Goal: Use online tool/utility: Utilize a website feature to perform a specific function

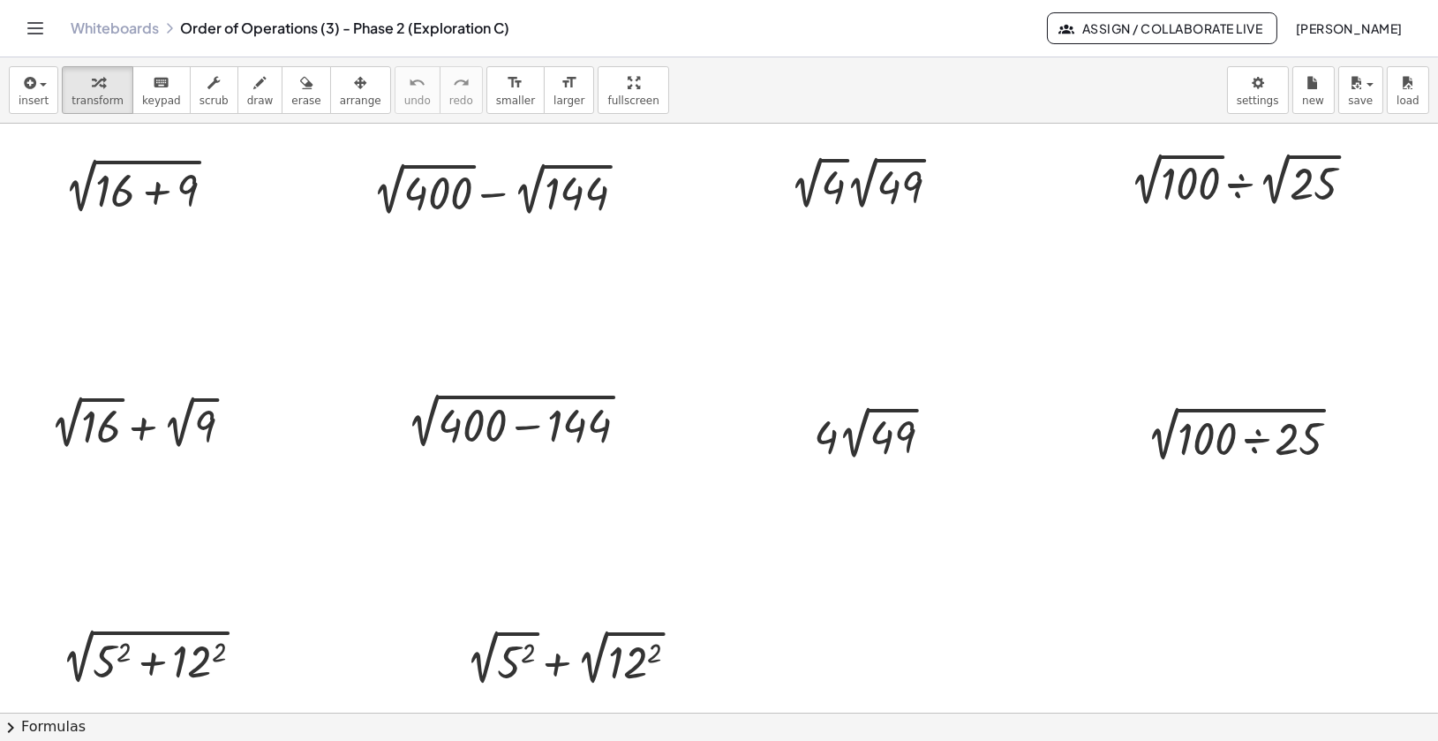
scroll to position [3, 0]
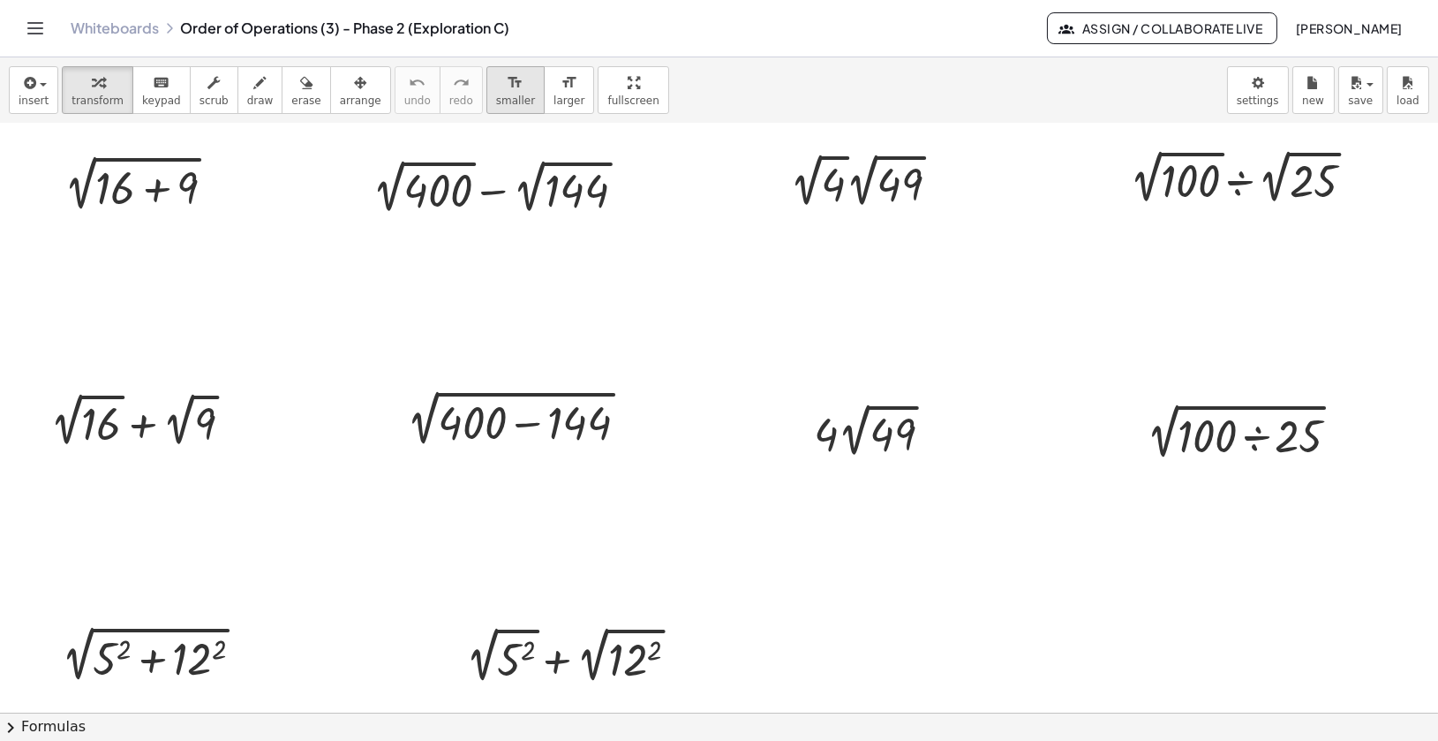
click at [509, 101] on span "smaller" at bounding box center [515, 100] width 39 height 12
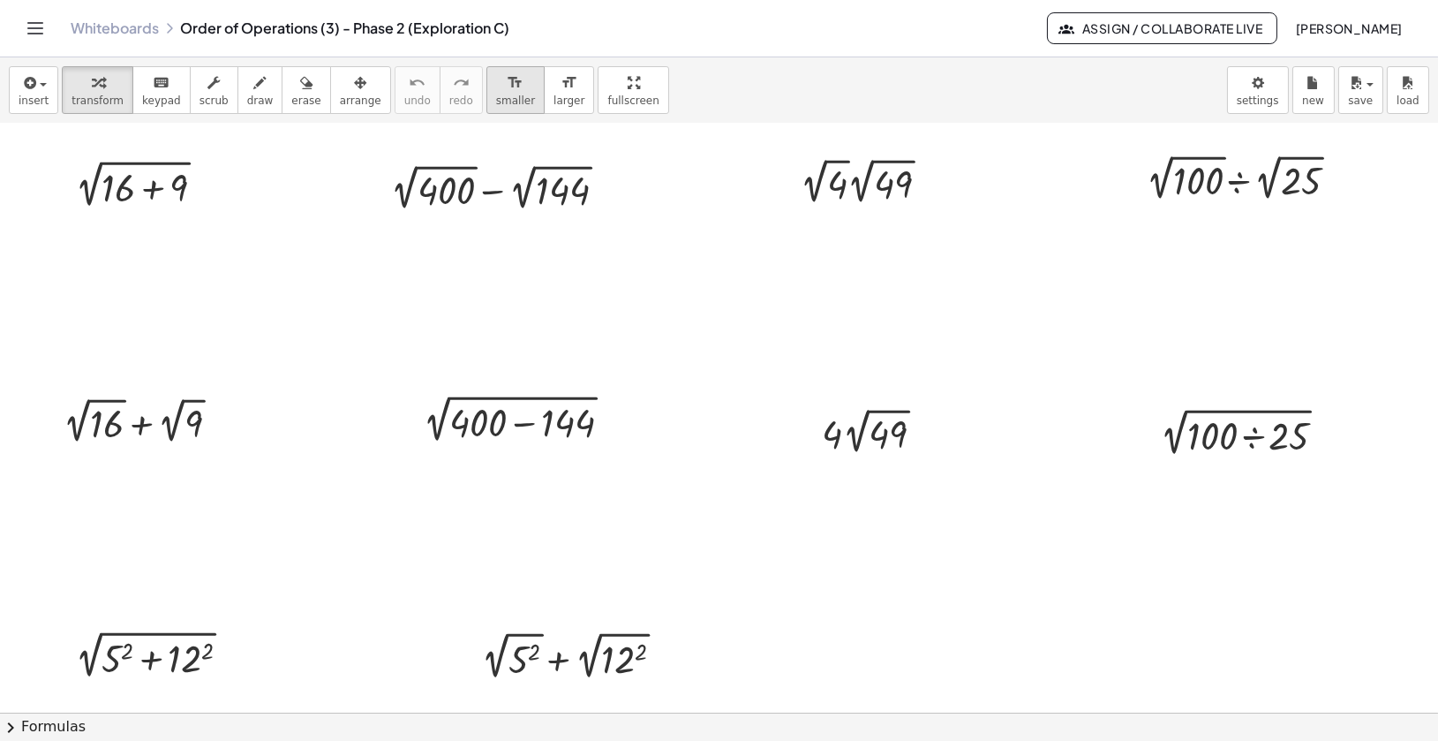
click at [499, 99] on span "smaller" at bounding box center [515, 100] width 39 height 12
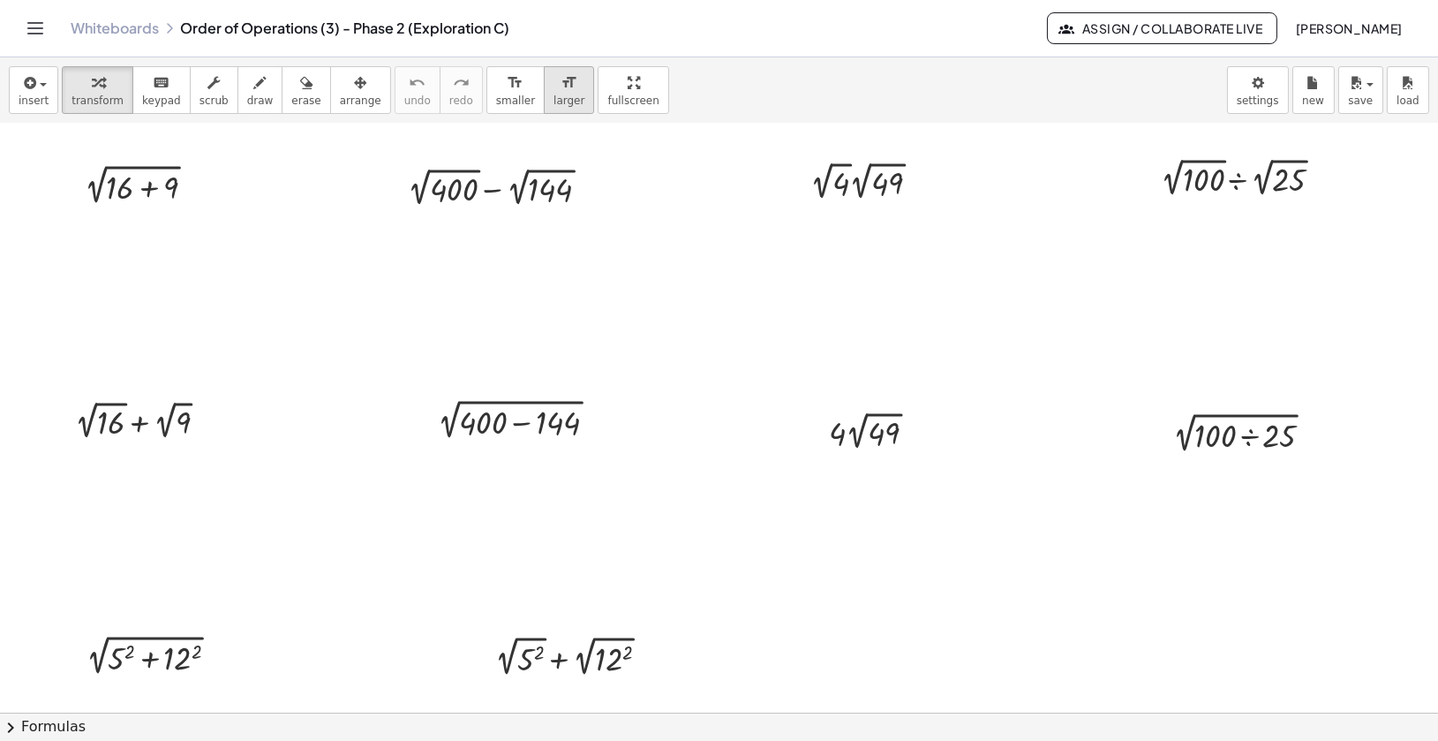
click at [561, 87] on icon "format_size" at bounding box center [569, 82] width 17 height 21
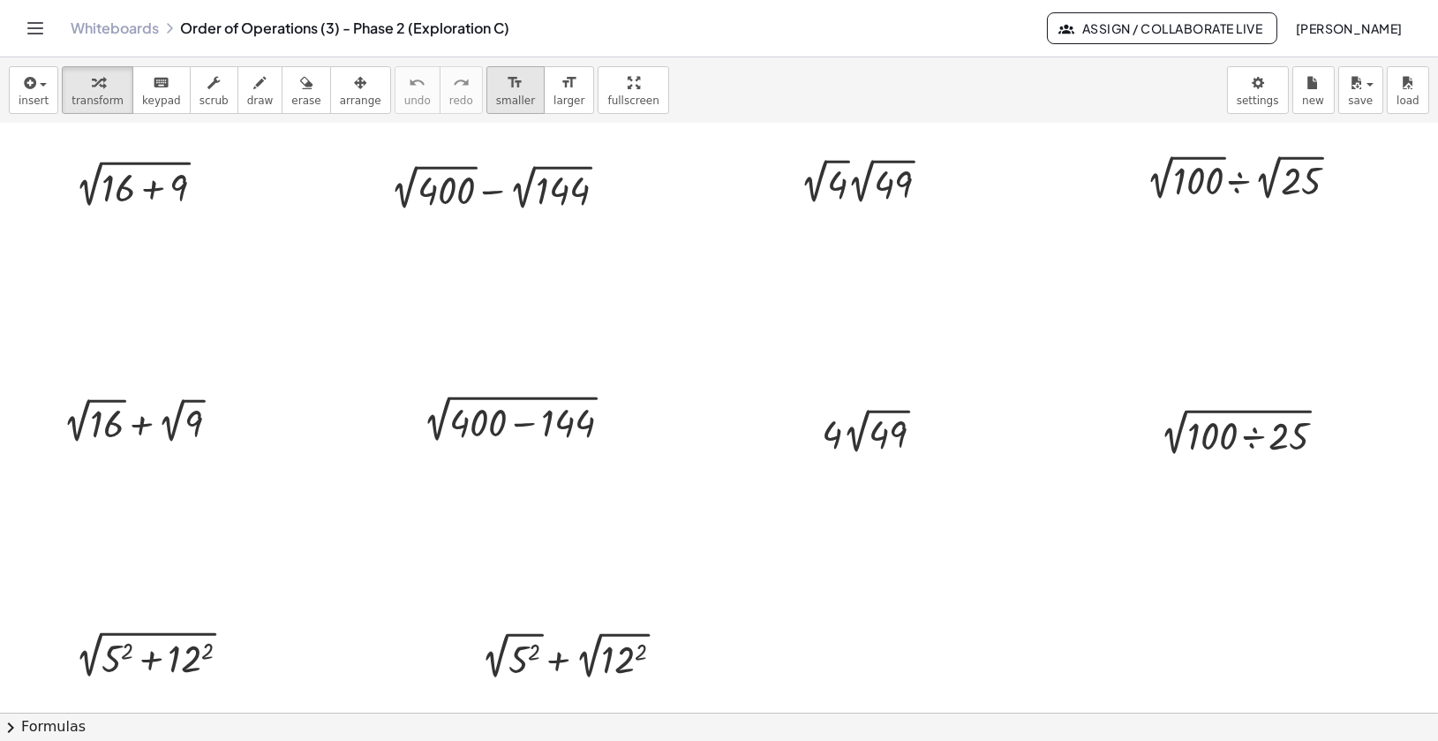
click at [501, 103] on span "smaller" at bounding box center [515, 100] width 39 height 12
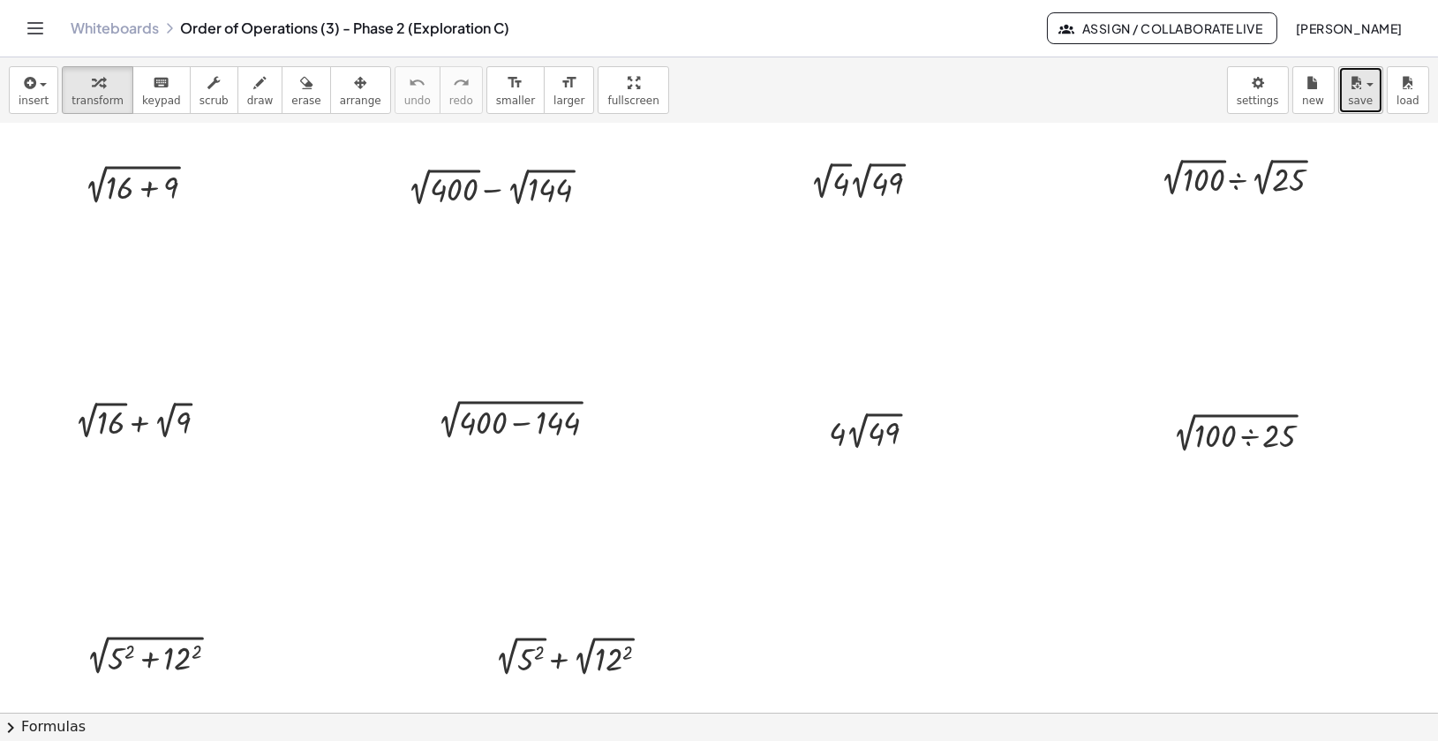
click at [1361, 89] on icon "button" at bounding box center [1356, 82] width 16 height 21
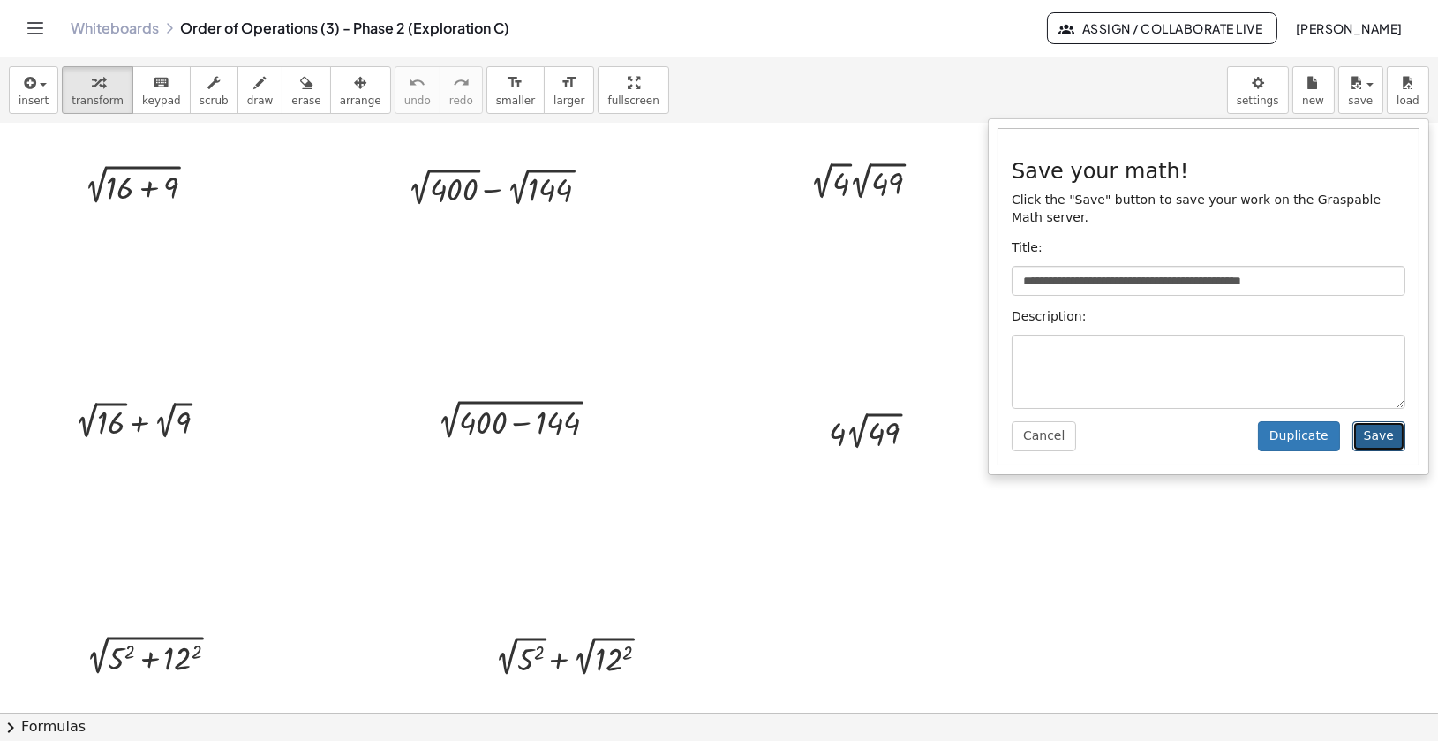
click at [1386, 439] on button "Save" at bounding box center [1378, 436] width 53 height 30
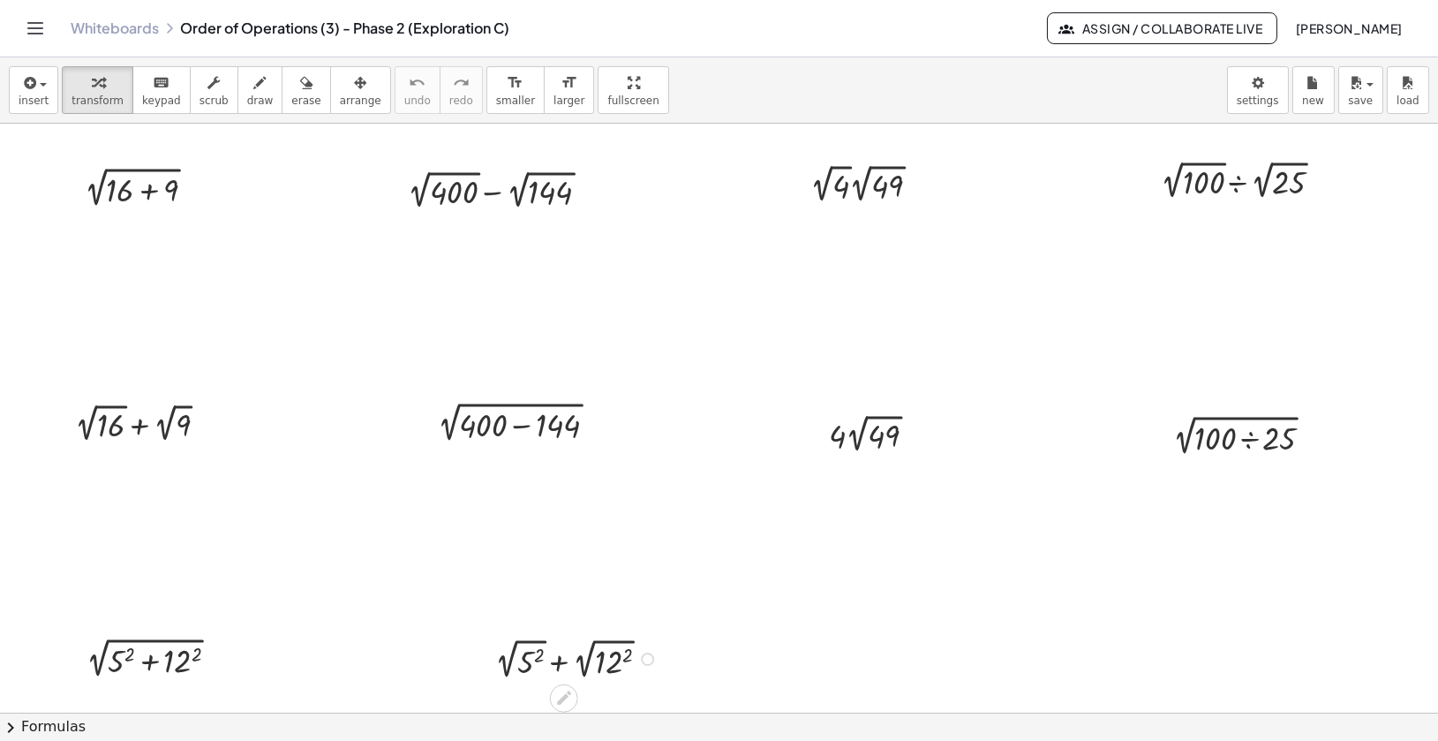
click at [531, 640] on div at bounding box center [578, 657] width 185 height 49
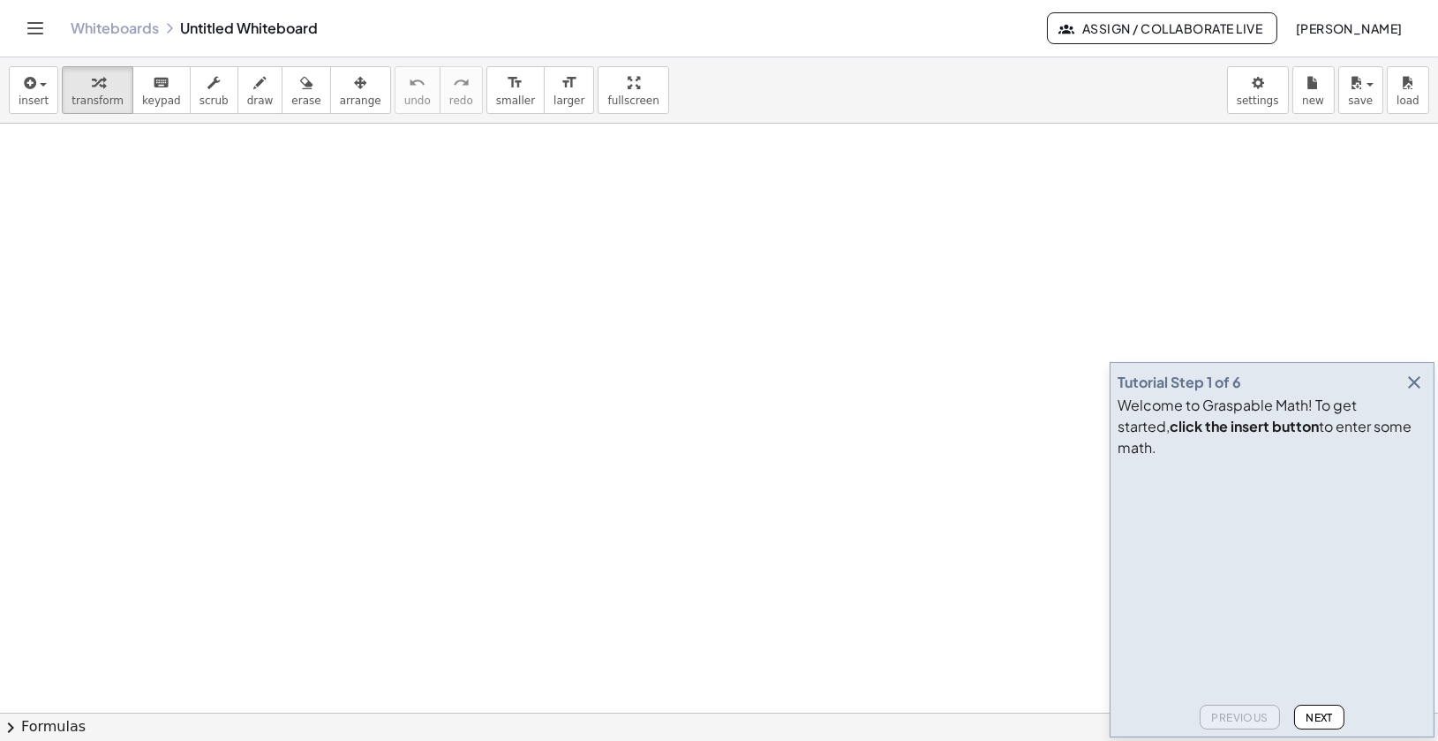
click at [1425, 395] on button "button" at bounding box center [1414, 382] width 25 height 25
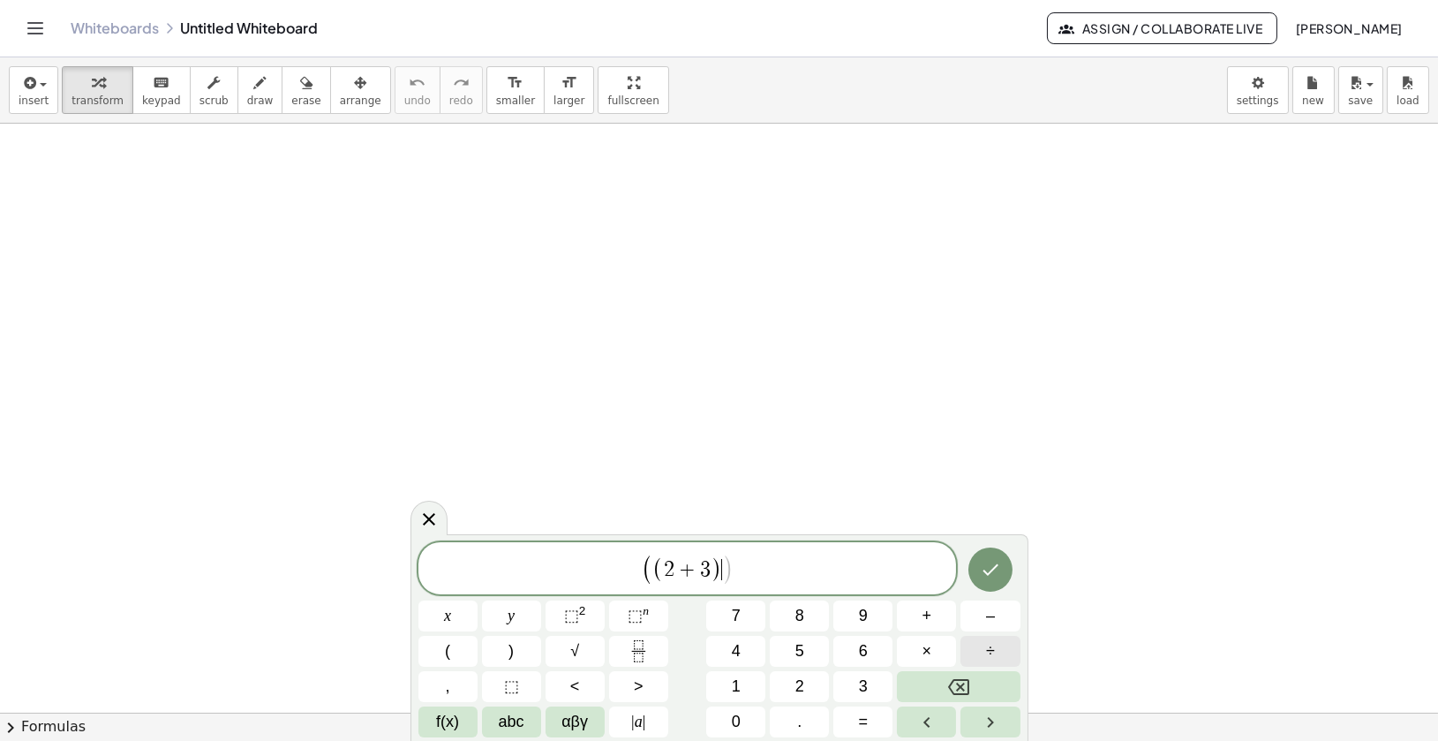
click at [993, 654] on span "÷" at bounding box center [990, 651] width 9 height 24
click at [810, 651] on button "5" at bounding box center [799, 651] width 59 height 31
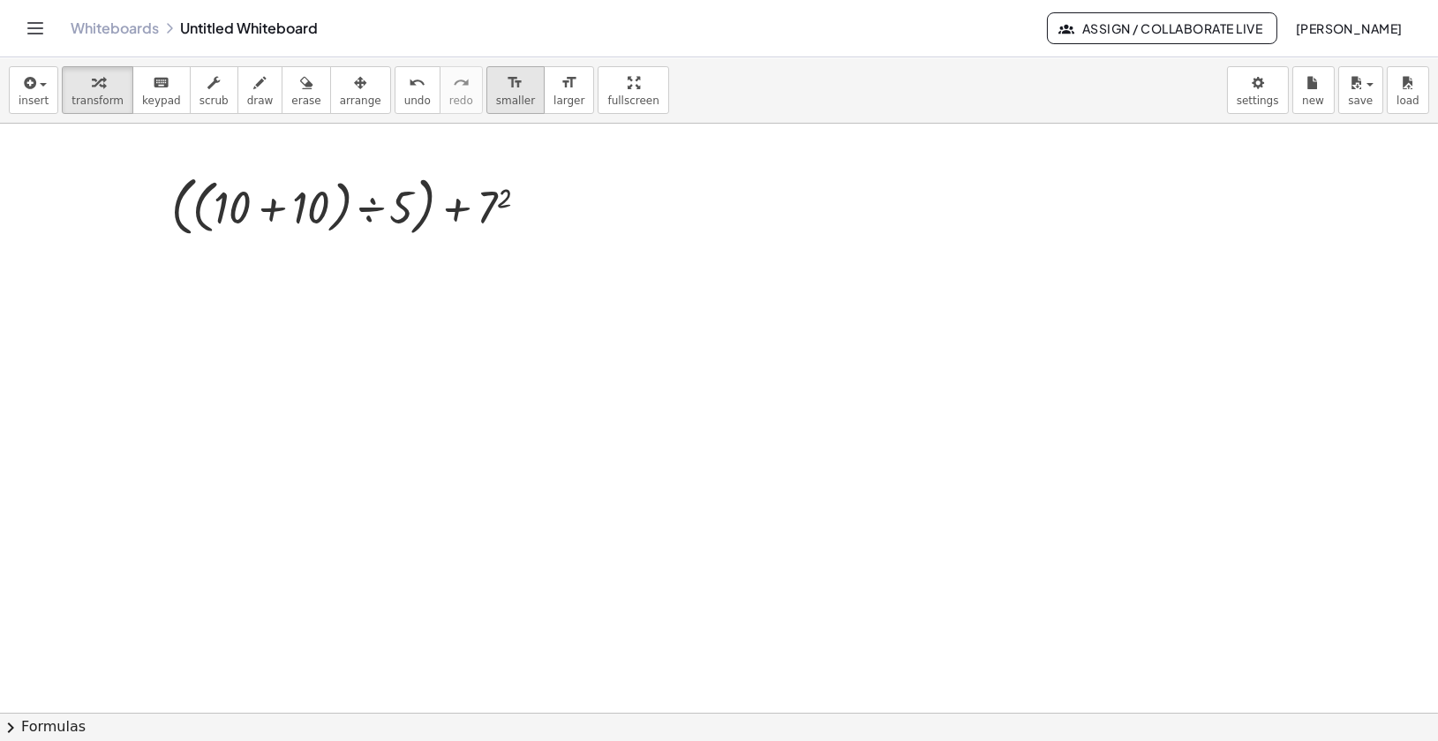
click at [507, 86] on icon "format_size" at bounding box center [515, 82] width 17 height 21
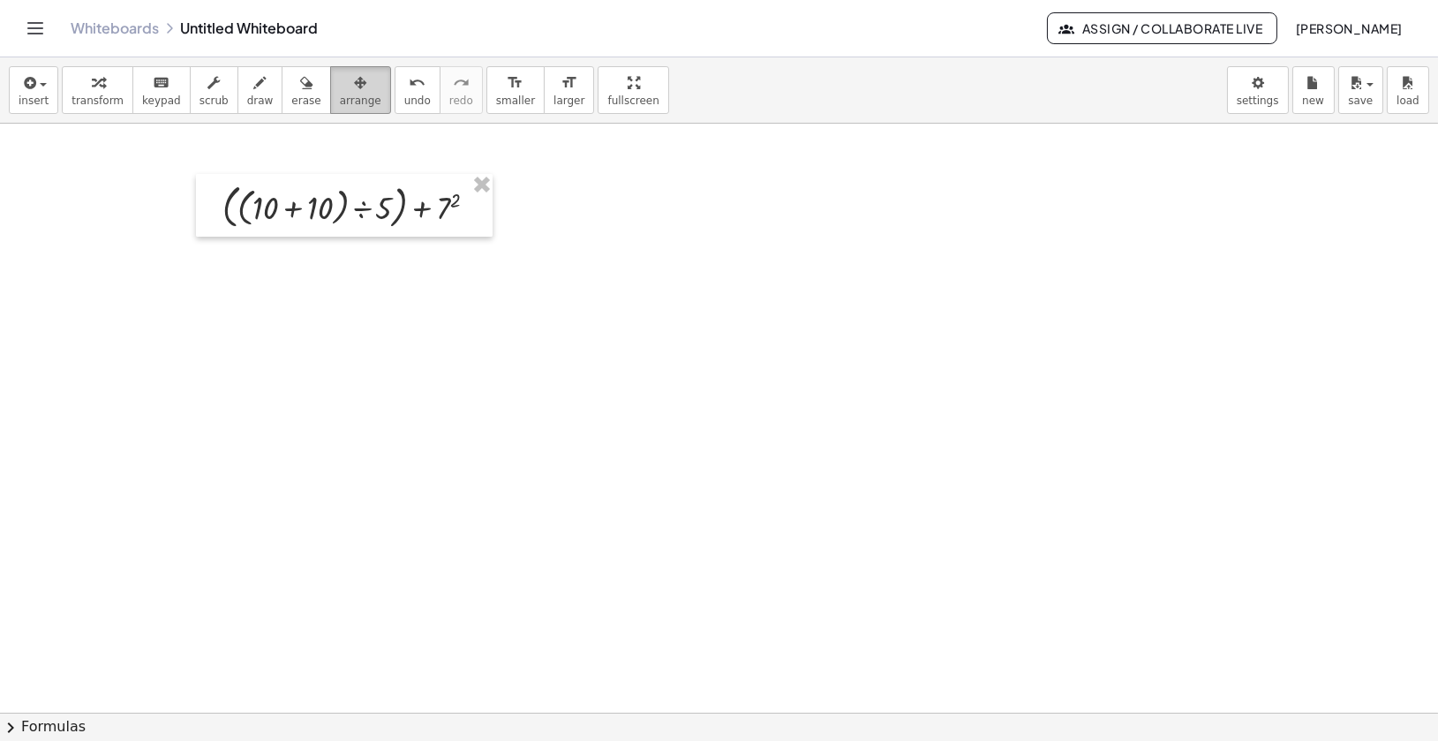
click at [355, 92] on button "arrange" at bounding box center [360, 90] width 61 height 48
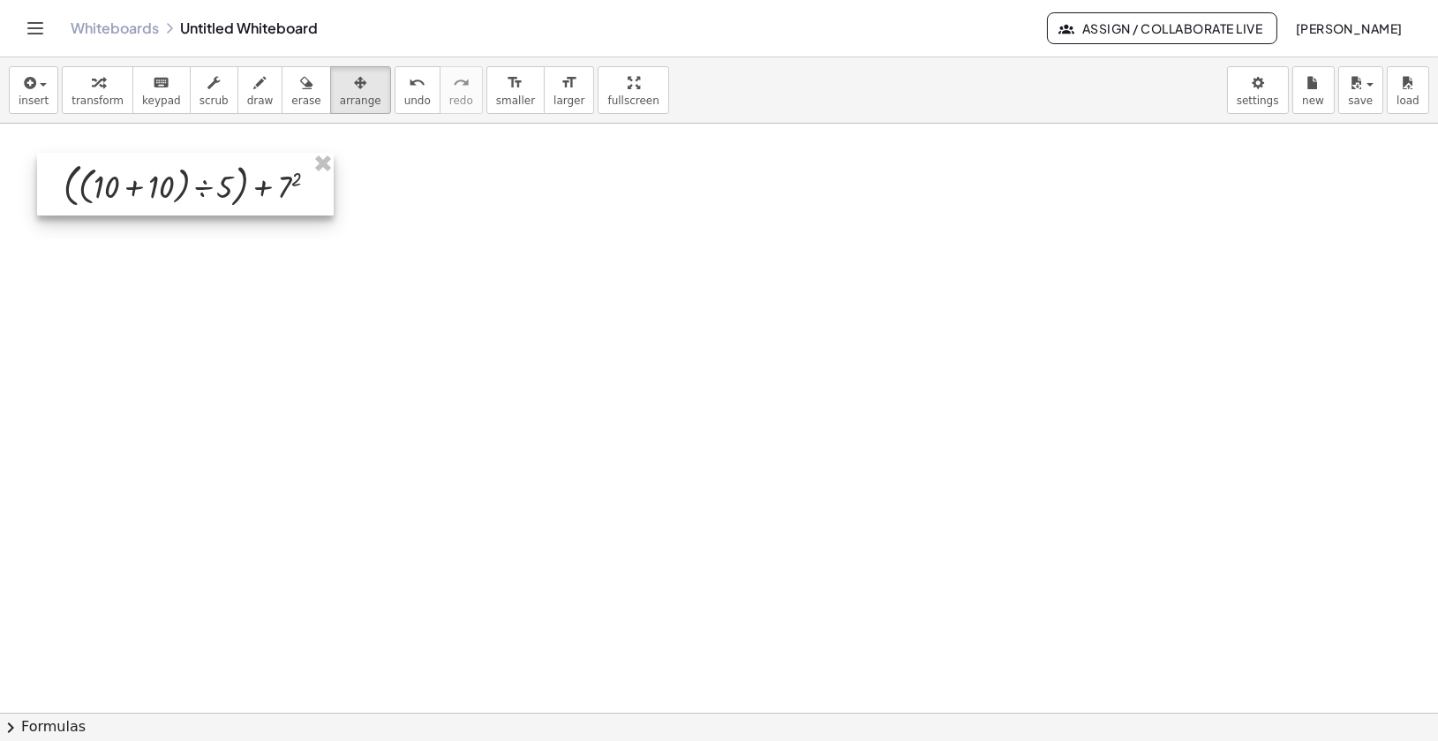
drag, startPoint x: 350, startPoint y: 216, endPoint x: 189, endPoint y: 192, distance: 162.4
click at [189, 192] on div at bounding box center [185, 184] width 297 height 63
click at [80, 90] on div "button" at bounding box center [98, 82] width 52 height 21
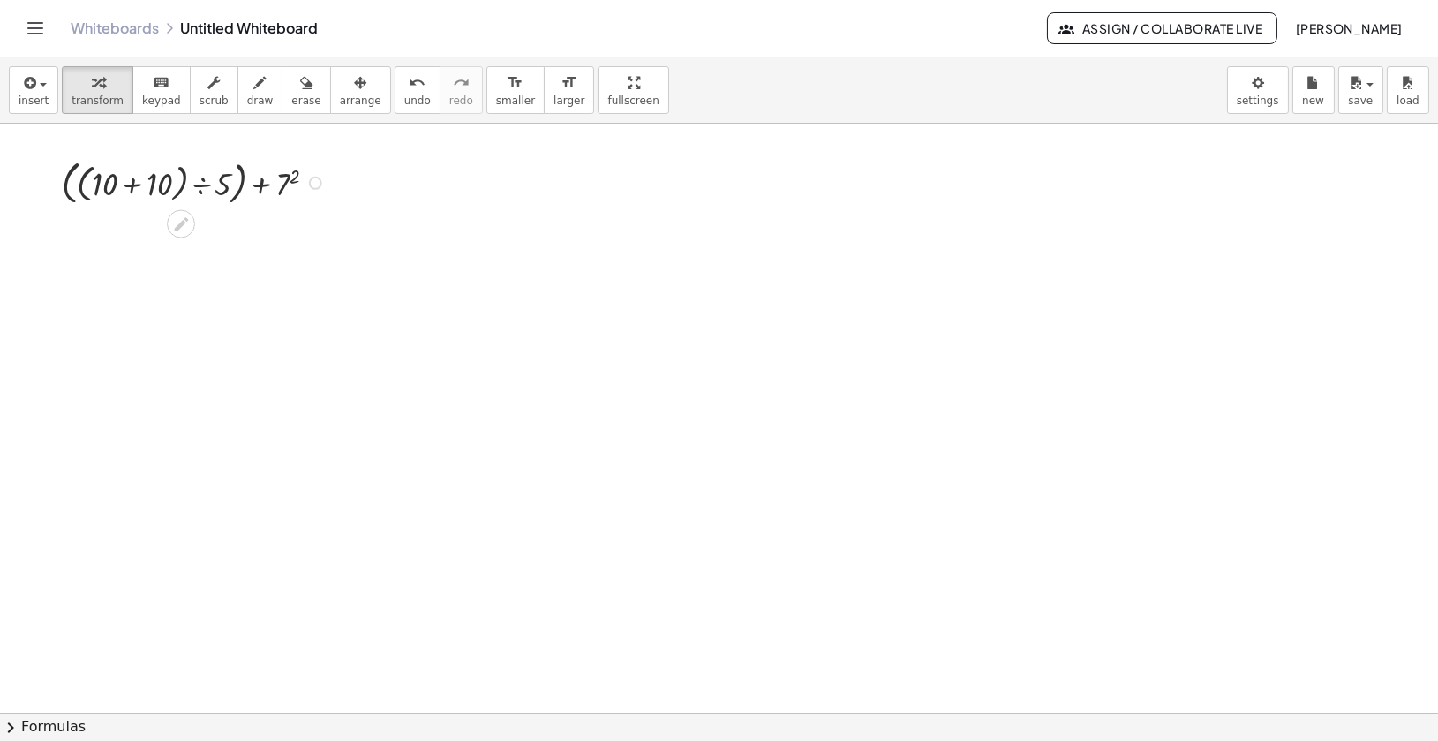
click at [317, 184] on div at bounding box center [315, 183] width 13 height 13
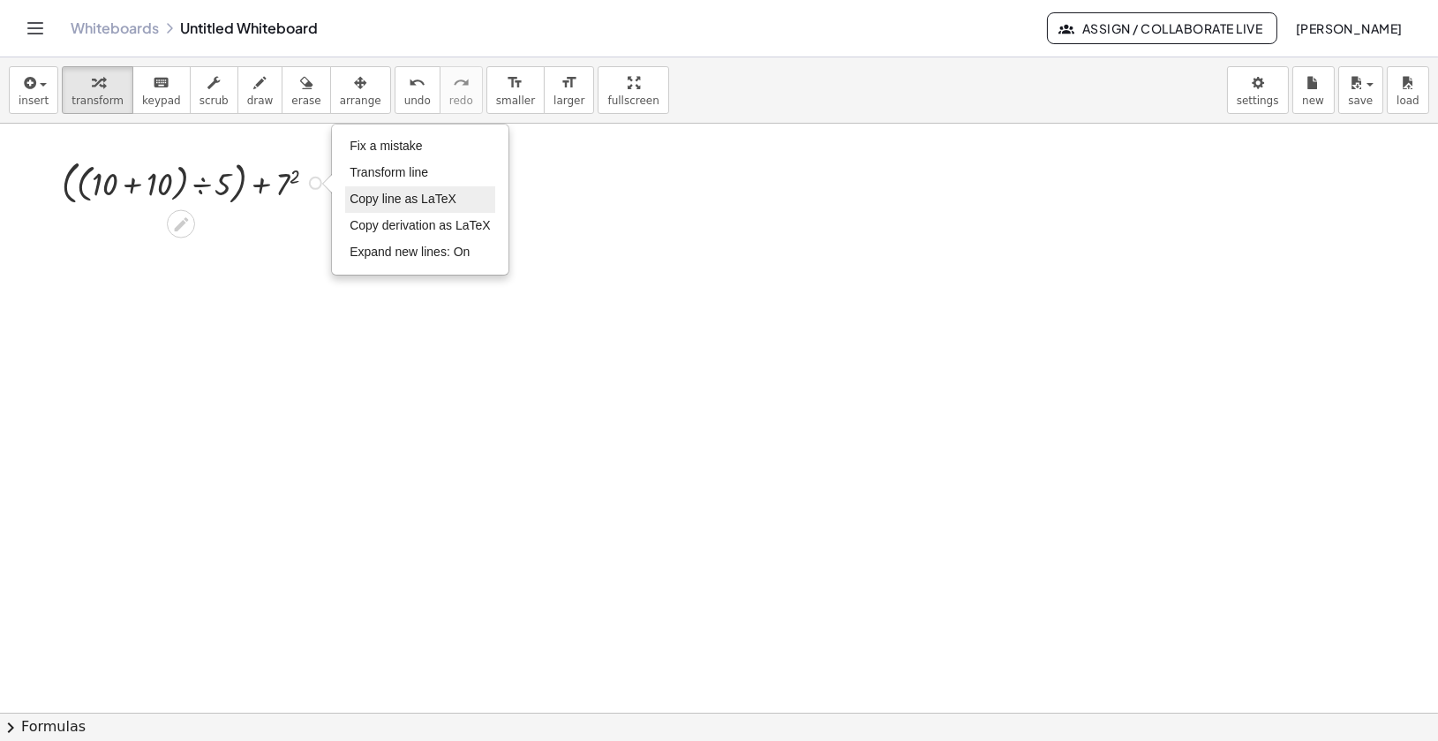
click at [367, 194] on span "Copy line as LaTeX" at bounding box center [403, 199] width 107 height 14
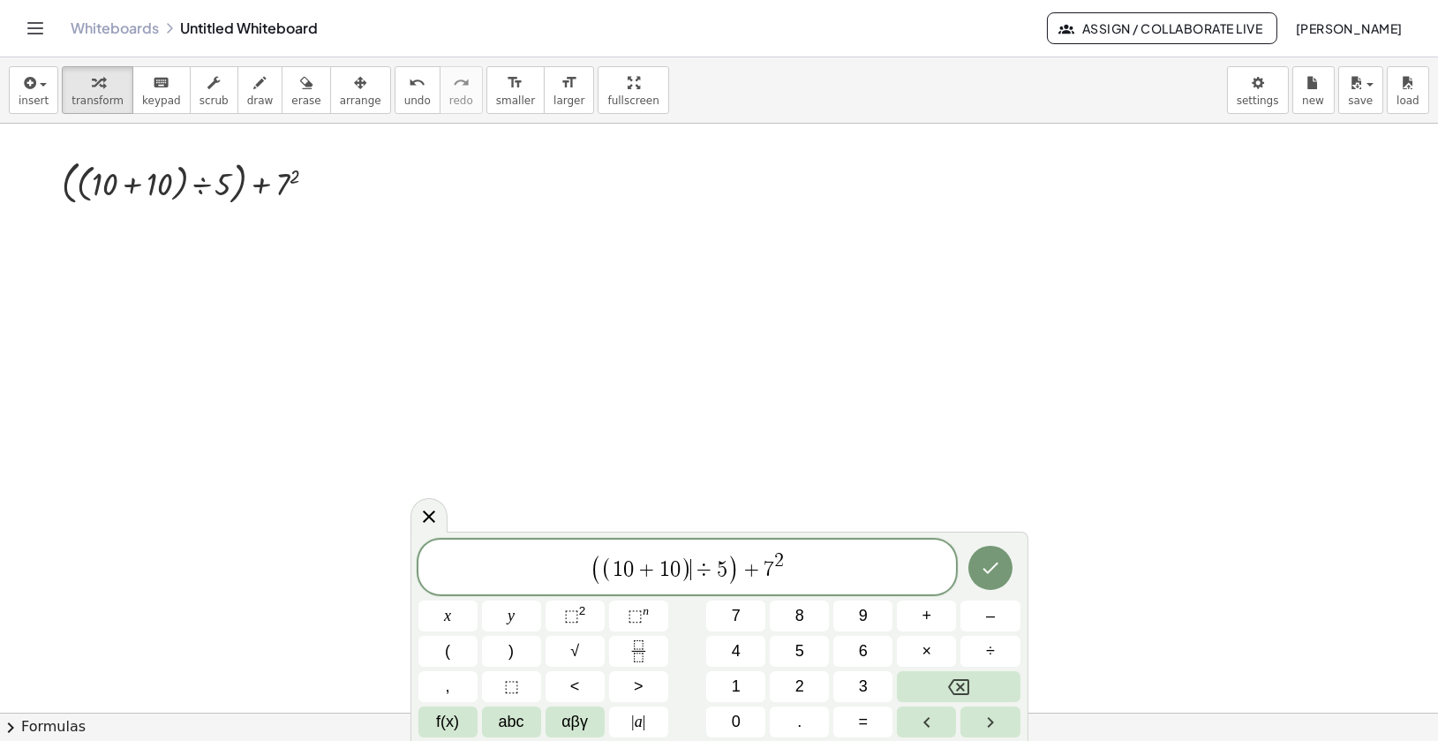
click at [689, 570] on span ")" at bounding box center [686, 570] width 11 height 26
drag, startPoint x: 812, startPoint y: 568, endPoint x: 578, endPoint y: 574, distance: 234.0
click at [578, 574] on span "( ) ( 1 0 + 1 0 ÷ 5 ) + 7 2" at bounding box center [687, 569] width 538 height 34
click at [622, 571] on span "(" at bounding box center [623, 572] width 11 height 26
click at [779, 574] on span "( 1 0 + 1 0 ÷ 5 ) + 7 2 ​" at bounding box center [687, 569] width 538 height 34
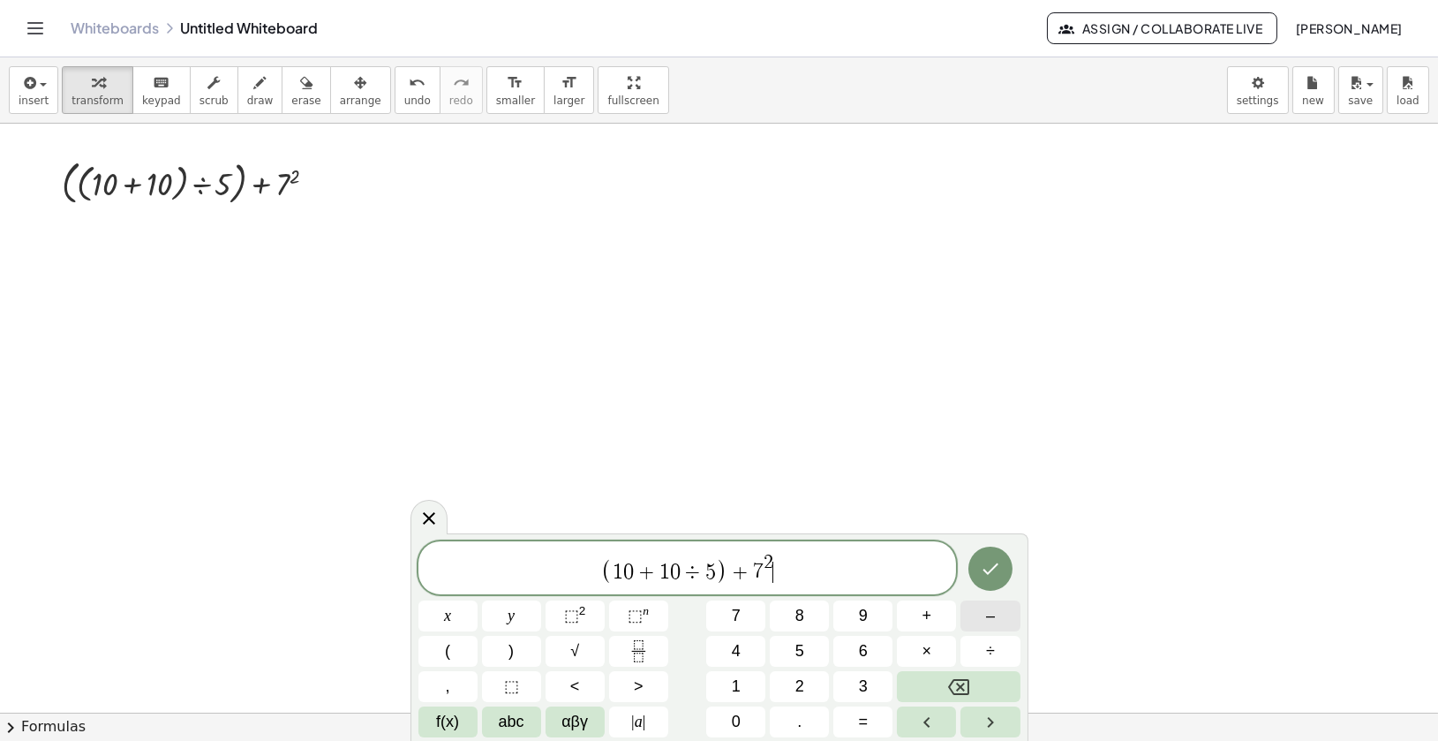
click at [995, 618] on button "–" at bounding box center [989, 615] width 59 height 31
click at [574, 643] on span "√" at bounding box center [574, 651] width 9 height 24
click at [801, 671] on button "2" at bounding box center [799, 686] width 59 height 31
click at [800, 660] on span "5" at bounding box center [799, 651] width 9 height 24
click at [994, 575] on icon "Done" at bounding box center [990, 568] width 21 height 21
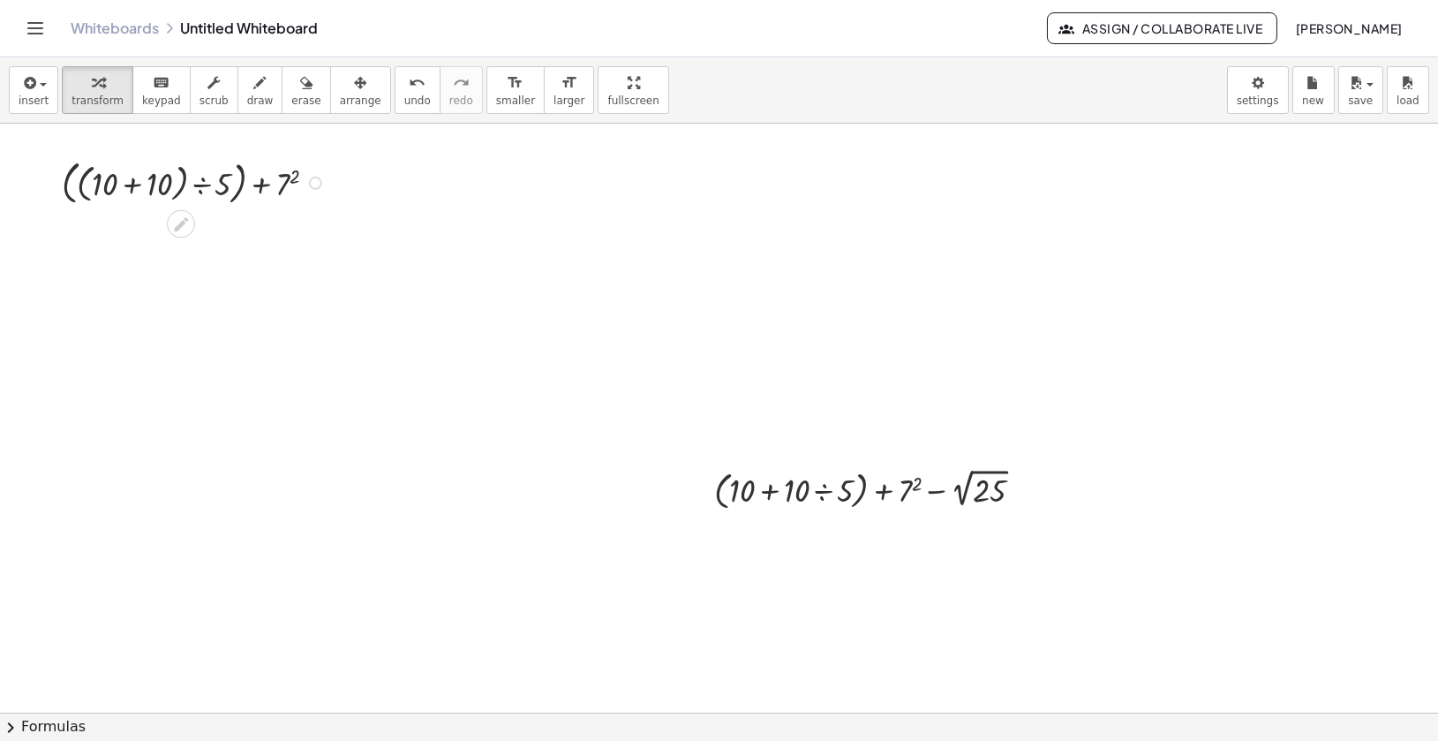
click at [320, 186] on div "Copied done" at bounding box center [315, 183] width 13 height 13
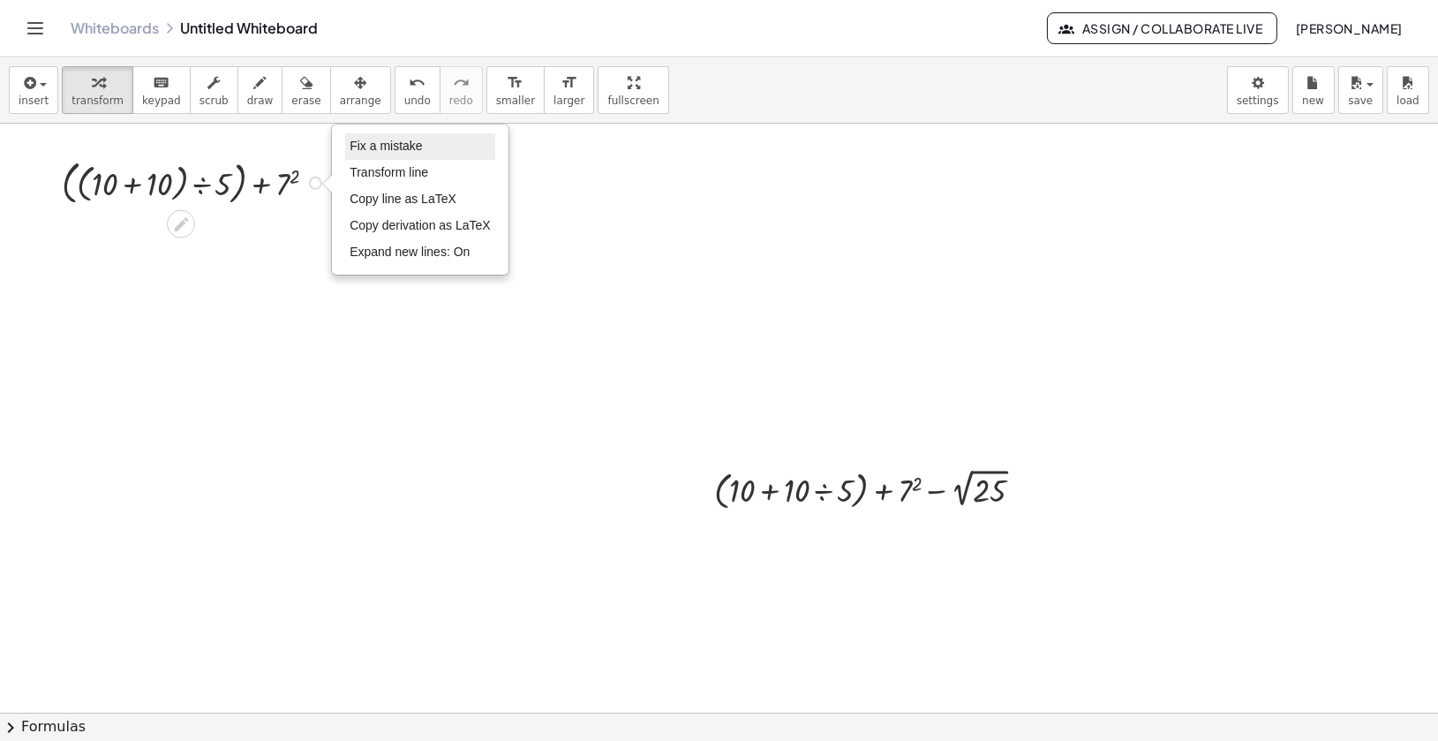
click at [370, 146] on span "Fix a mistake" at bounding box center [386, 146] width 72 height 14
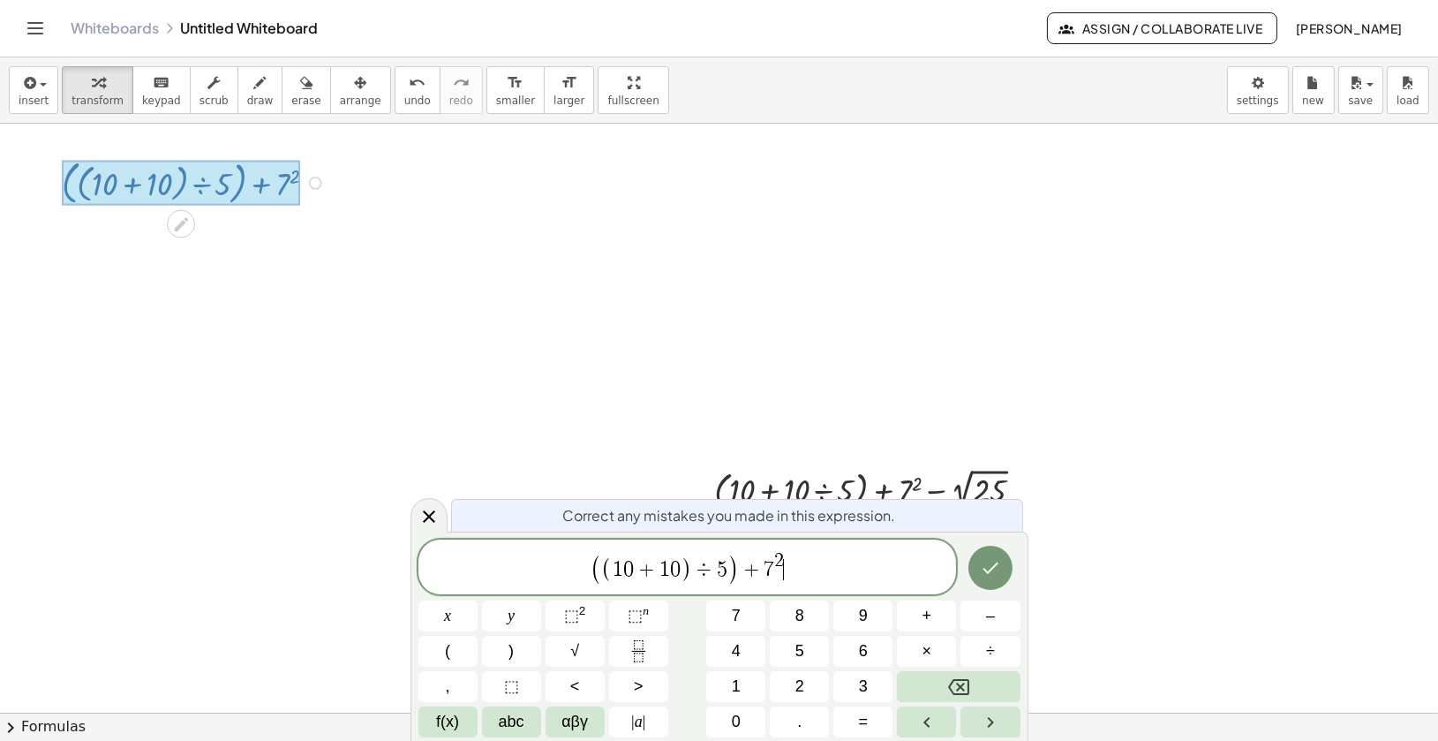
click at [798, 557] on span "( ( 1 0 + 1 0 ) ÷ 5 ) + 7 2 ​" at bounding box center [687, 568] width 538 height 36
click at [574, 643] on span "√" at bounding box center [574, 651] width 9 height 24
click at [813, 682] on button "2" at bounding box center [799, 686] width 59 height 31
click at [806, 651] on button "5" at bounding box center [799, 651] width 59 height 31
click at [990, 567] on icon "Done" at bounding box center [990, 567] width 21 height 21
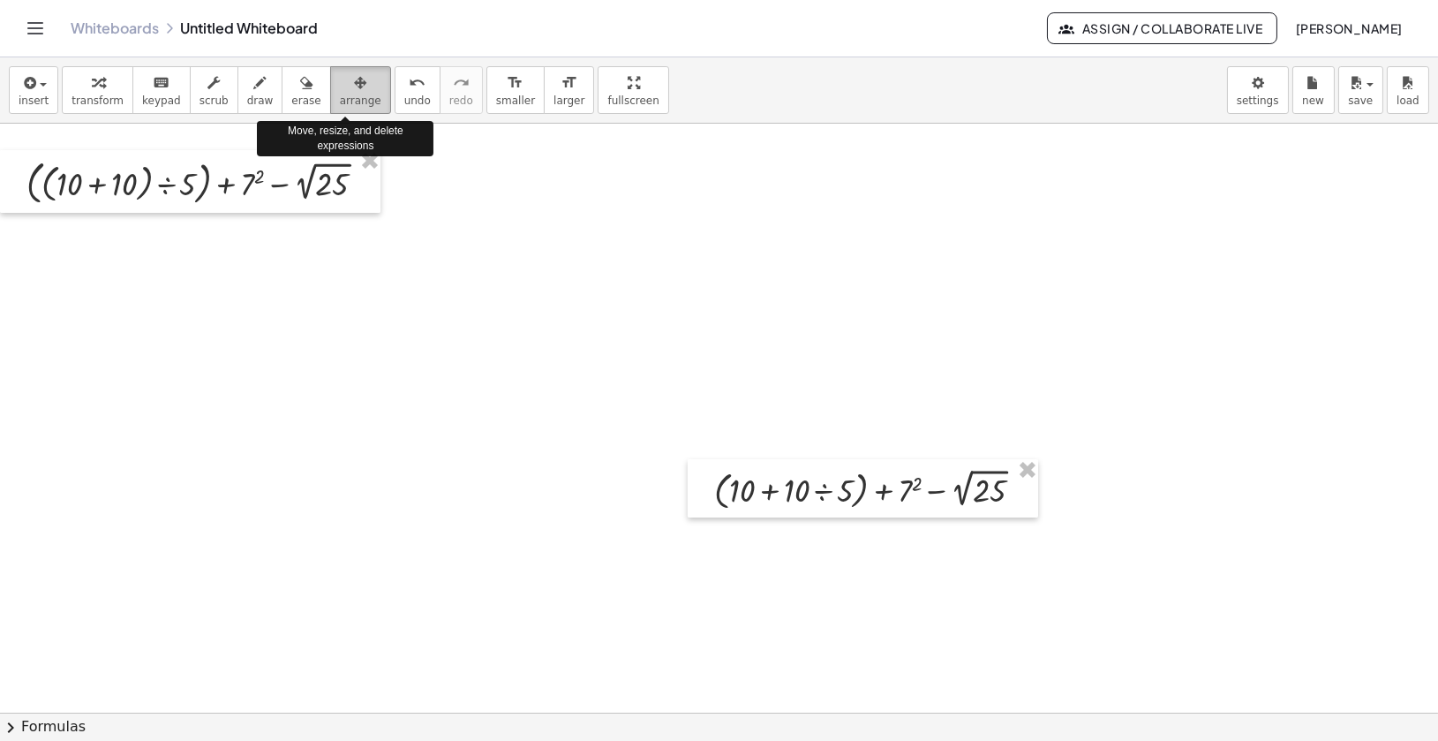
click at [354, 88] on icon "button" at bounding box center [360, 82] width 12 height 21
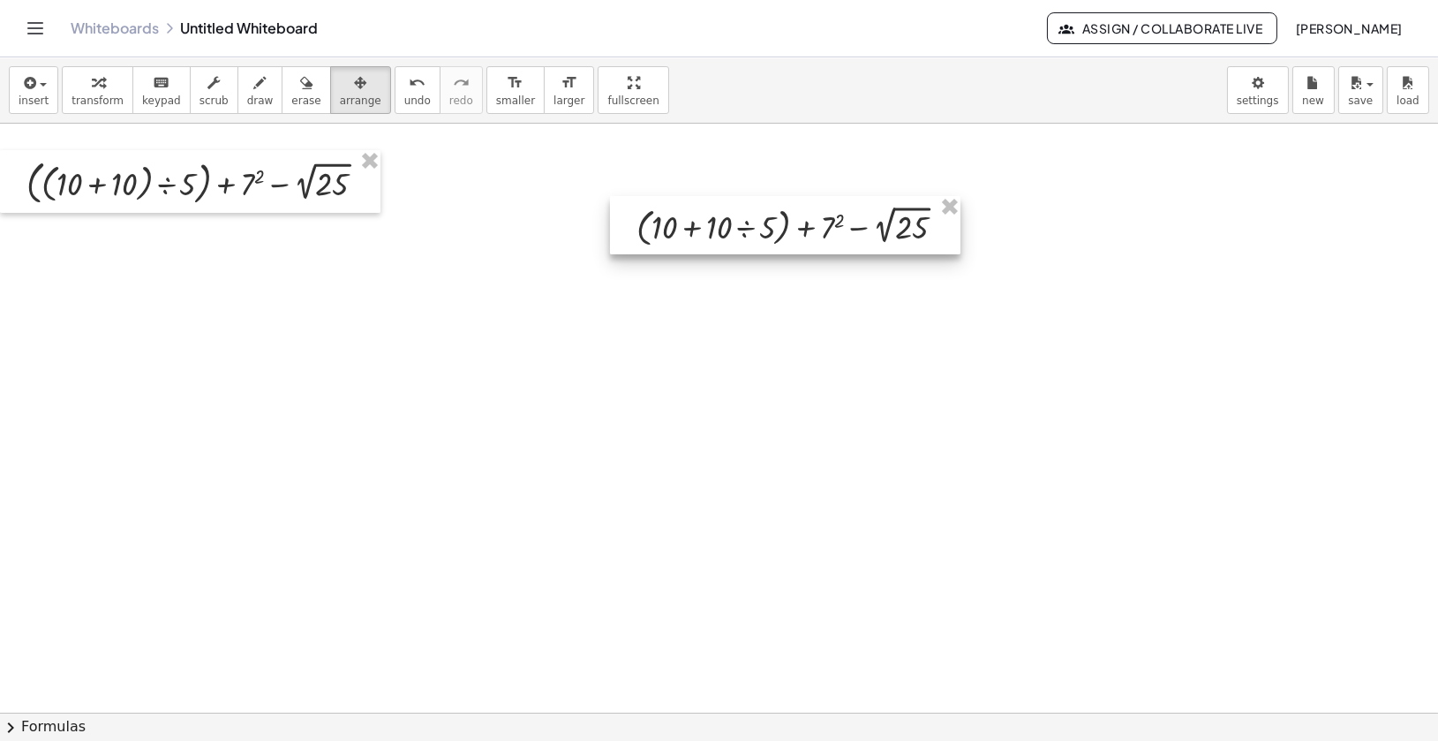
drag, startPoint x: 756, startPoint y: 495, endPoint x: 670, endPoint y: 231, distance: 277.7
click at [670, 231] on div at bounding box center [785, 225] width 350 height 58
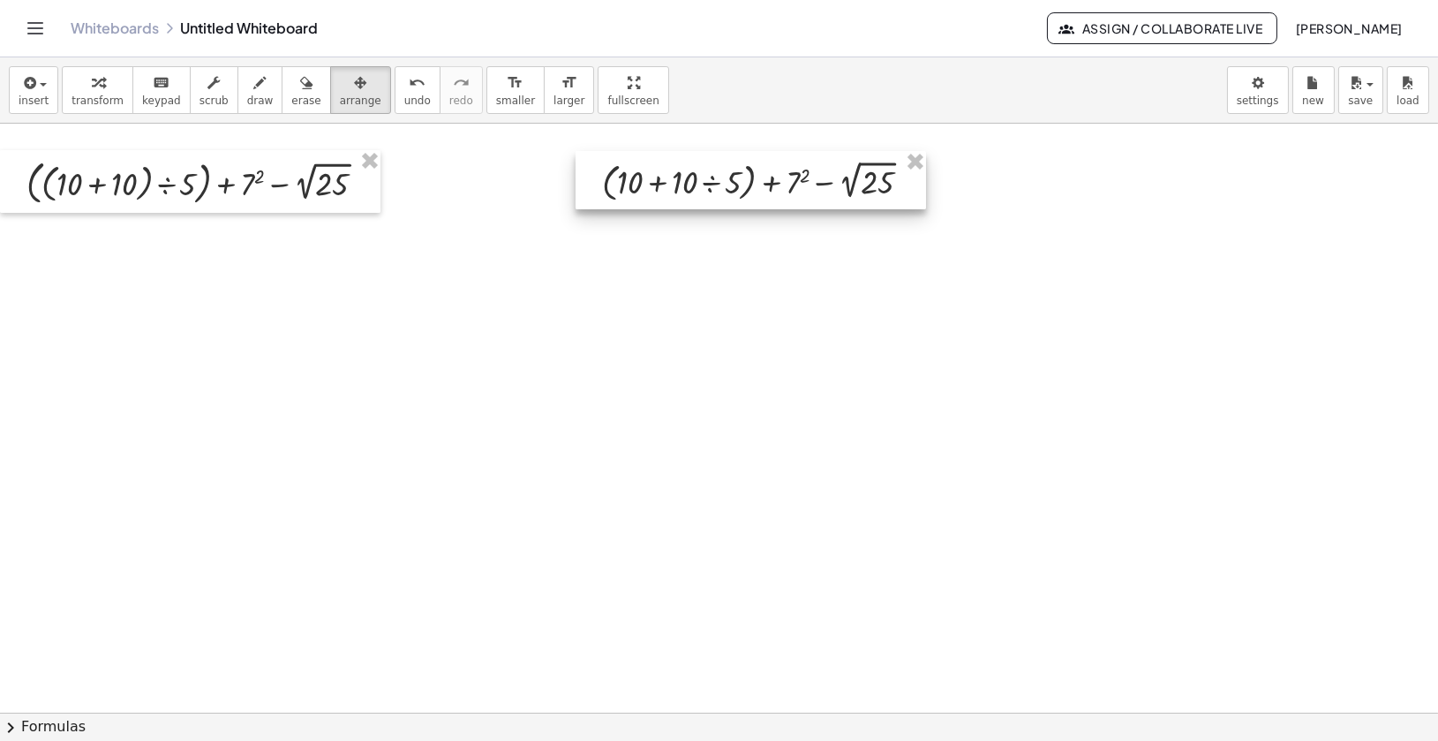
drag, startPoint x: 670, startPoint y: 231, endPoint x: 644, endPoint y: 187, distance: 51.0
click at [644, 187] on div at bounding box center [751, 180] width 350 height 58
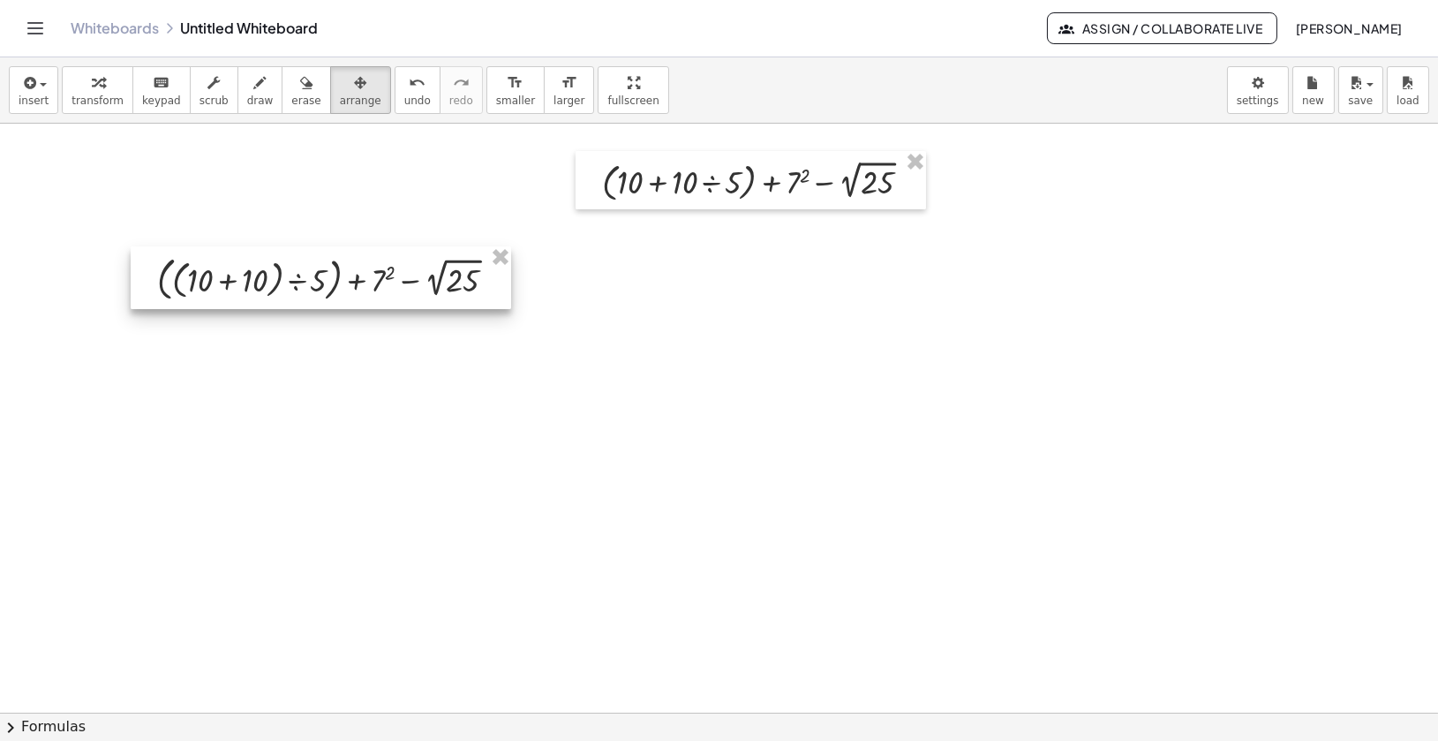
drag, startPoint x: 342, startPoint y: 192, endPoint x: 612, endPoint y: 338, distance: 306.9
click at [511, 309] on div at bounding box center [321, 277] width 380 height 63
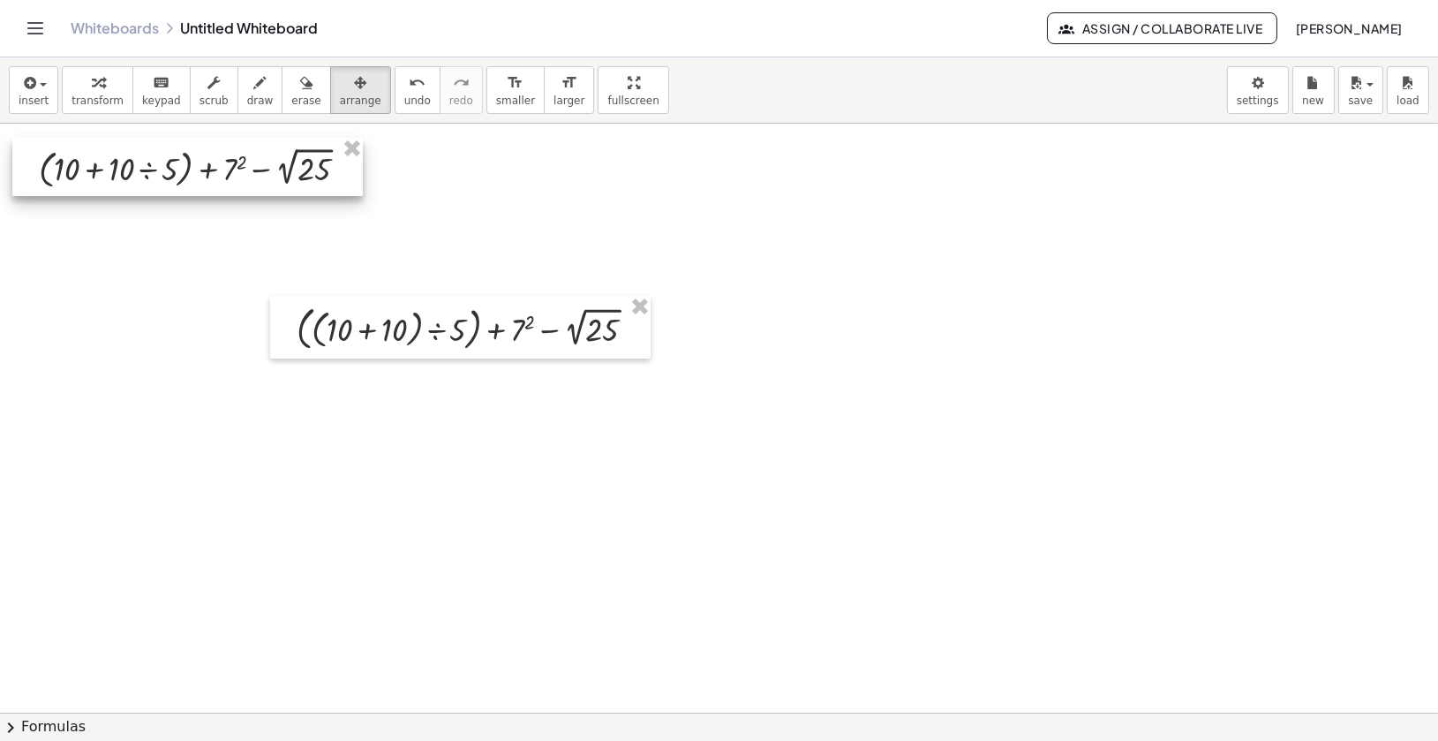
drag, startPoint x: 726, startPoint y: 176, endPoint x: 164, endPoint y: 162, distance: 562.4
click at [164, 162] on div at bounding box center [187, 167] width 350 height 58
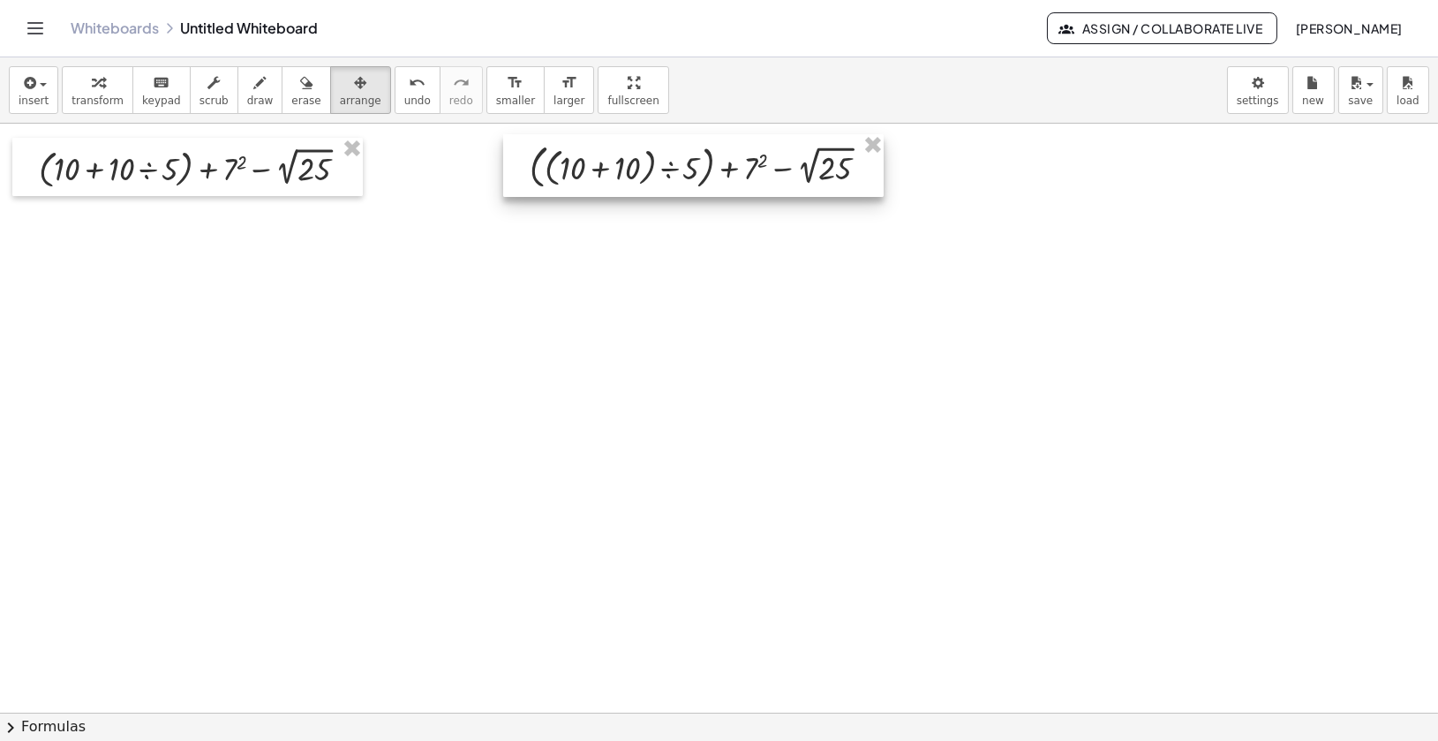
drag, startPoint x: 338, startPoint y: 327, endPoint x: 571, endPoint y: 165, distance: 283.5
click at [571, 165] on div at bounding box center [693, 165] width 380 height 63
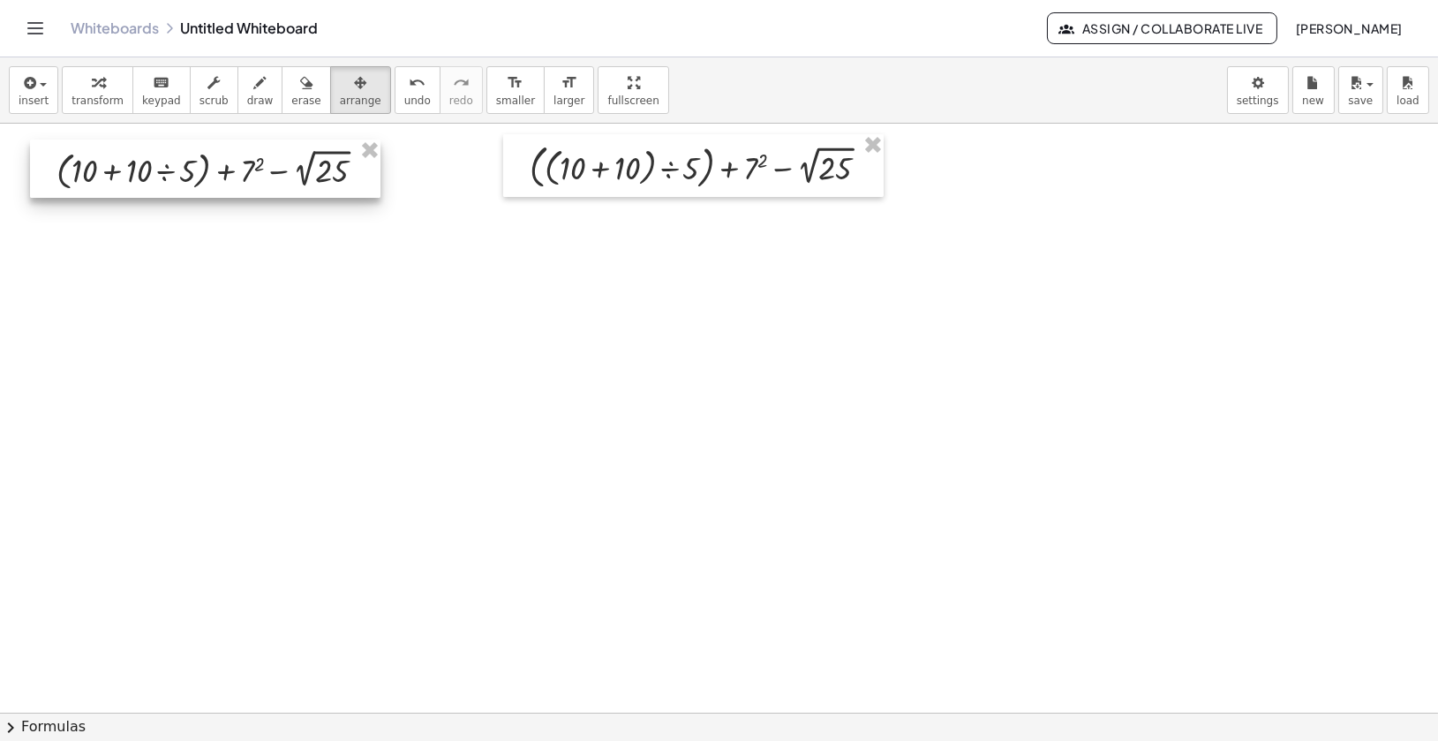
drag, startPoint x: 298, startPoint y: 162, endPoint x: 317, endPoint y: 164, distance: 18.6
click at [317, 164] on div at bounding box center [205, 168] width 350 height 58
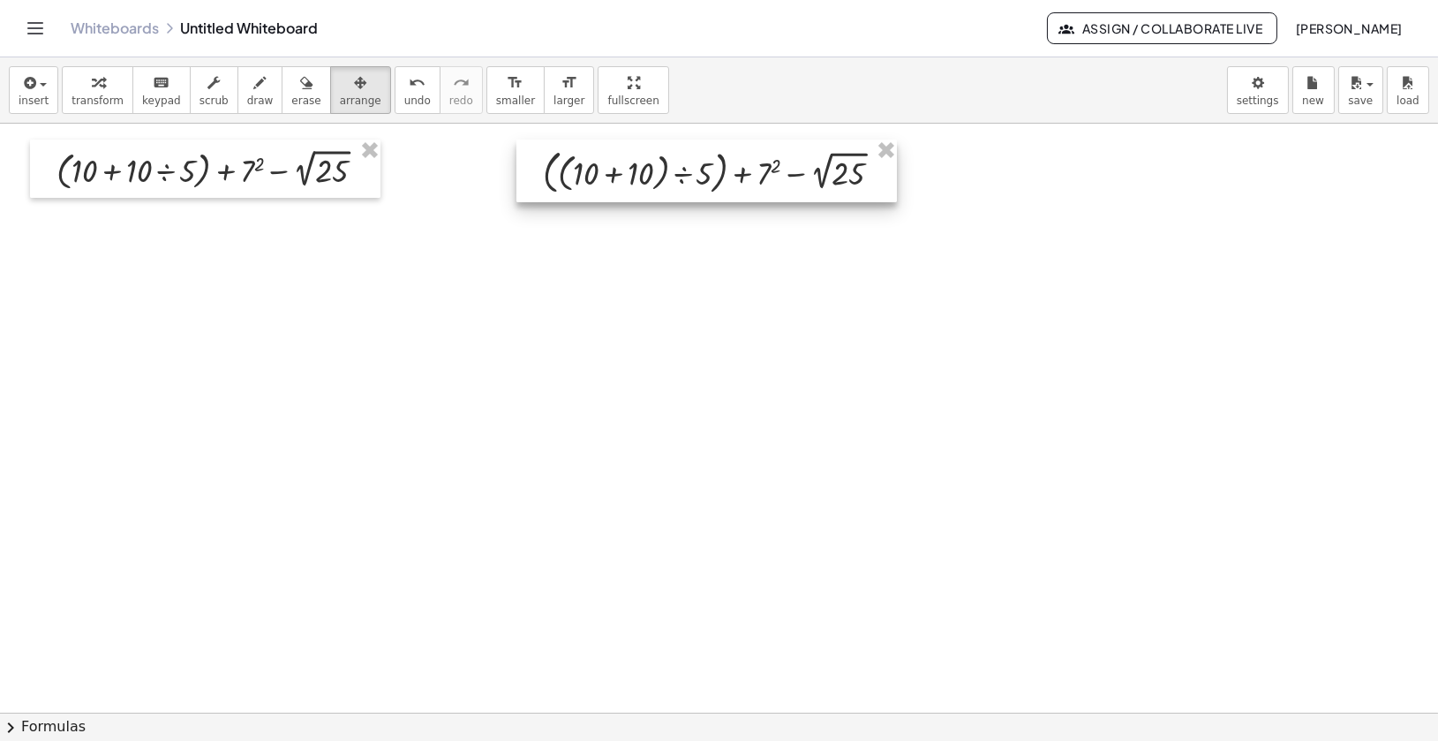
drag, startPoint x: 578, startPoint y: 173, endPoint x: 591, endPoint y: 178, distance: 14.3
click at [591, 178] on div at bounding box center [706, 170] width 380 height 63
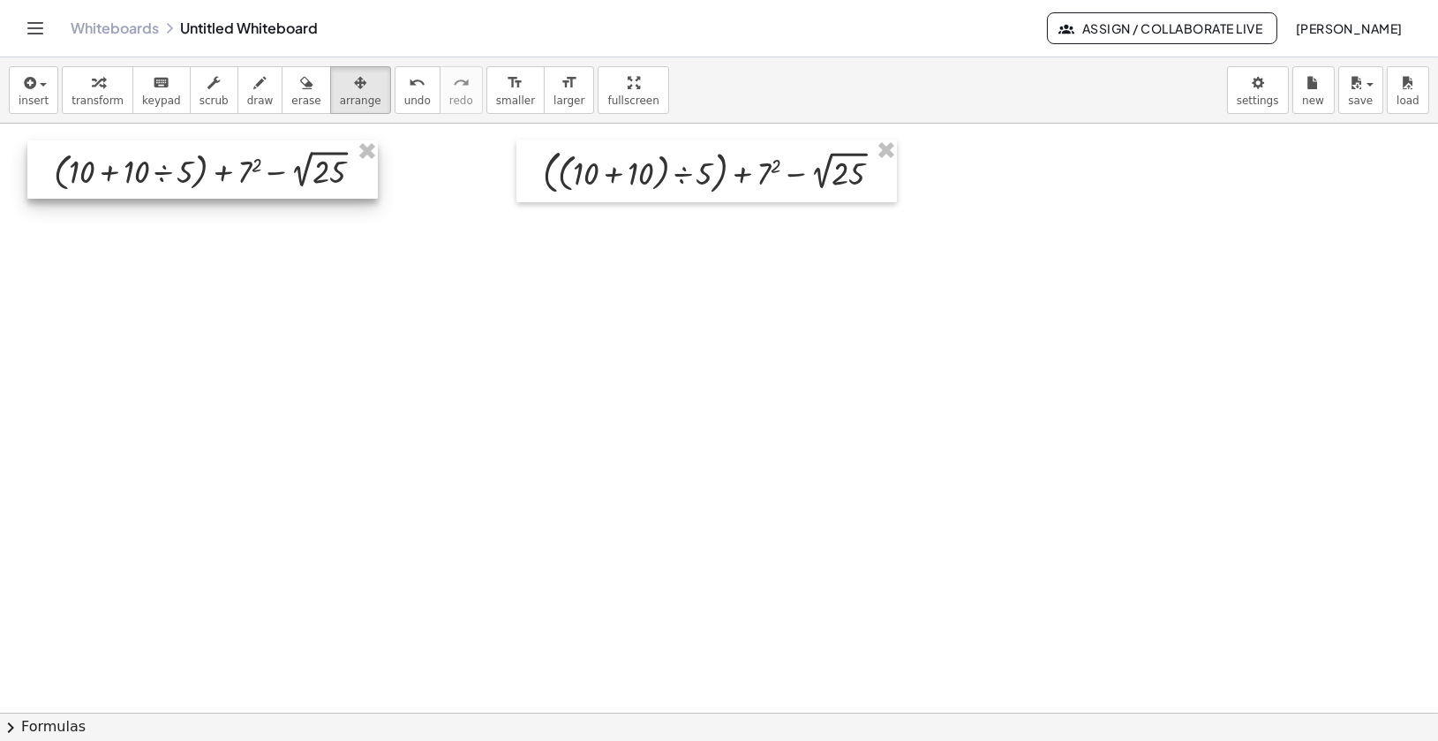
click at [327, 175] on div at bounding box center [202, 169] width 350 height 58
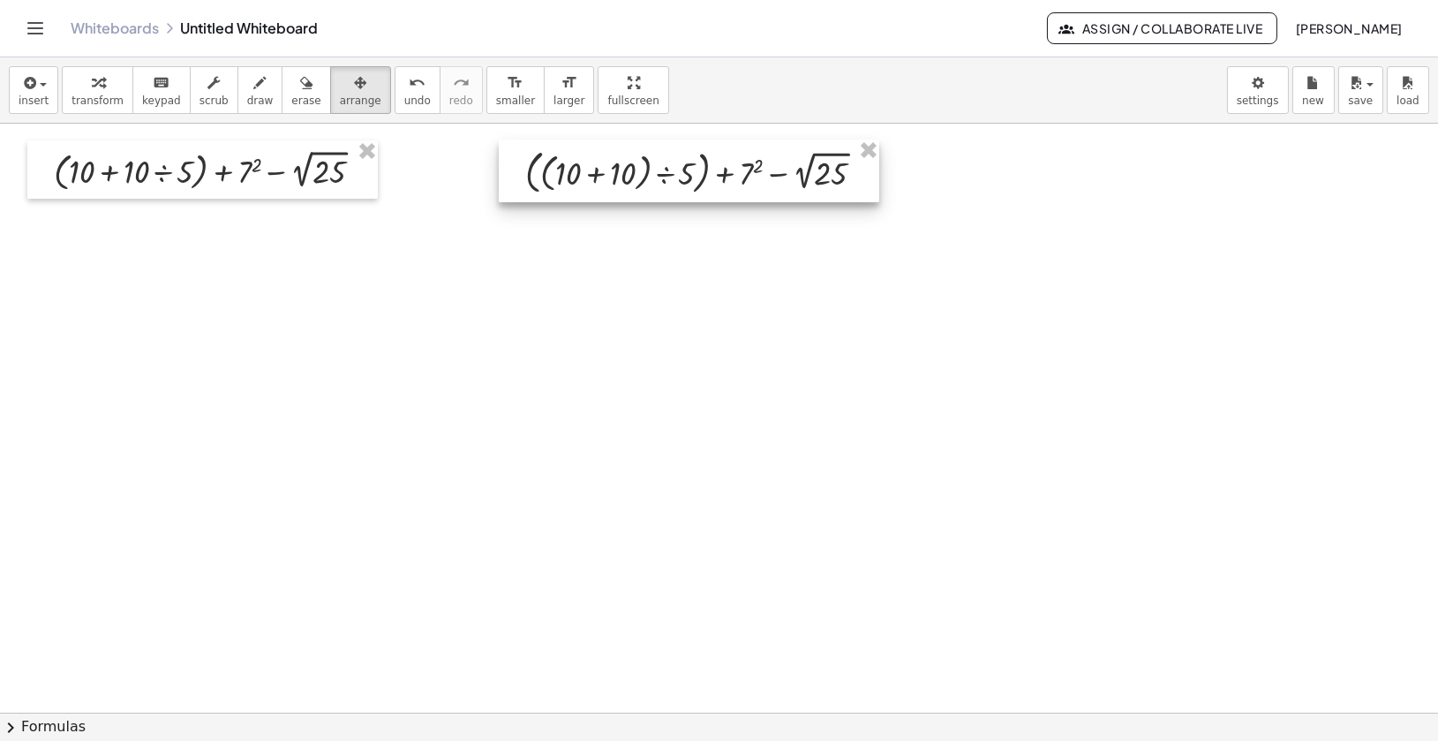
drag, startPoint x: 581, startPoint y: 184, endPoint x: 563, endPoint y: 184, distance: 17.7
click at [563, 184] on div at bounding box center [689, 170] width 380 height 63
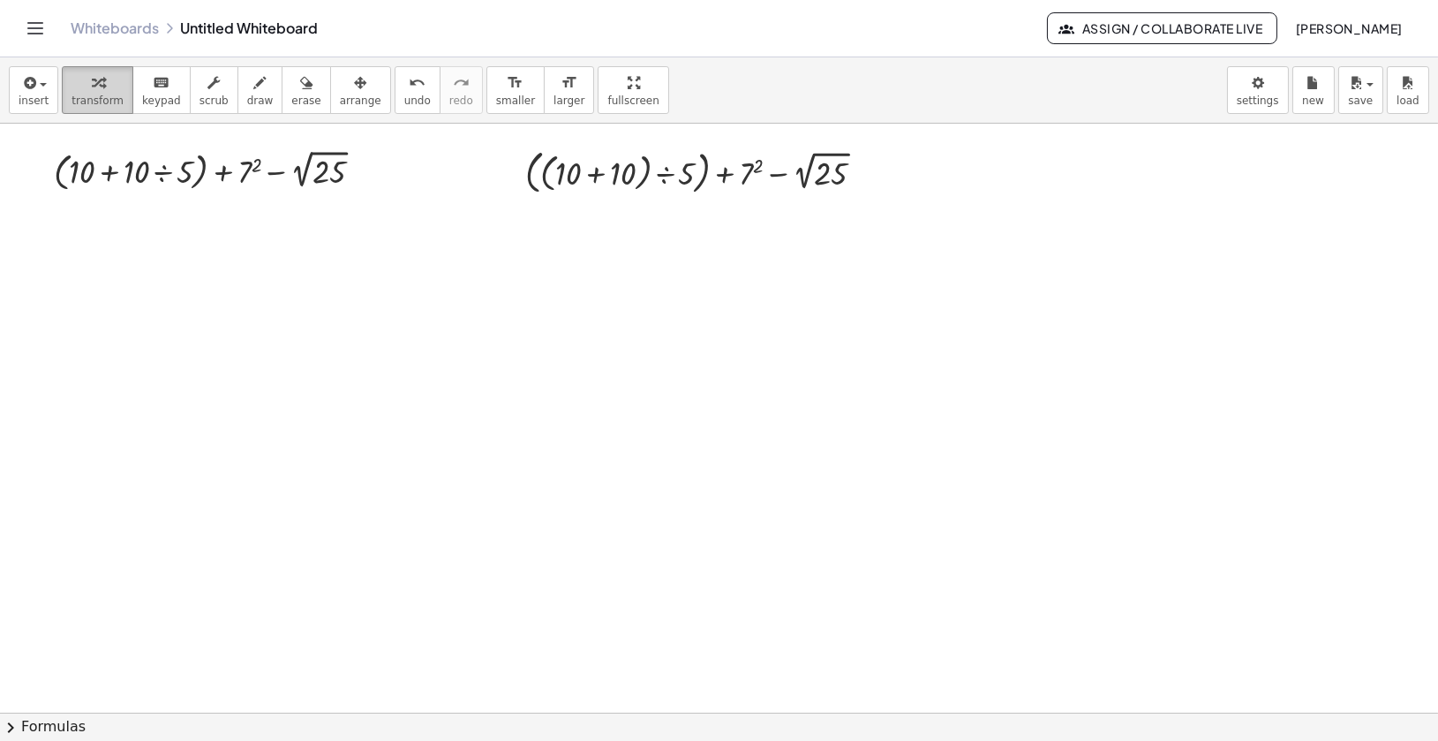
click at [101, 70] on button "transform" at bounding box center [98, 90] width 72 height 48
click at [102, 170] on div at bounding box center [215, 169] width 341 height 49
click at [277, 173] on div at bounding box center [215, 169] width 341 height 49
click at [220, 167] on div at bounding box center [215, 169] width 341 height 49
click at [222, 175] on div at bounding box center [215, 169] width 341 height 49
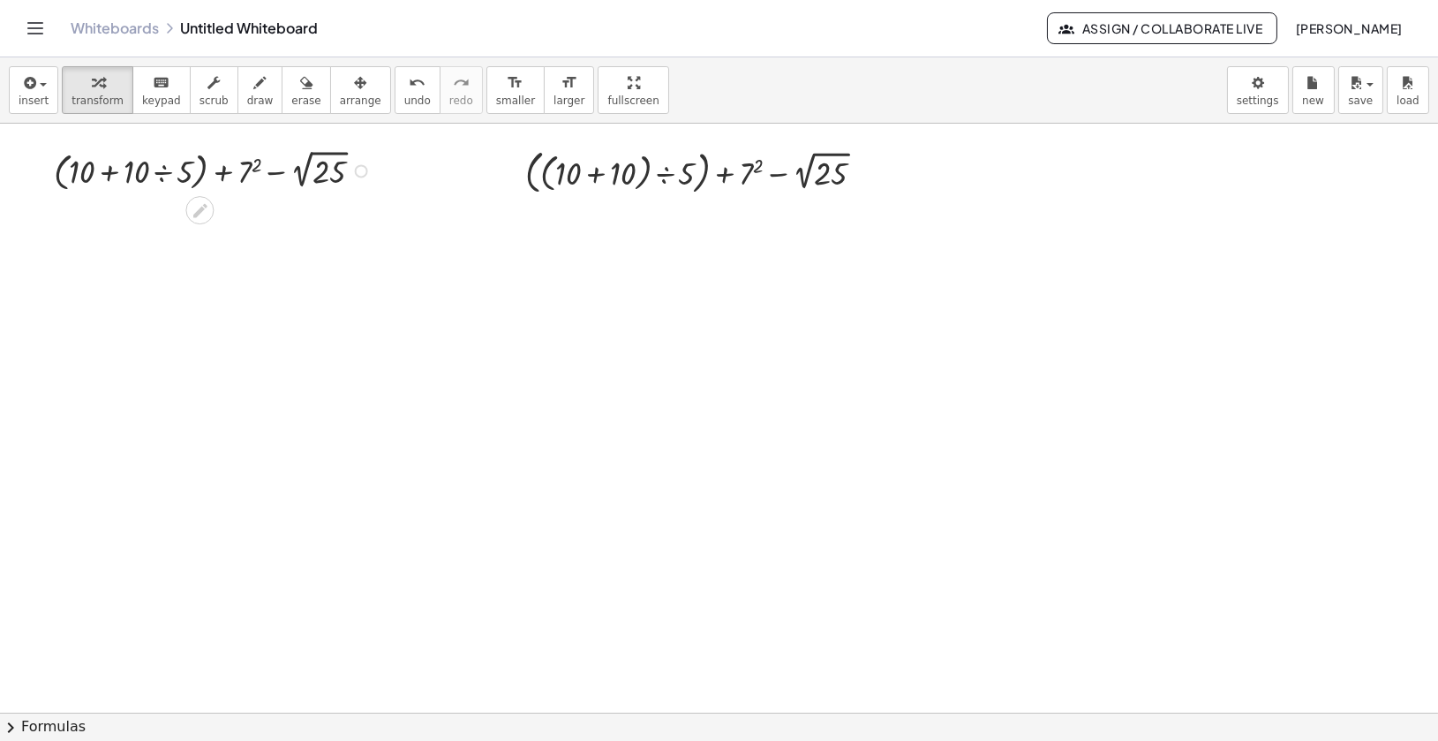
click at [199, 179] on div at bounding box center [215, 169] width 341 height 49
click at [365, 172] on div at bounding box center [361, 170] width 13 height 13
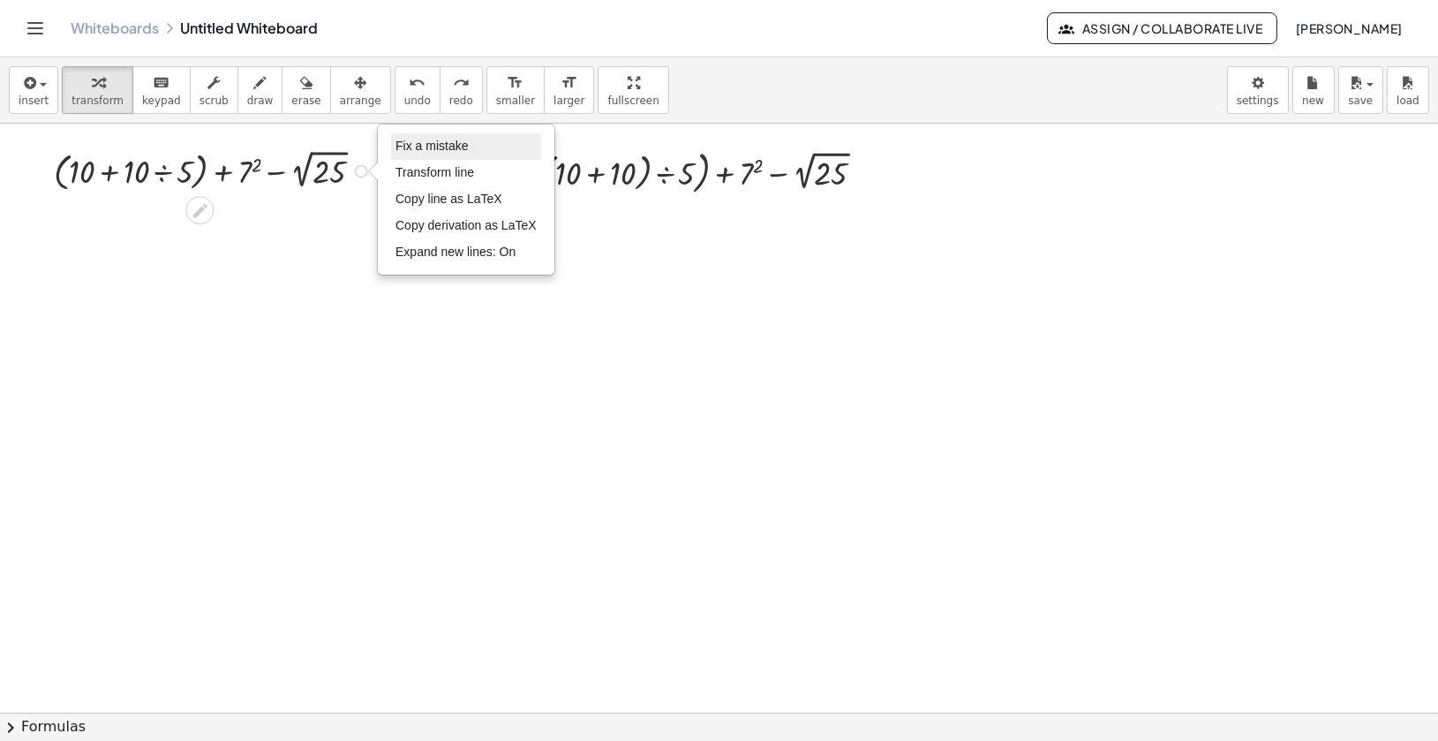
click at [406, 140] on span "Fix a mistake" at bounding box center [431, 146] width 72 height 14
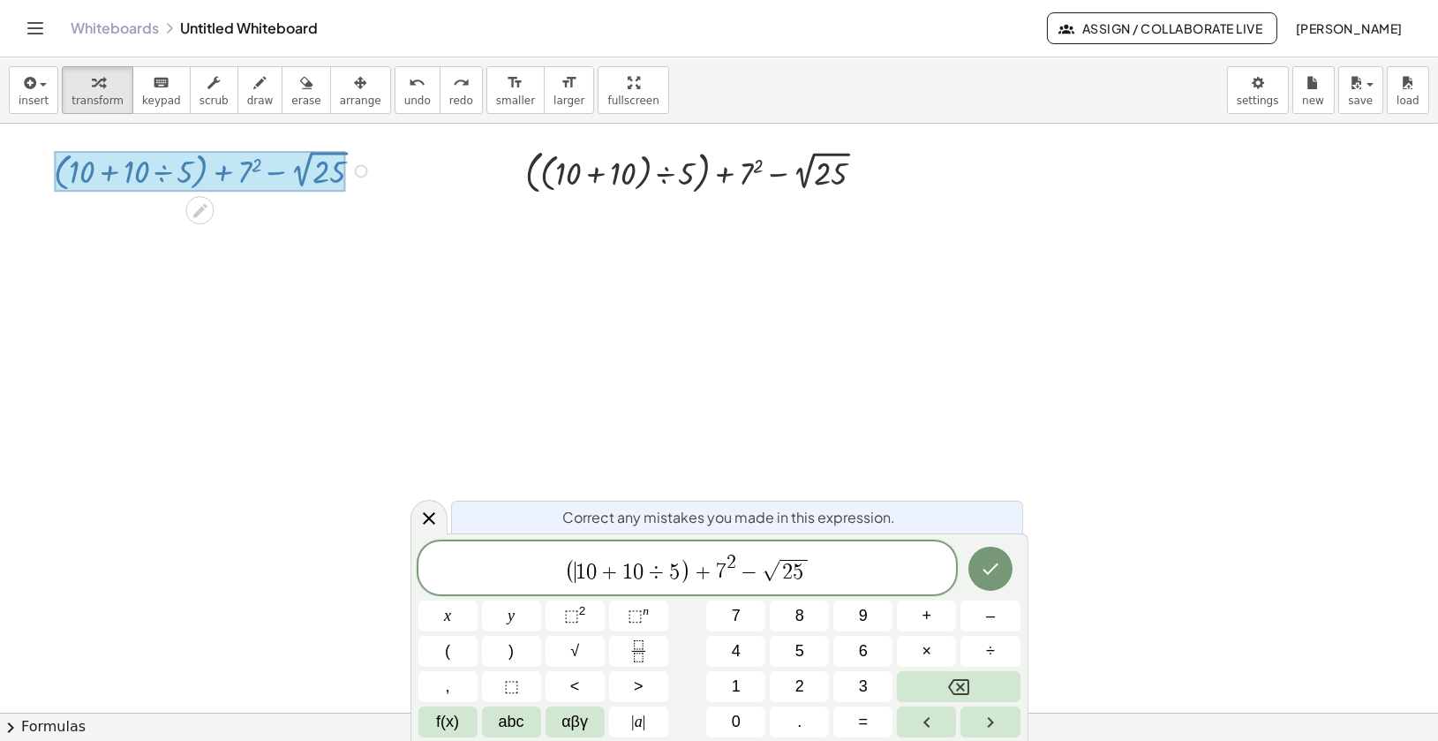
click at [576, 572] on span "( ​ 1 0 + 1 0 ÷ 5 )" at bounding box center [628, 572] width 126 height 26
click at [574, 568] on span "( ​ 1 0 + 1 0 ÷ 5 )" at bounding box center [628, 572] width 126 height 26
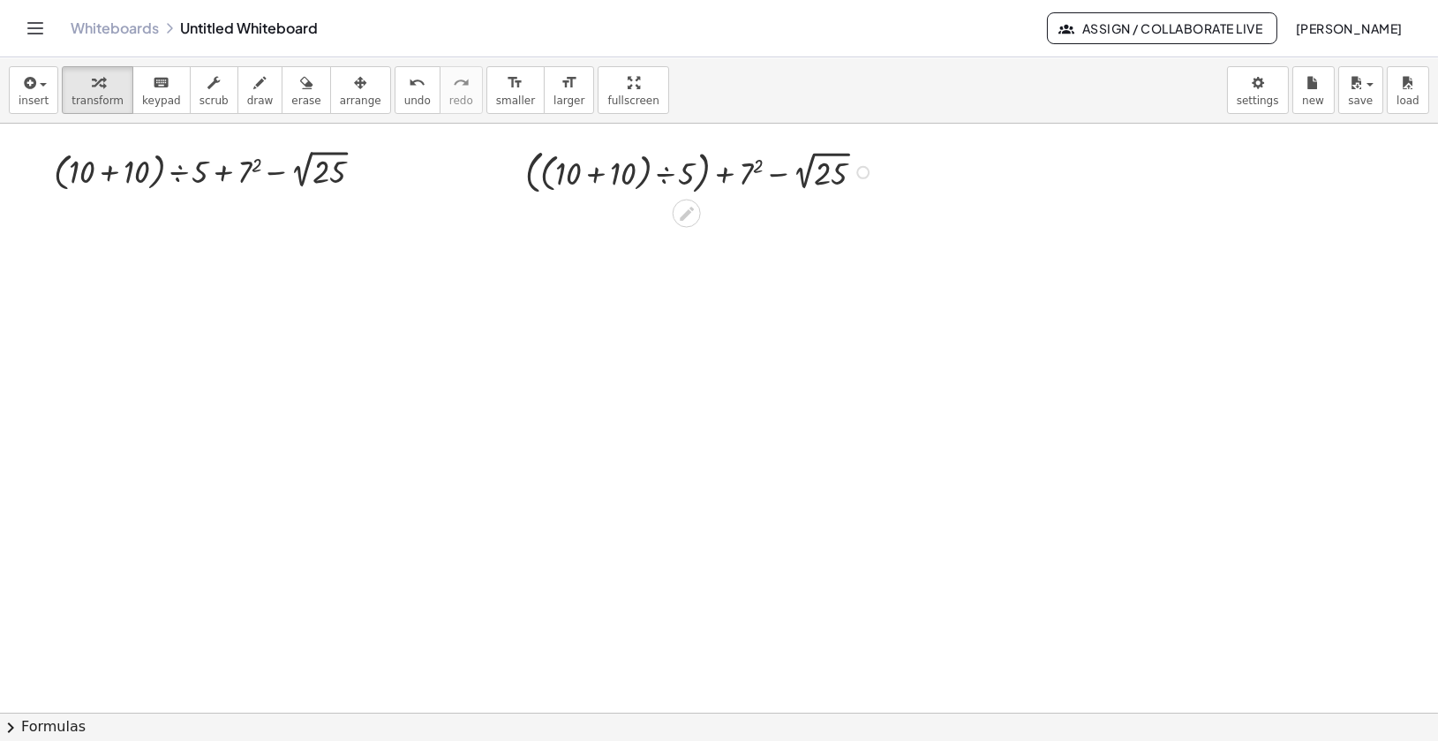
click at [861, 169] on div "Fix a mistake Transform line Copy line as LaTeX Copy derivation as LaTeX Expand…" at bounding box center [862, 172] width 13 height 13
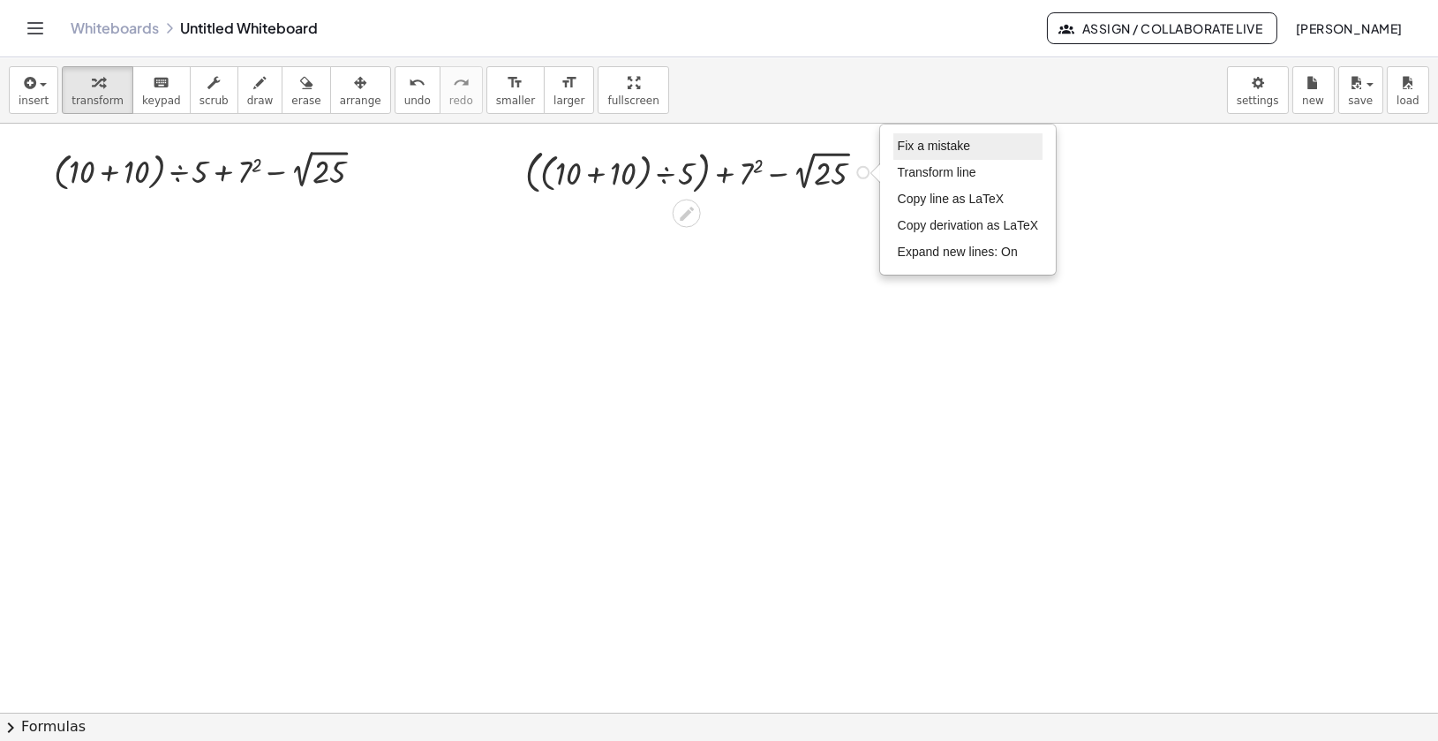
click at [912, 139] on span "Fix a mistake" at bounding box center [934, 146] width 72 height 14
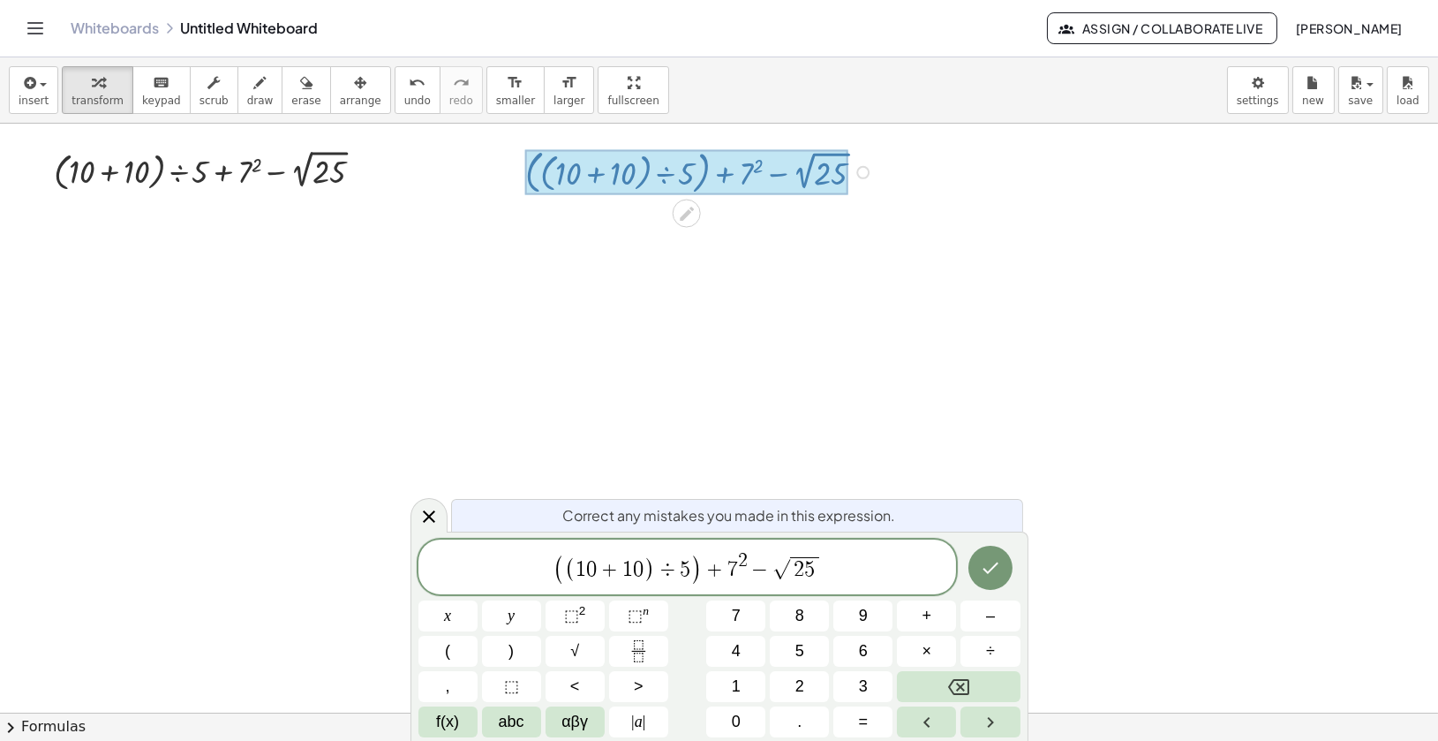
click at [560, 561] on span "(" at bounding box center [558, 569] width 11 height 31
click at [988, 569] on icon "Done" at bounding box center [990, 568] width 21 height 21
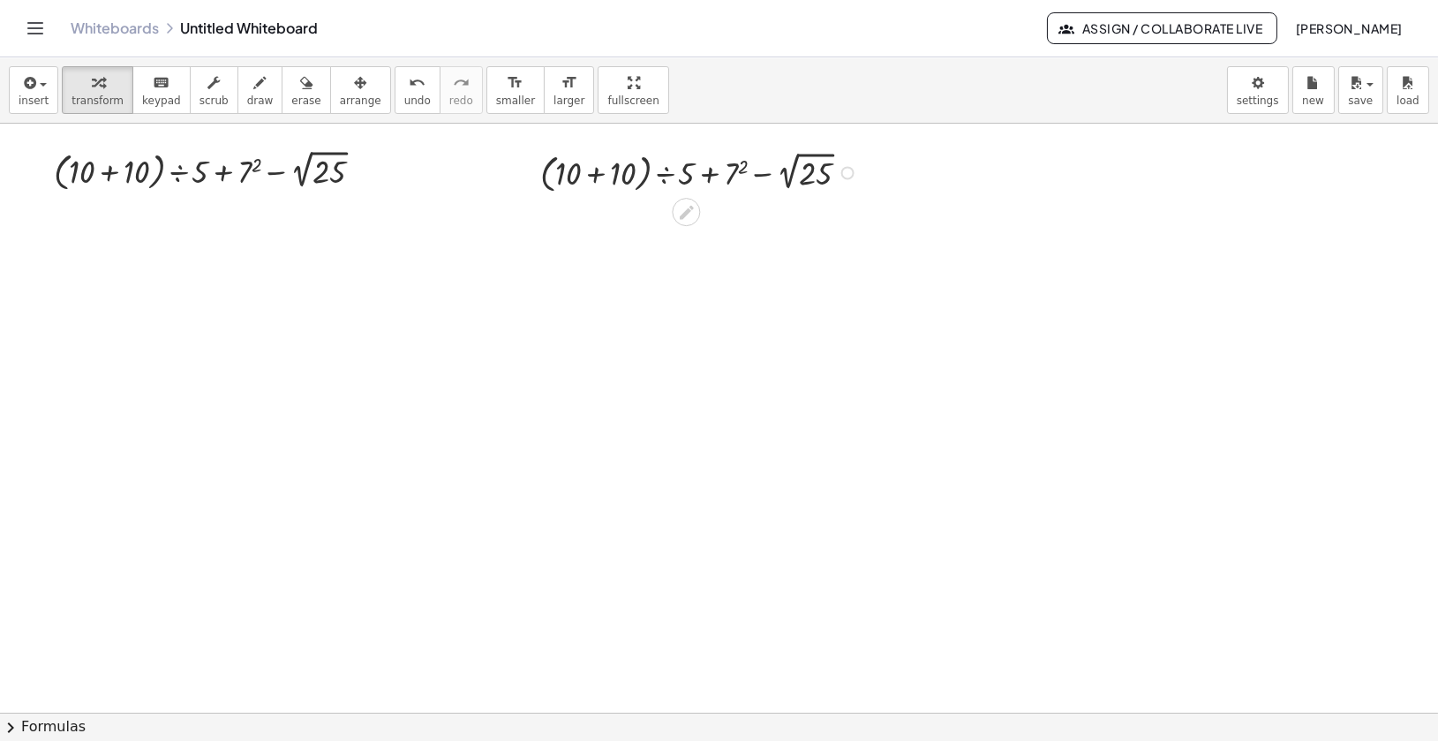
click at [847, 172] on div "Fix a mistake Transform line Copy line as LaTeX Copy derivation as LaTeX Expand…" at bounding box center [847, 172] width 13 height 13
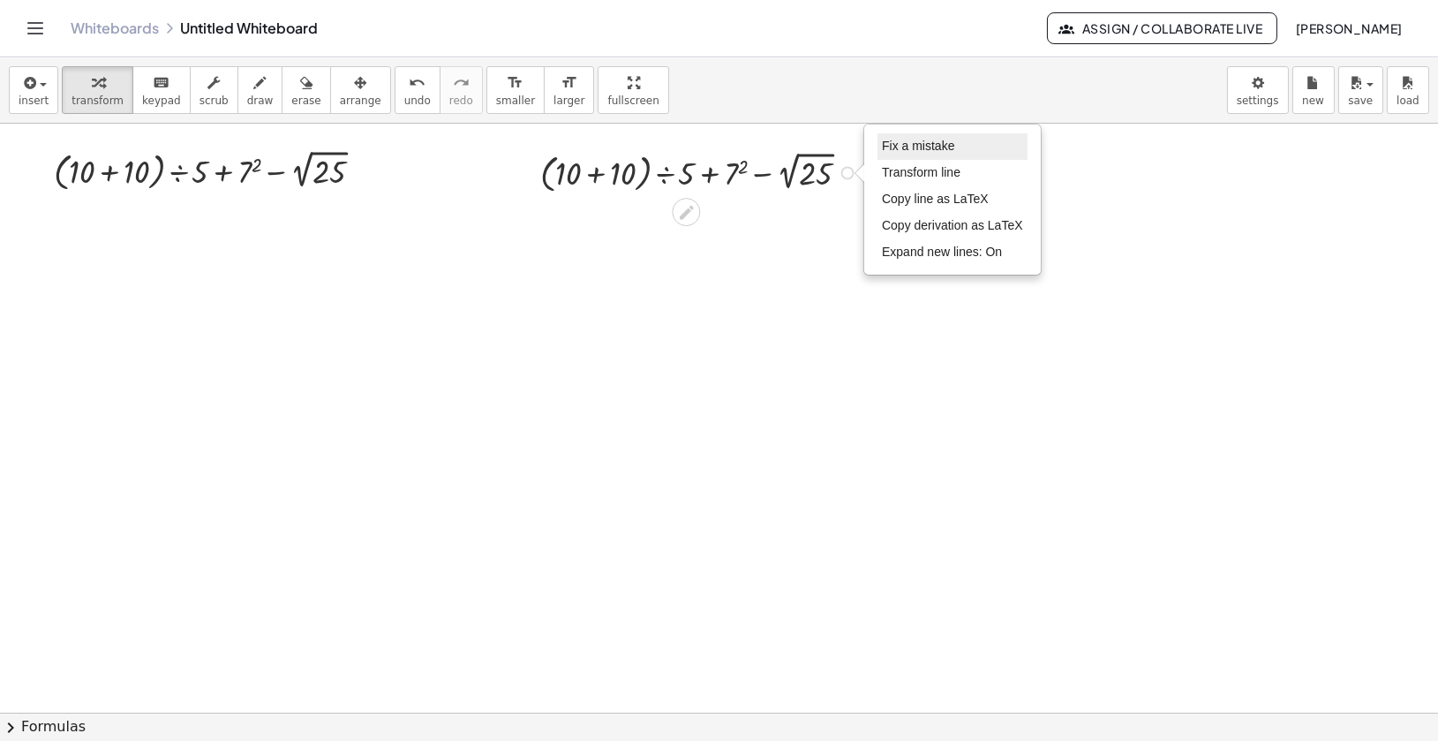
click at [894, 142] on span "Fix a mistake" at bounding box center [918, 146] width 72 height 14
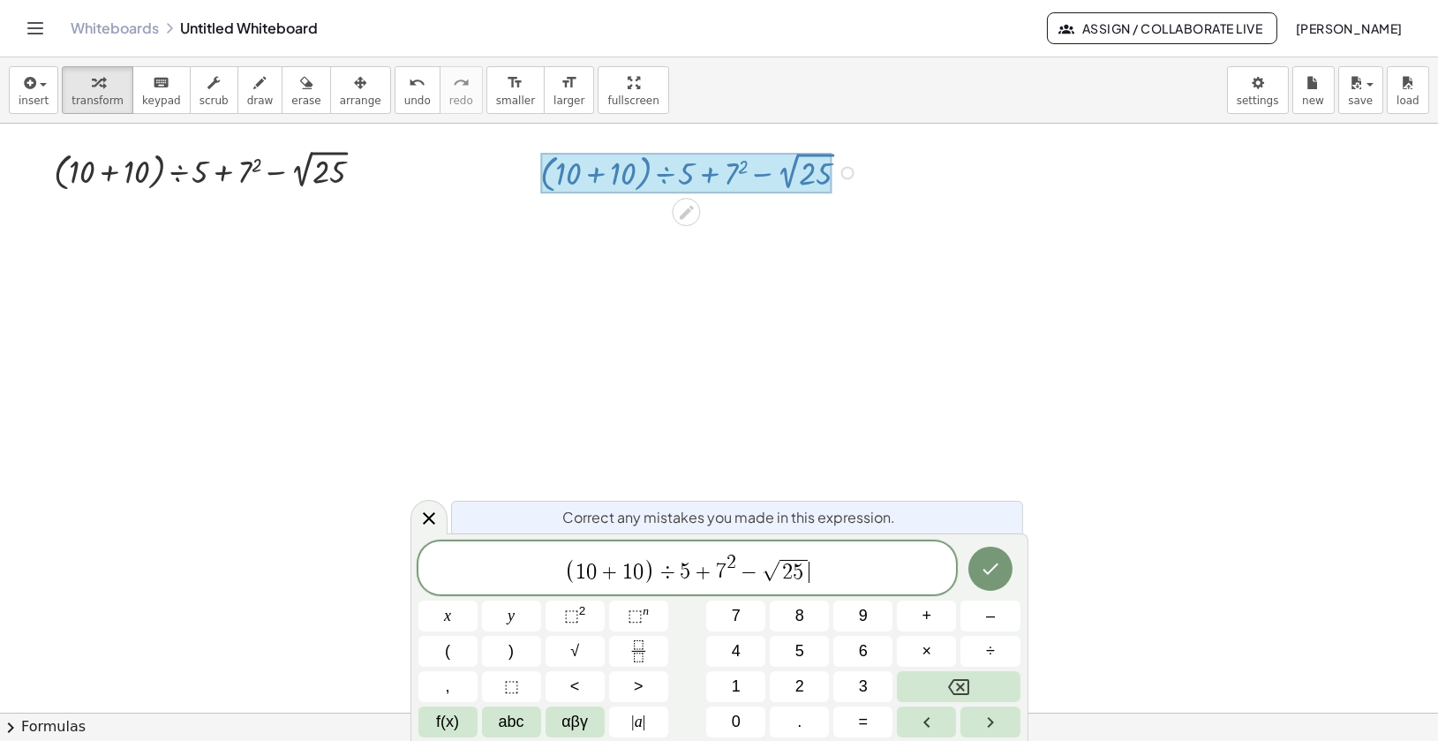
click at [651, 570] on span ")" at bounding box center [649, 572] width 11 height 26
click at [980, 562] on icon "Done" at bounding box center [990, 569] width 21 height 21
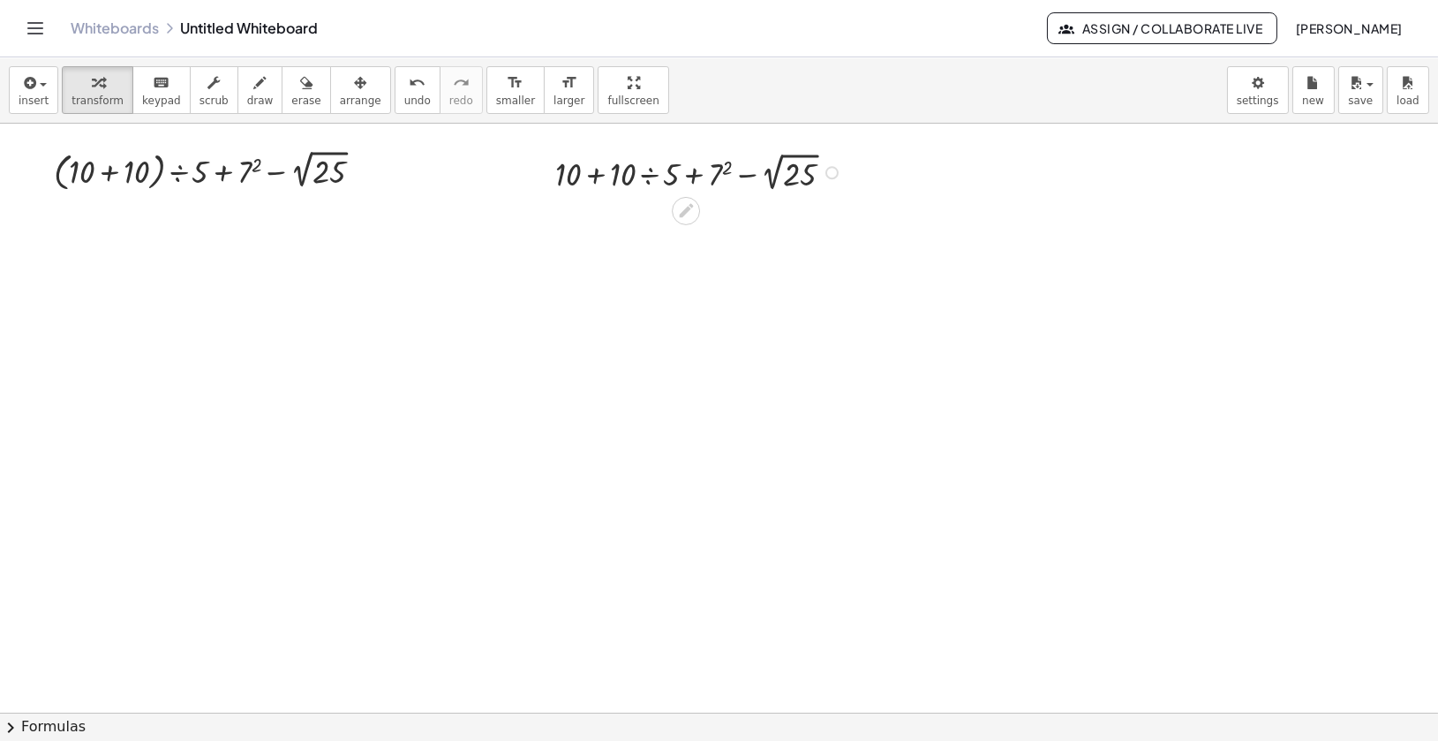
click at [595, 177] on div at bounding box center [701, 171] width 310 height 48
click at [693, 171] on div at bounding box center [701, 171] width 310 height 48
click at [744, 173] on div at bounding box center [701, 171] width 310 height 48
click at [655, 176] on div at bounding box center [701, 171] width 310 height 48
click at [730, 215] on div at bounding box center [701, 219] width 310 height 48
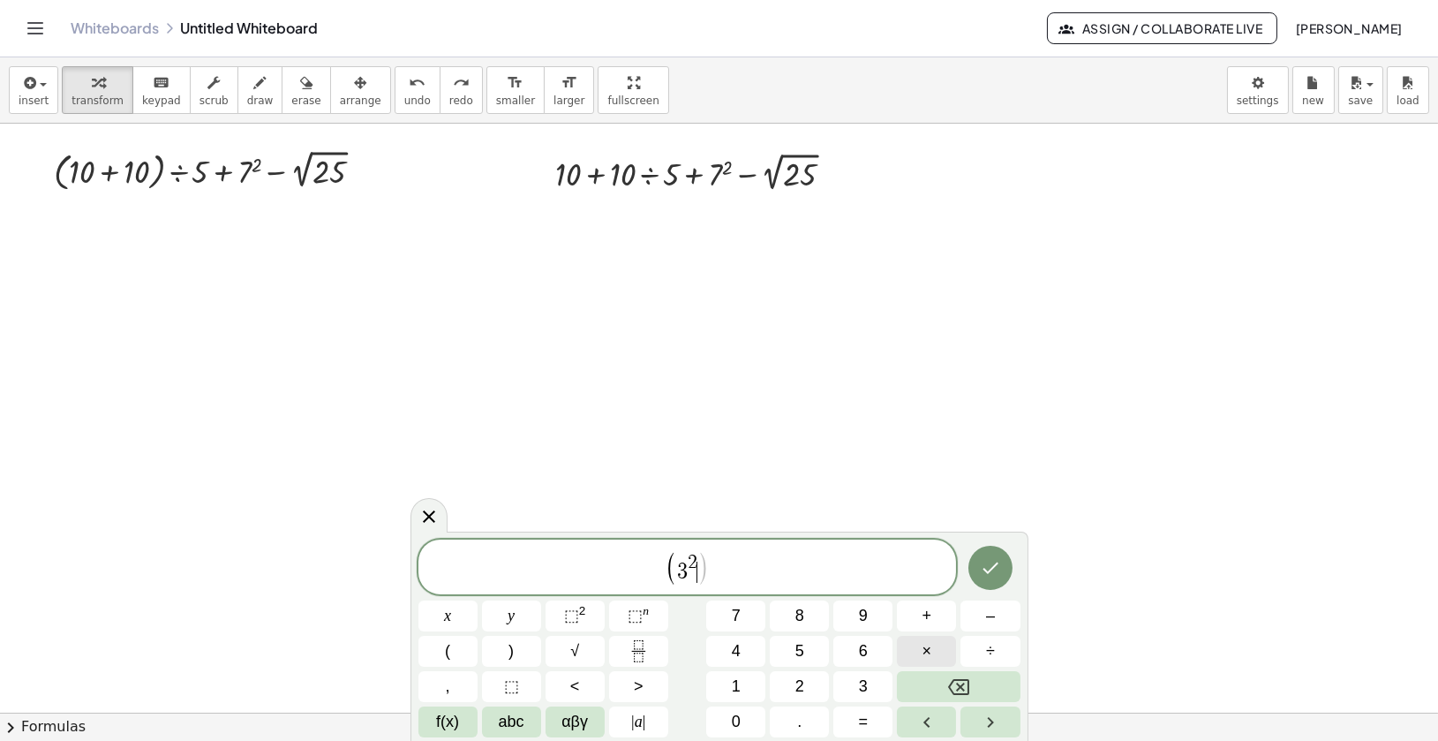
click at [930, 646] on span "×" at bounding box center [927, 651] width 10 height 24
click at [924, 641] on span "×" at bounding box center [927, 651] width 10 height 24
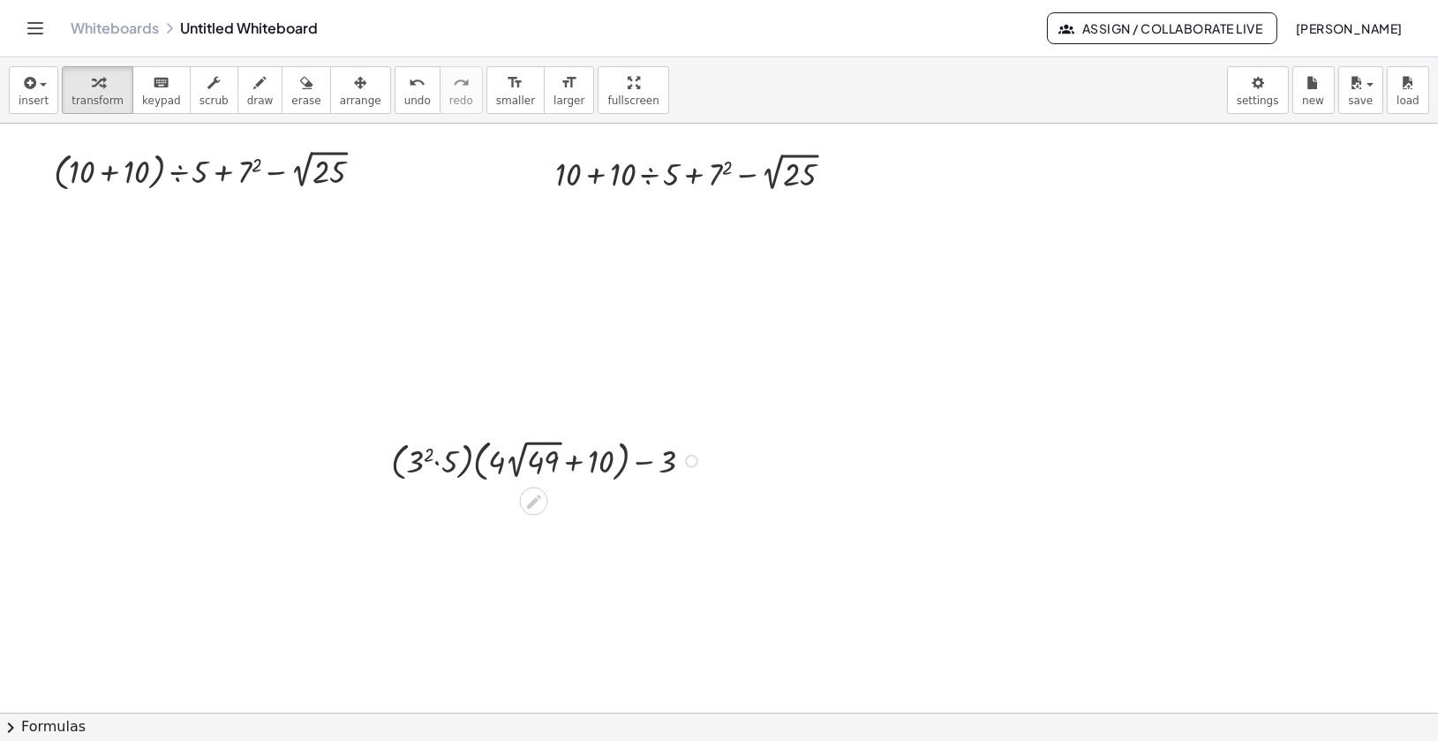
click at [460, 474] on div at bounding box center [549, 459] width 334 height 52
click at [424, 509] on div at bounding box center [549, 511] width 334 height 52
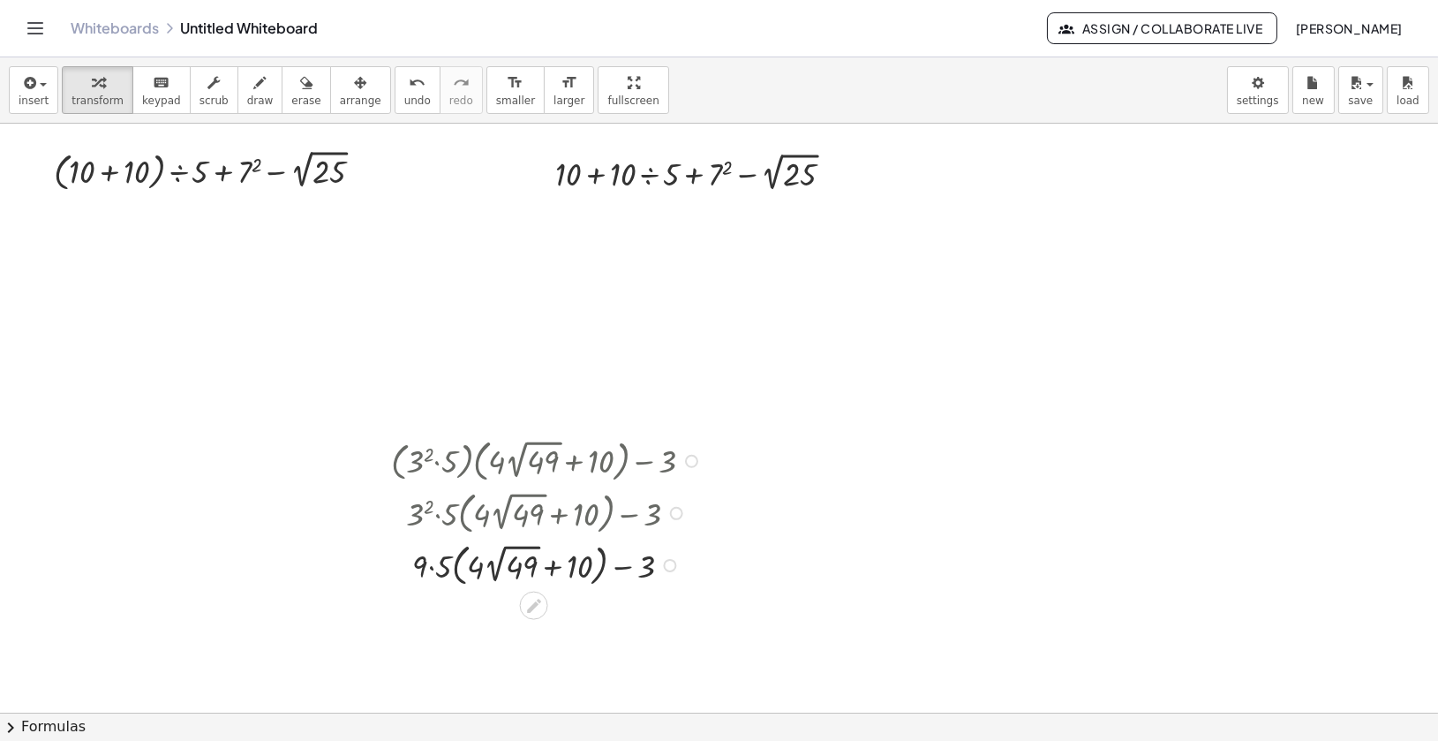
click at [437, 568] on div at bounding box center [549, 564] width 334 height 52
click at [478, 622] on div at bounding box center [549, 616] width 334 height 52
click at [508, 623] on div at bounding box center [549, 616] width 334 height 52
click at [534, 461] on div "+ · ( · 3 2 · 5 ) · ( + · 4 · 2 √ 49 + 10 ) − 3 + · 3 2 · 5 · ( + · 4 · 2 √ 49 …" at bounding box center [534, 461] width 0 height 0
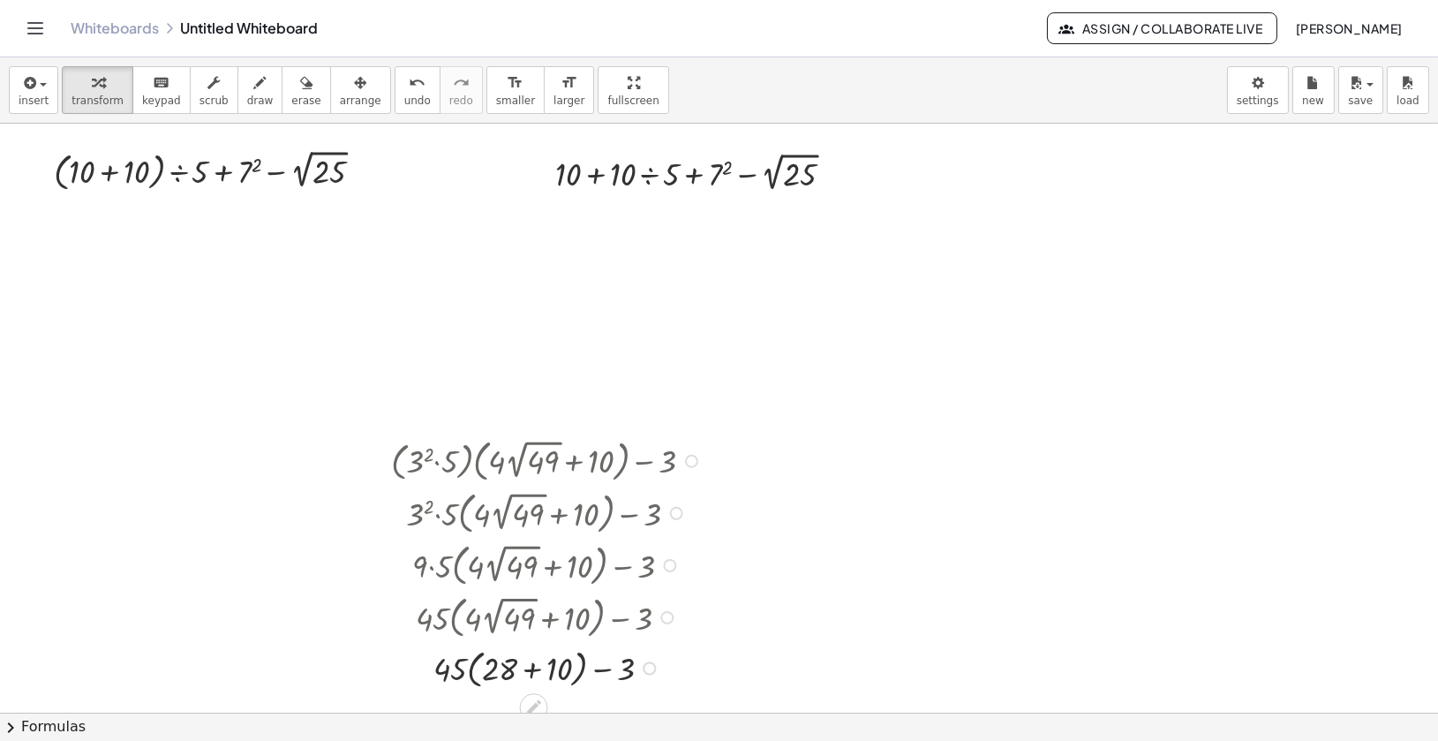
click at [531, 674] on div at bounding box center [549, 666] width 334 height 49
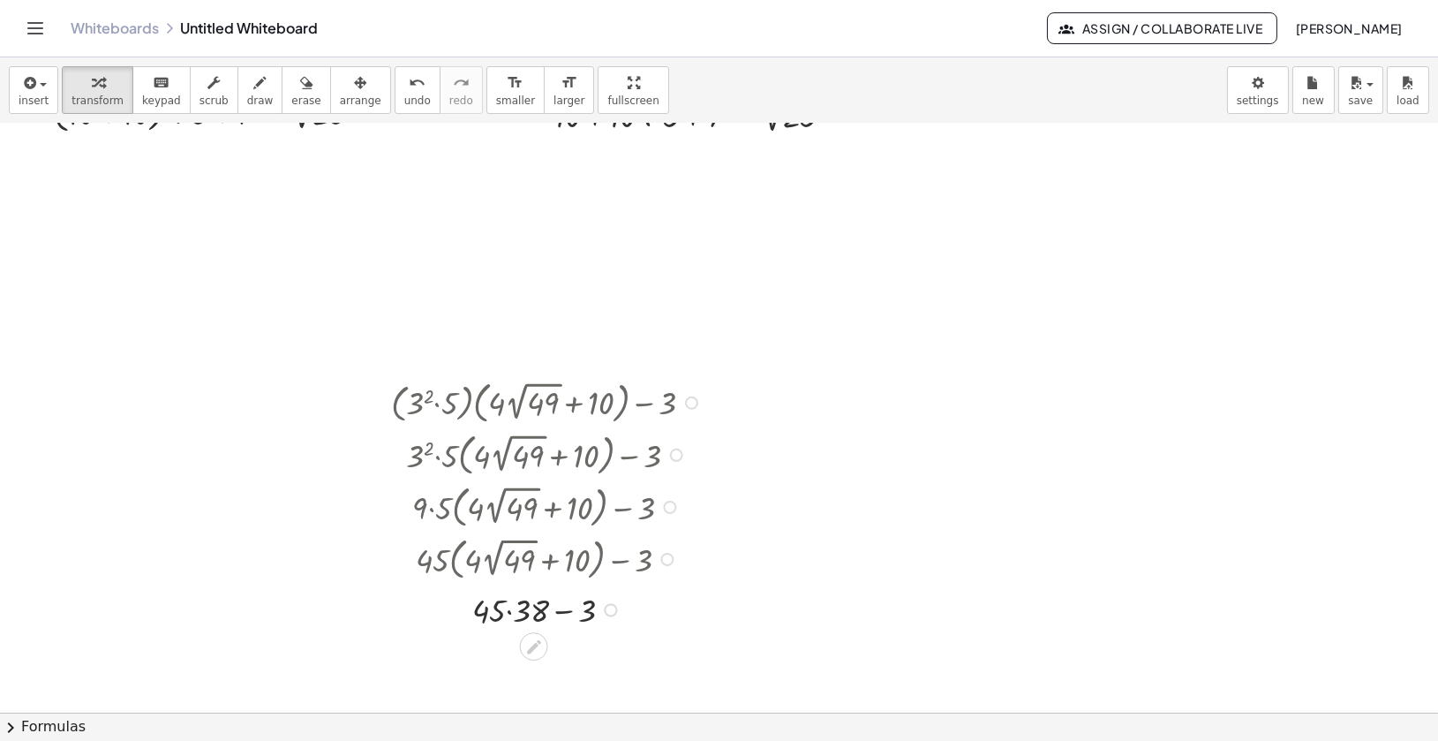
scroll to position [63, 0]
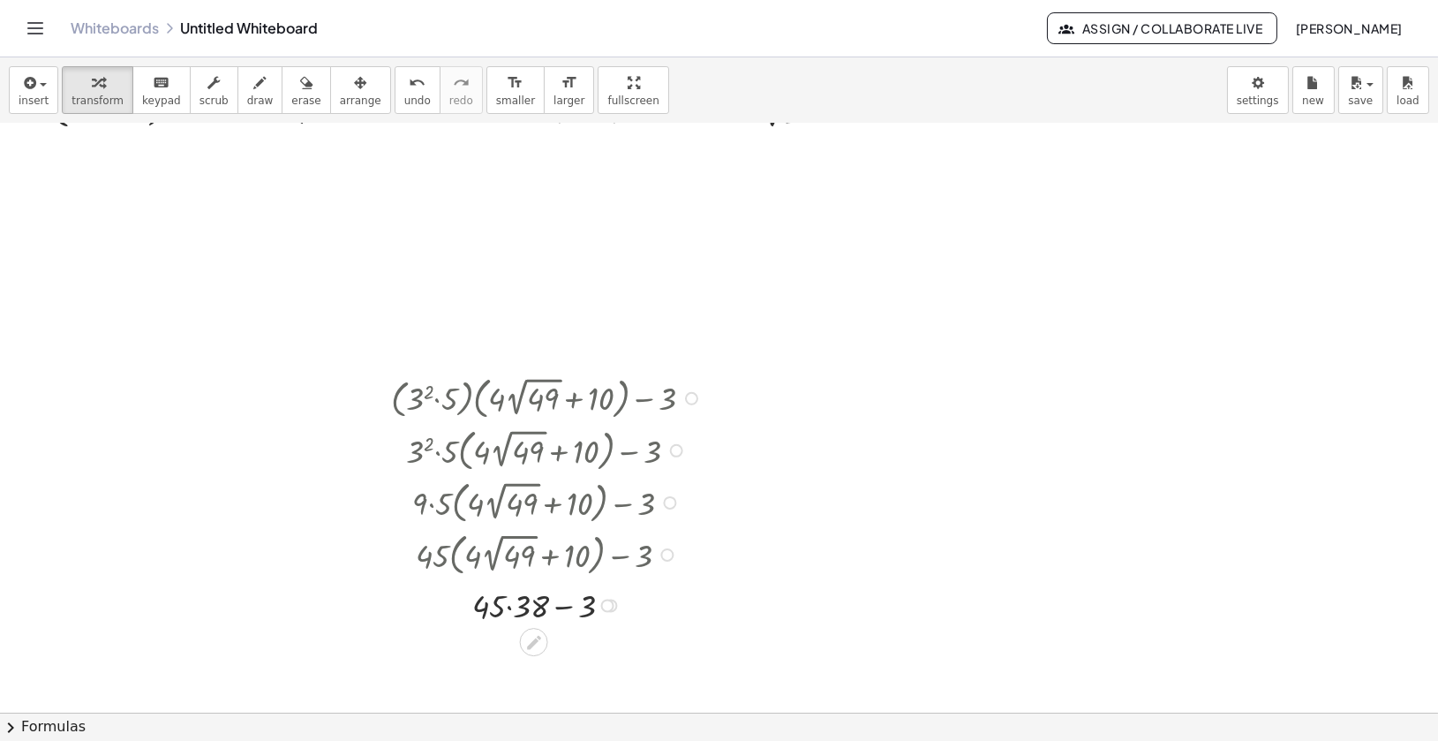
click at [568, 601] on div at bounding box center [549, 604] width 334 height 45
click at [516, 603] on div at bounding box center [549, 604] width 334 height 45
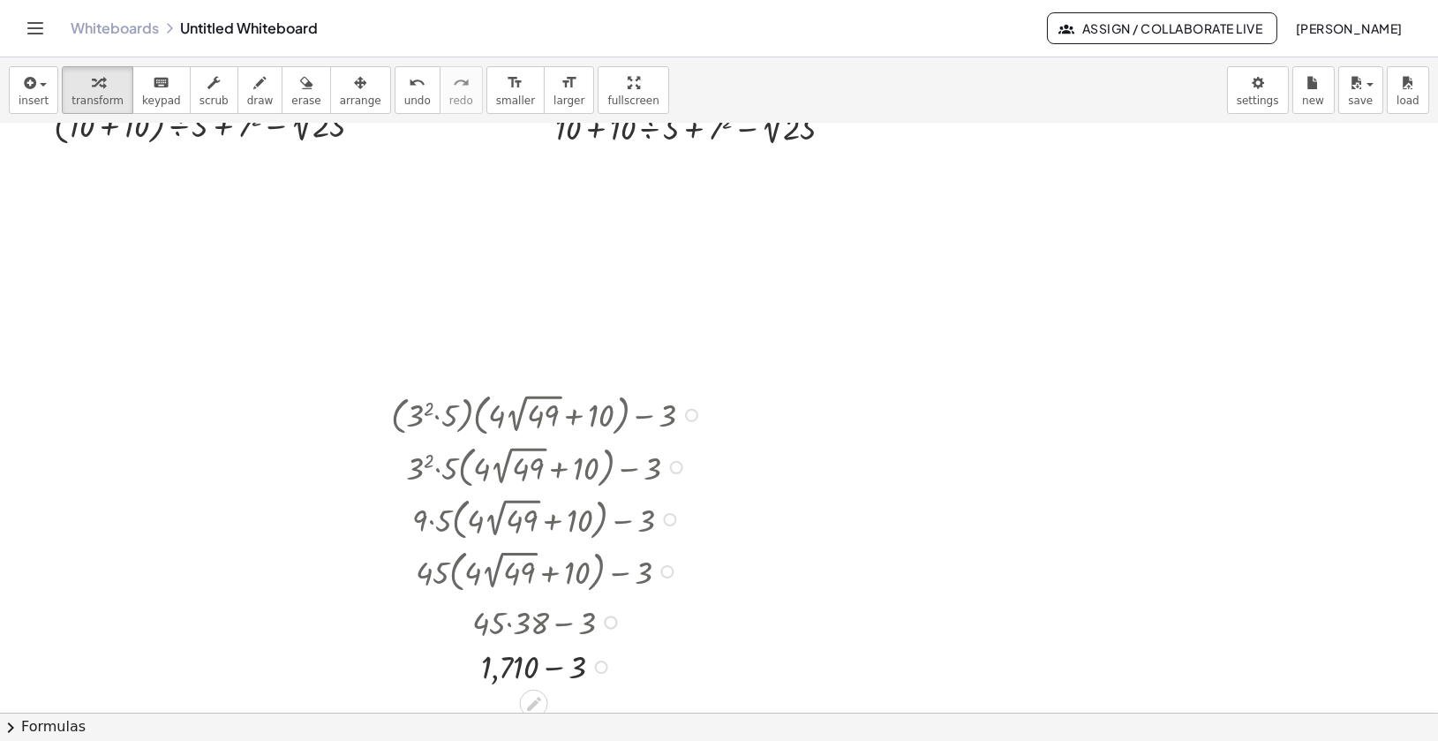
scroll to position [36, 0]
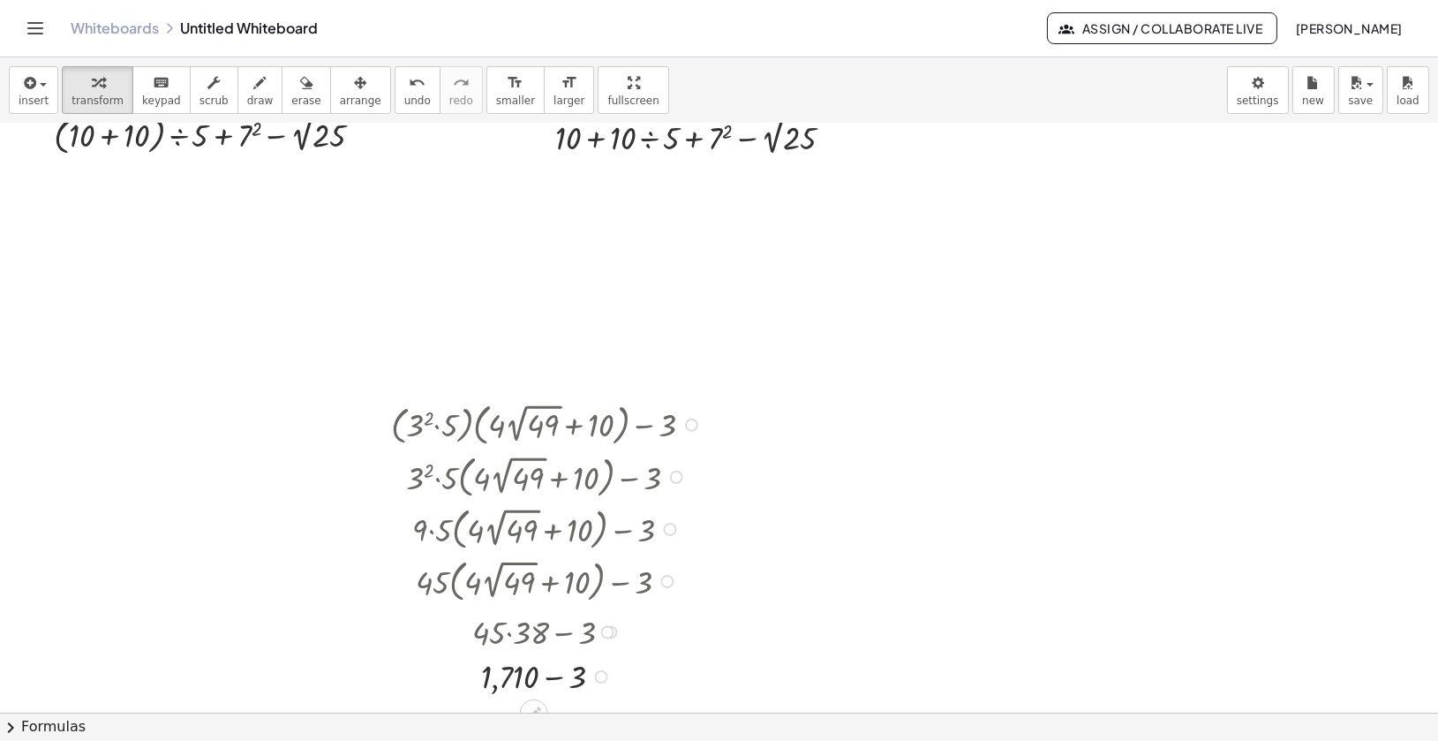
click at [689, 429] on div at bounding box center [691, 424] width 13 height 13
click at [670, 496] on div at bounding box center [549, 475] width 334 height 52
click at [354, 89] on icon "button" at bounding box center [360, 82] width 12 height 21
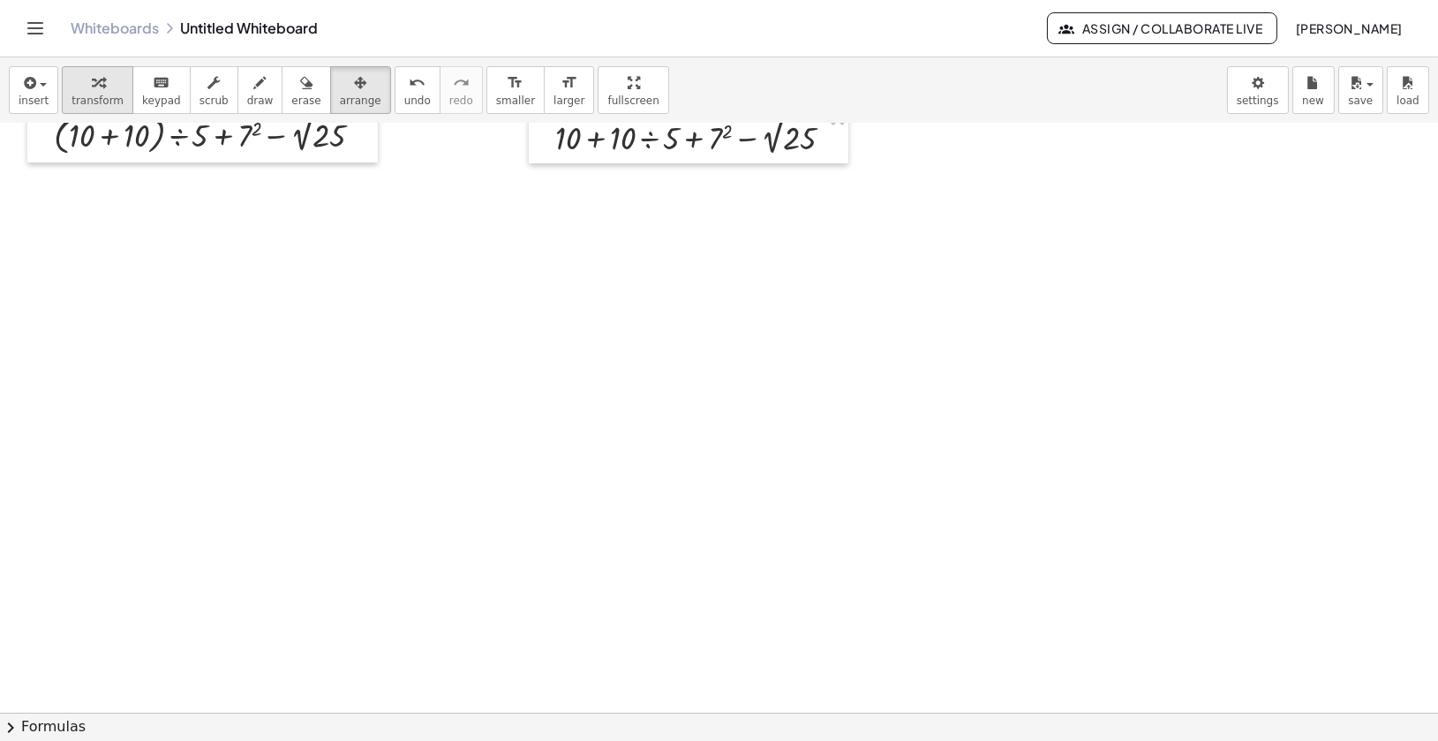
click at [100, 82] on div "button" at bounding box center [98, 82] width 52 height 21
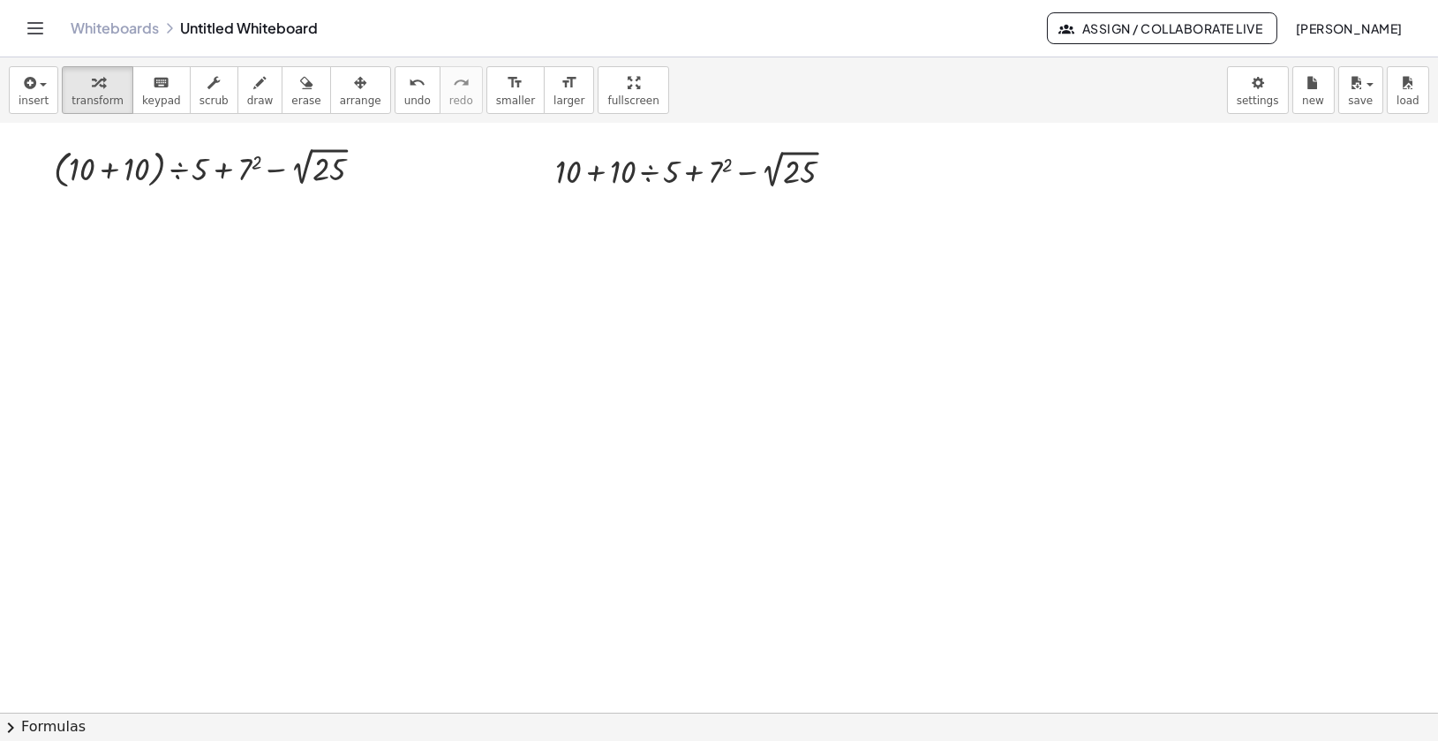
scroll to position [0, 0]
click at [383, 342] on div at bounding box center [719, 713] width 1438 height 1178
click at [455, 415] on div at bounding box center [719, 713] width 1438 height 1178
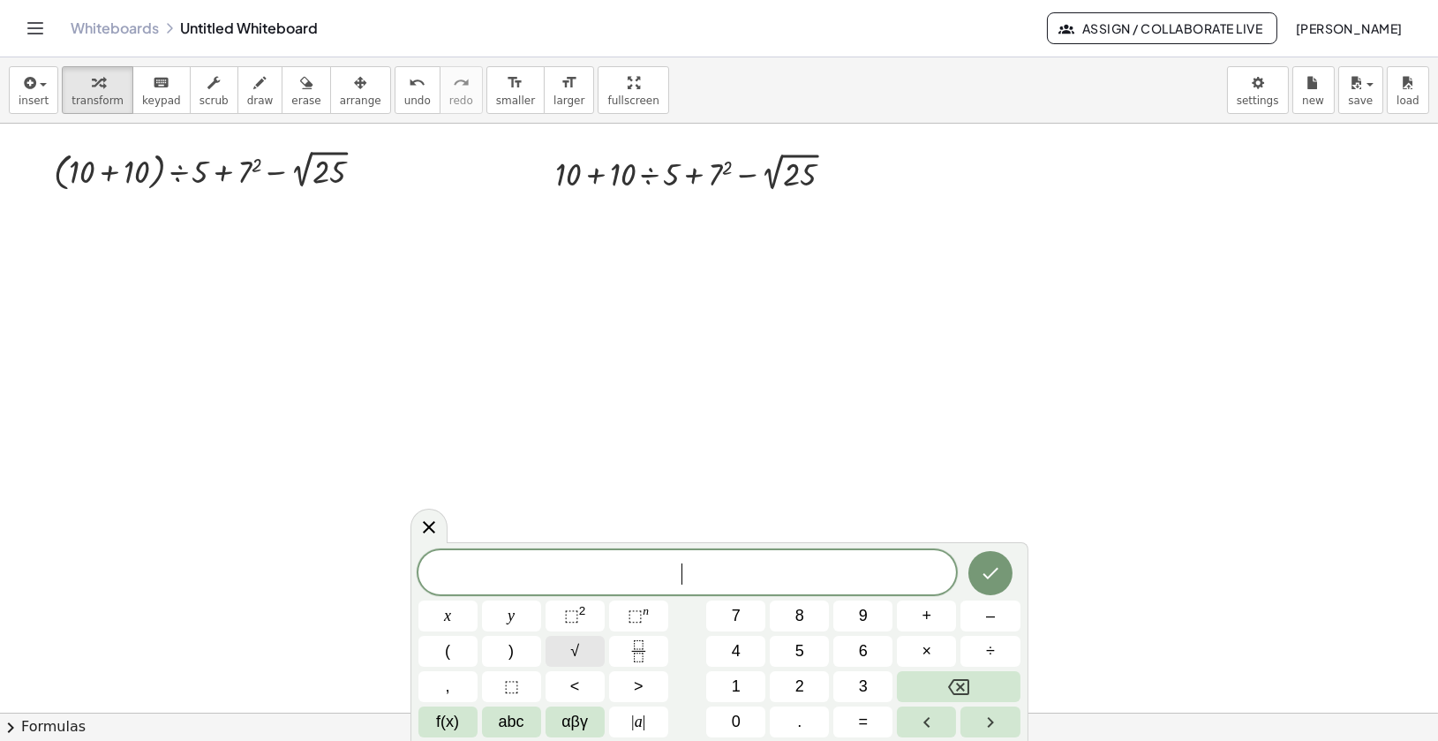
click at [569, 645] on button "√" at bounding box center [575, 651] width 59 height 31
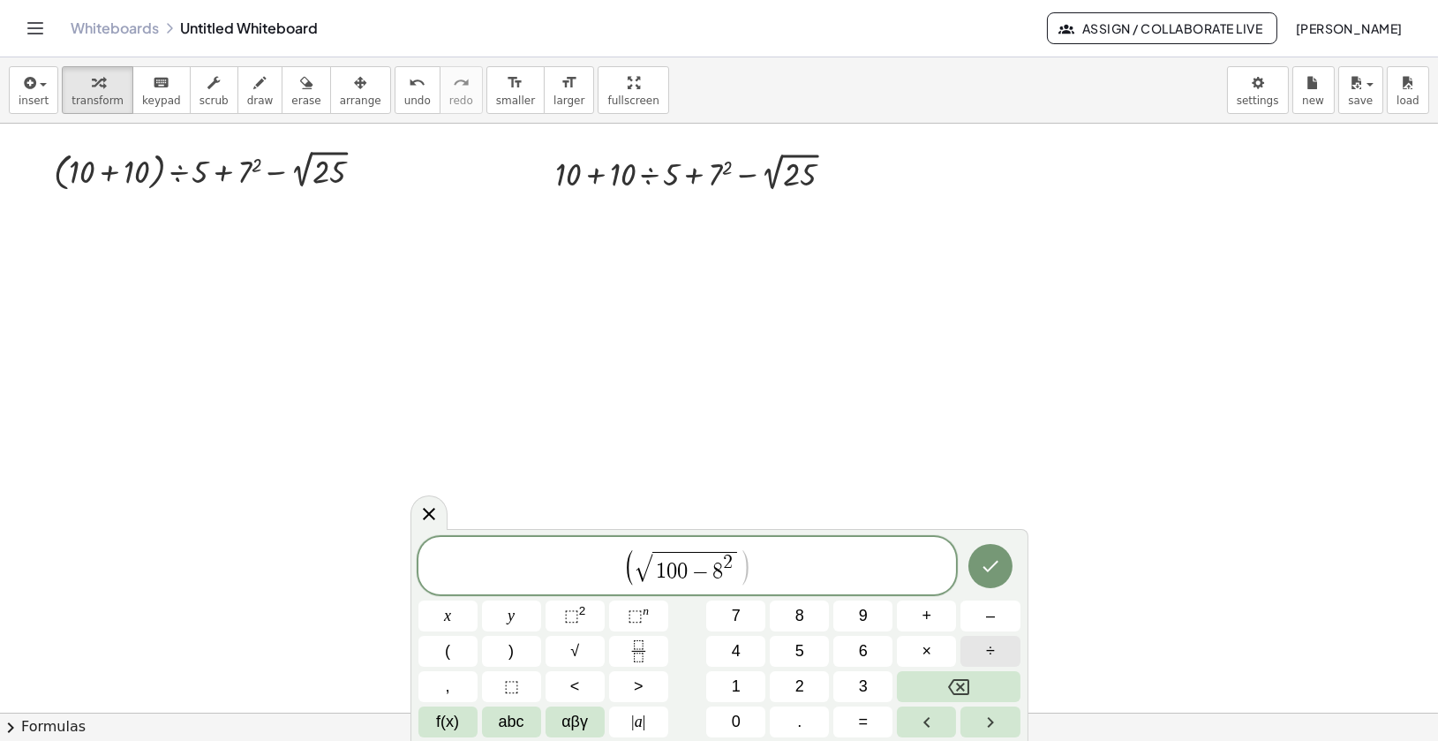
click at [997, 650] on button "÷" at bounding box center [989, 651] width 59 height 31
click at [740, 654] on span "4" at bounding box center [736, 651] width 9 height 24
click at [929, 655] on span "×" at bounding box center [927, 651] width 10 height 24
click at [739, 621] on span "7" at bounding box center [736, 616] width 9 height 24
click at [918, 651] on button "×" at bounding box center [926, 651] width 59 height 31
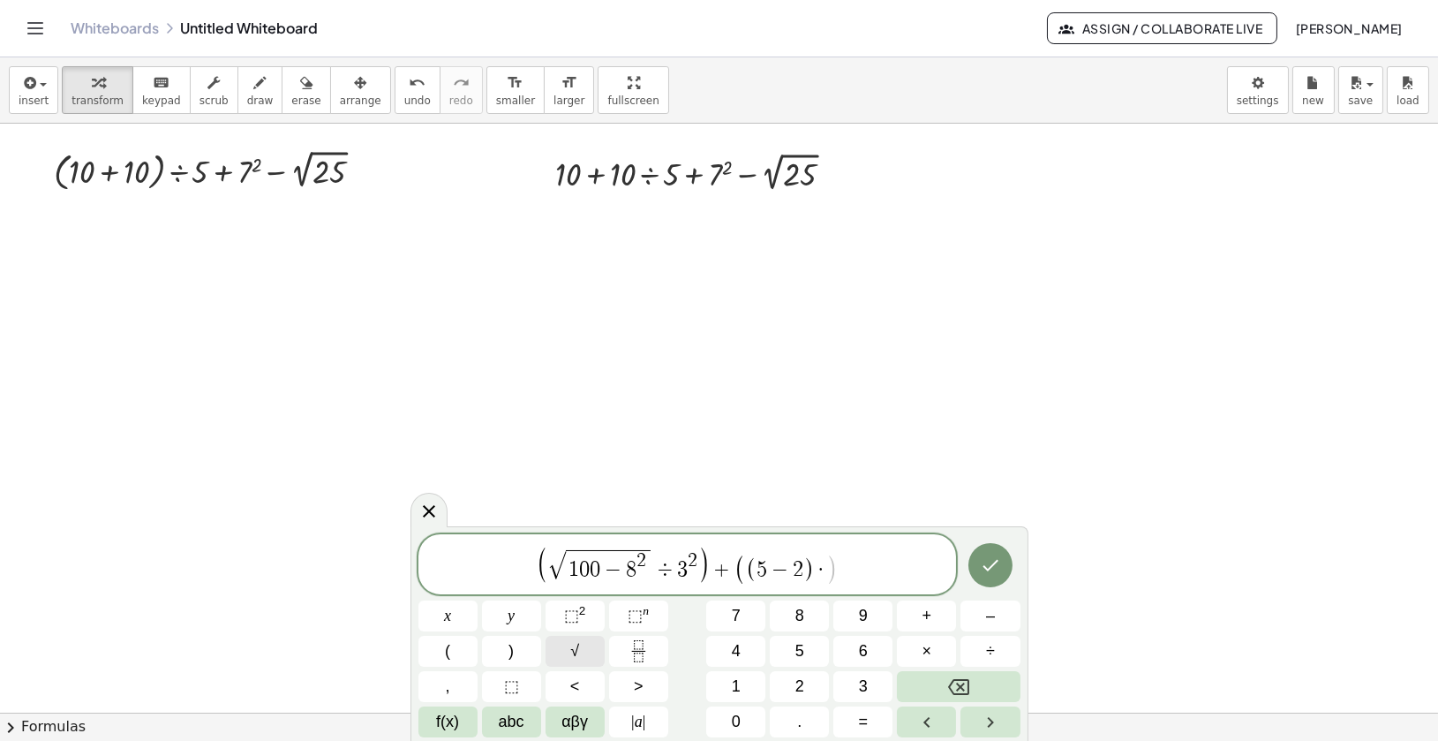
click at [570, 647] on span "√" at bounding box center [574, 651] width 9 height 24
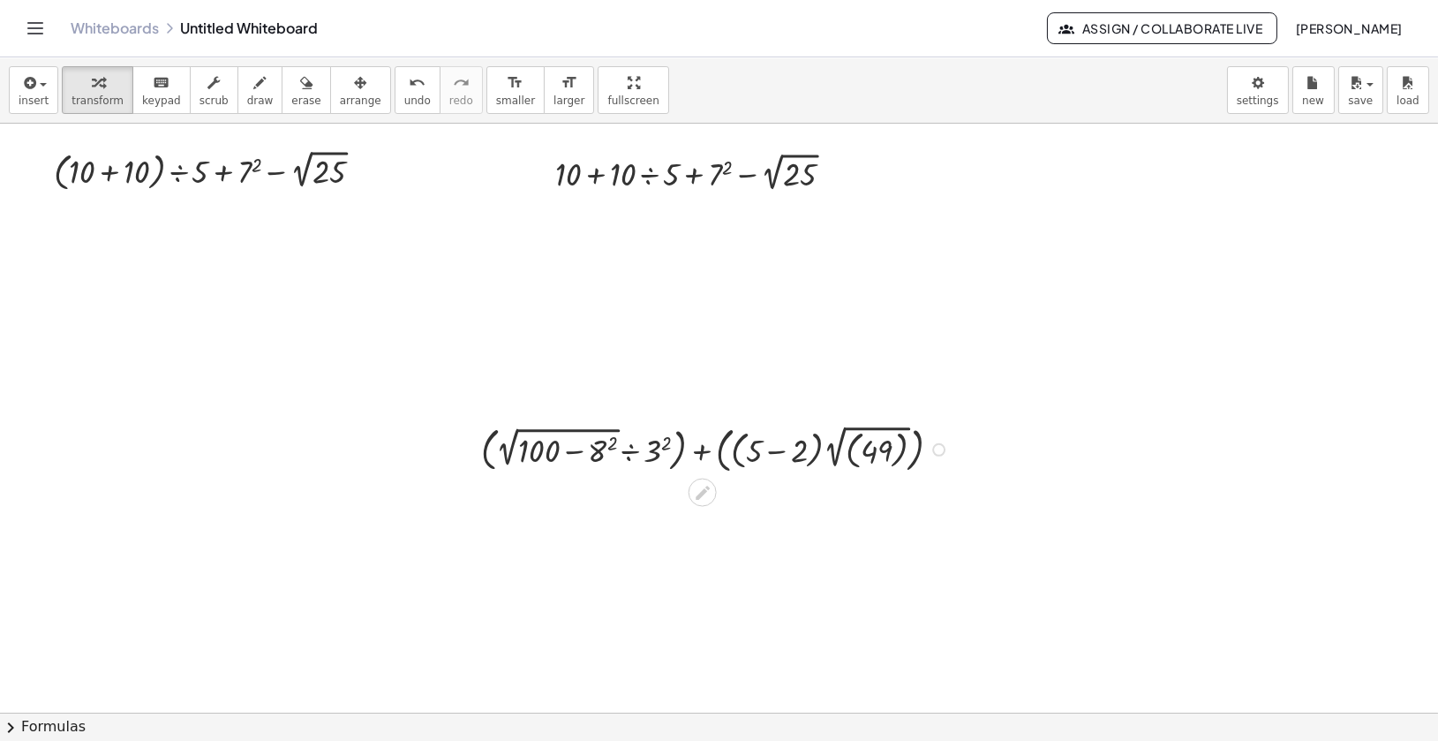
click at [939, 447] on div at bounding box center [938, 449] width 13 height 13
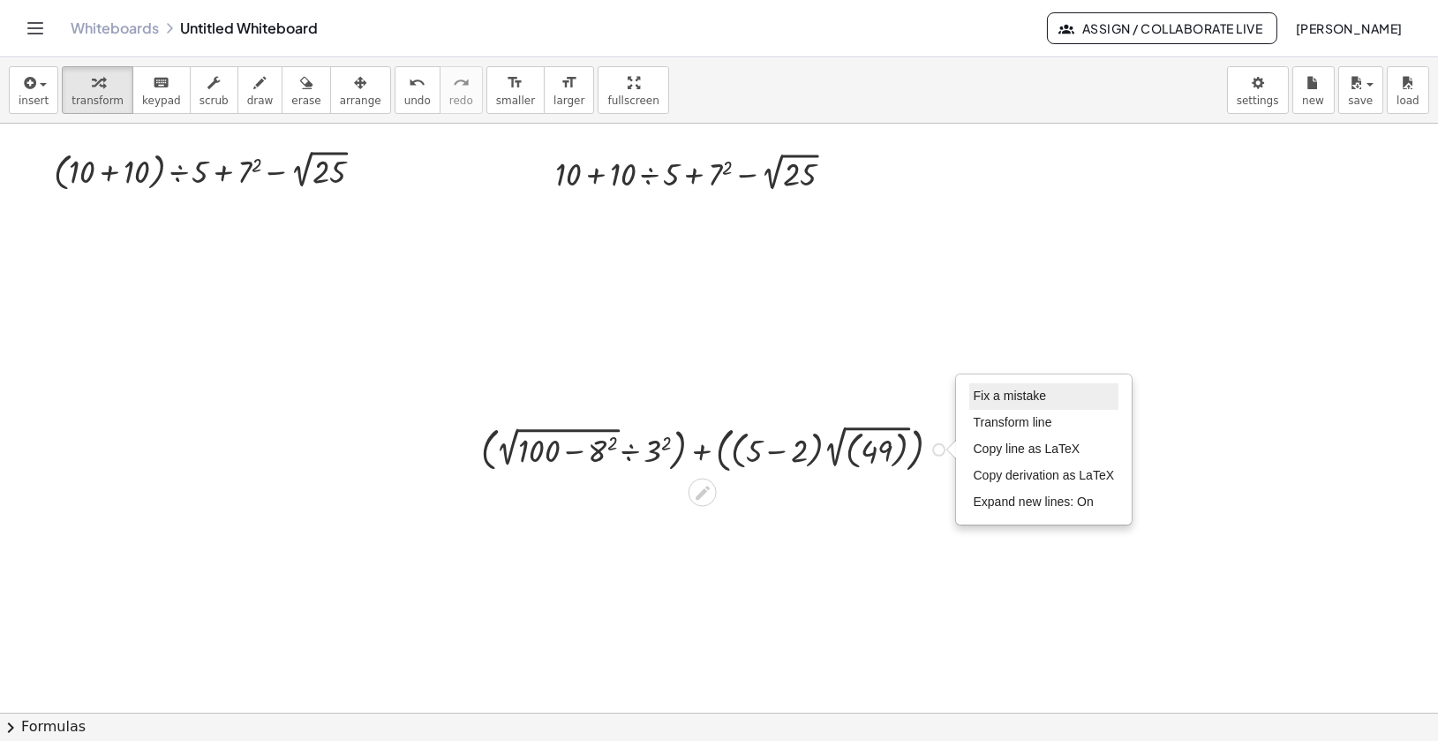
click at [1026, 392] on span "Fix a mistake" at bounding box center [1010, 395] width 72 height 14
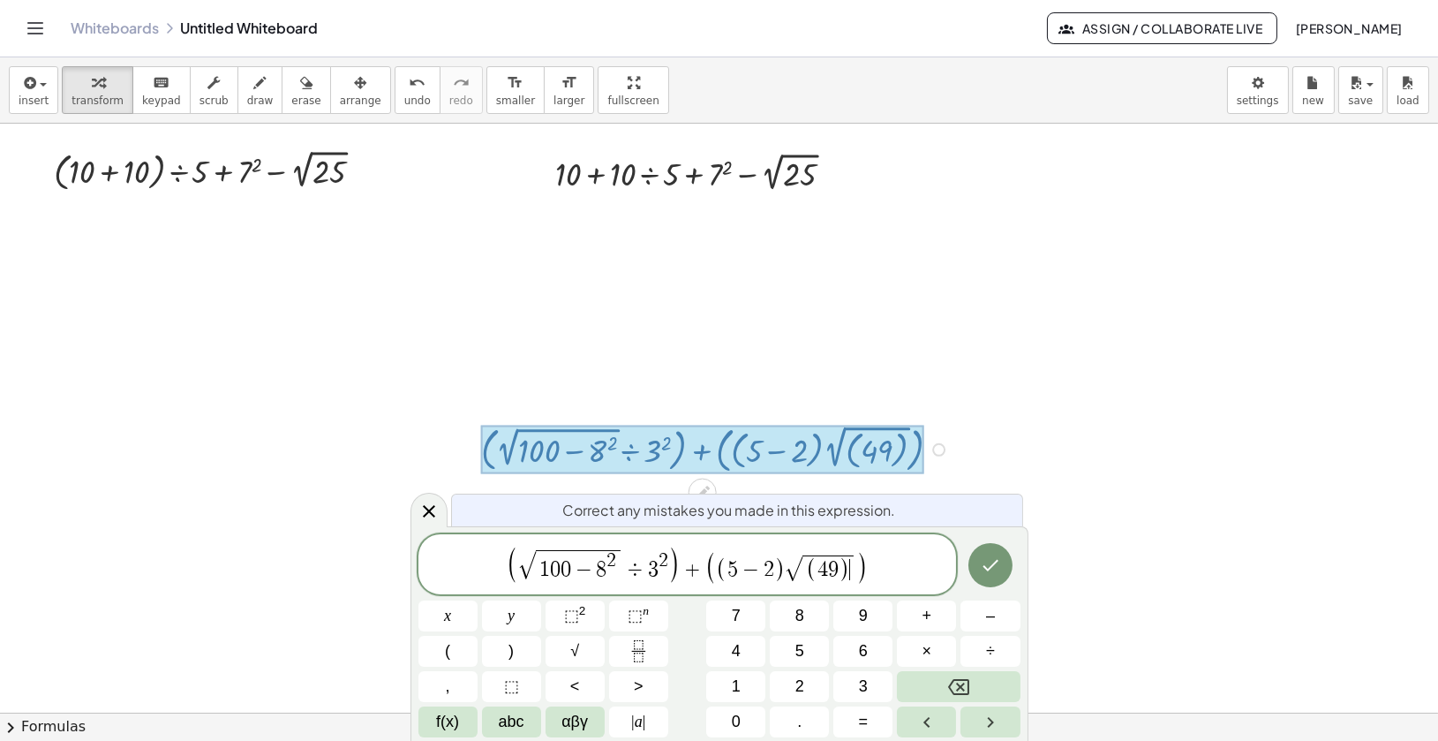
click at [846, 573] on span ")" at bounding box center [844, 570] width 11 height 26
click at [997, 561] on icon "Done" at bounding box center [990, 564] width 21 height 21
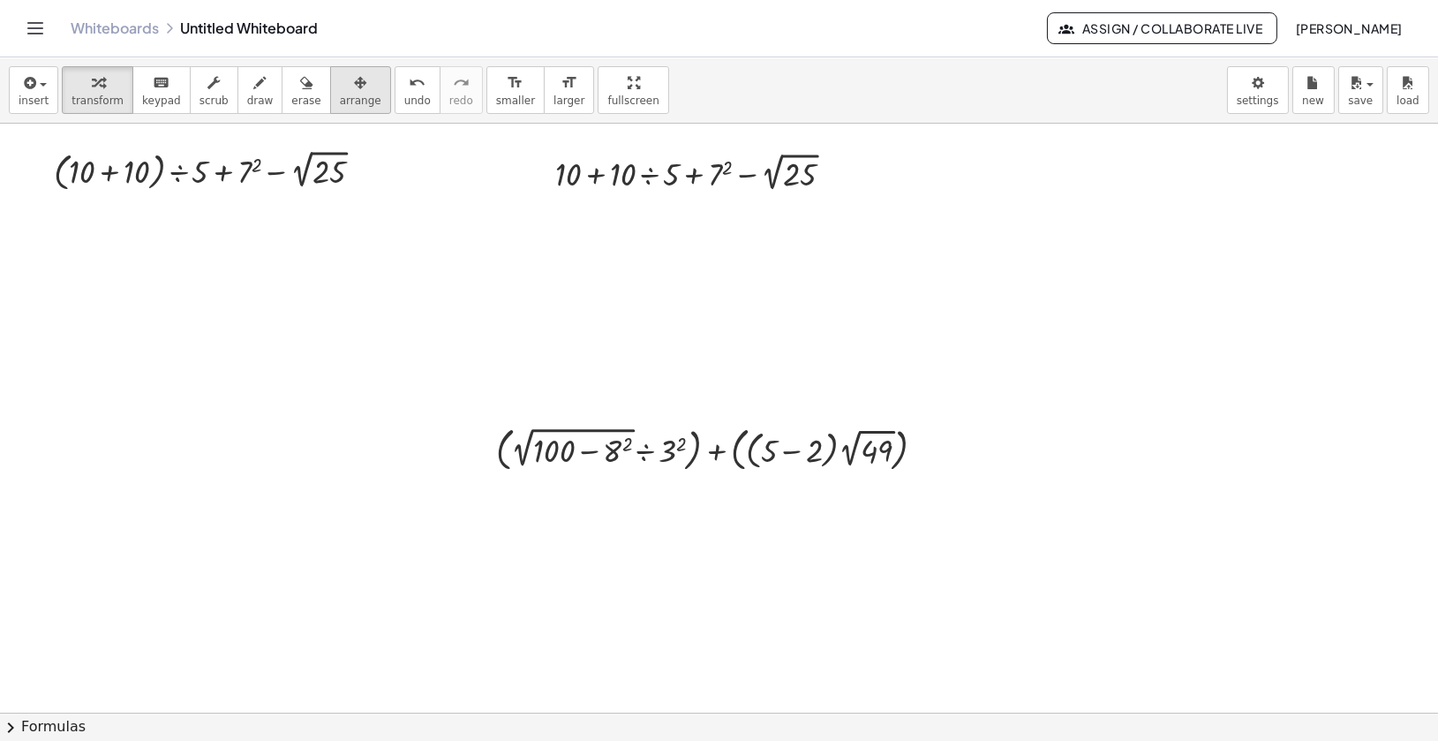
click at [352, 94] on span "arrange" at bounding box center [360, 100] width 41 height 12
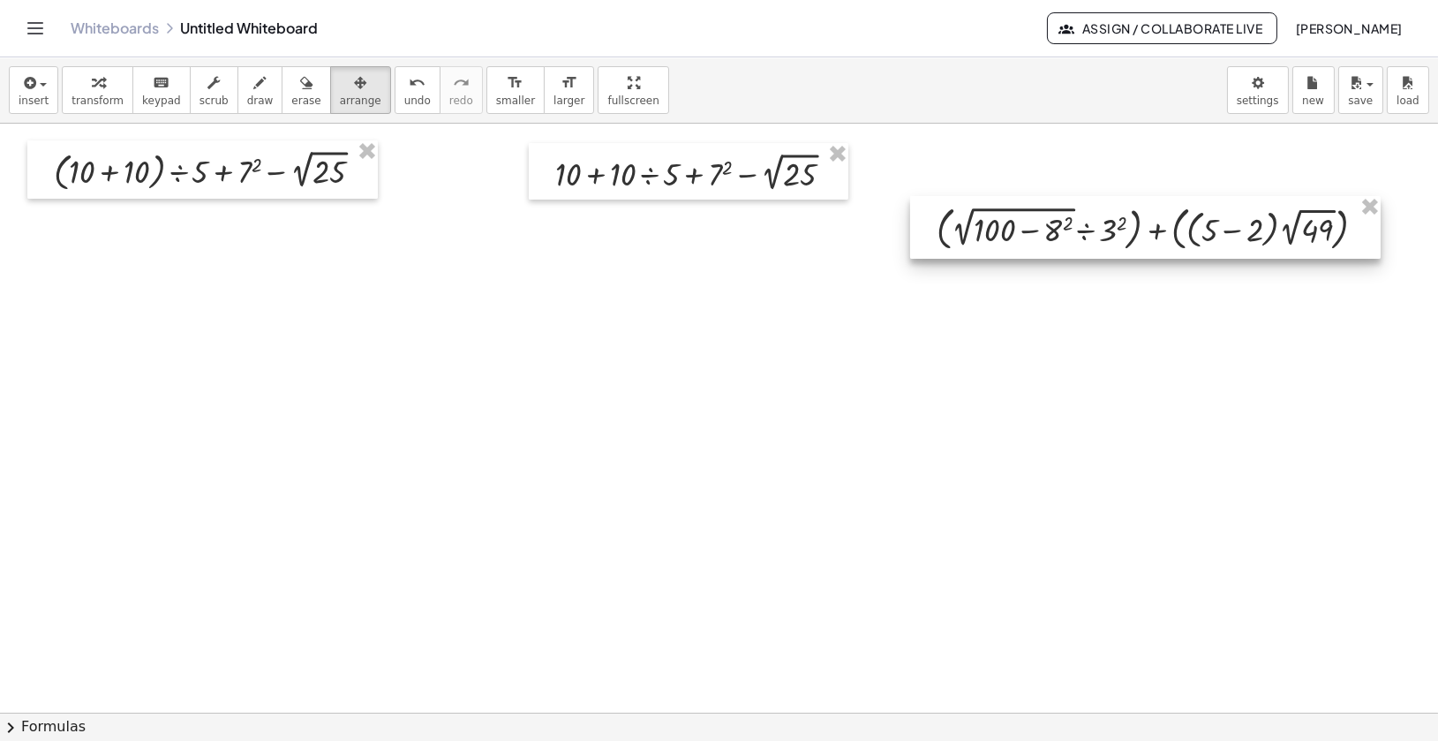
drag, startPoint x: 605, startPoint y: 438, endPoint x: 1041, endPoint y: 169, distance: 512.0
click at [1041, 196] on div at bounding box center [1145, 228] width 470 height 64
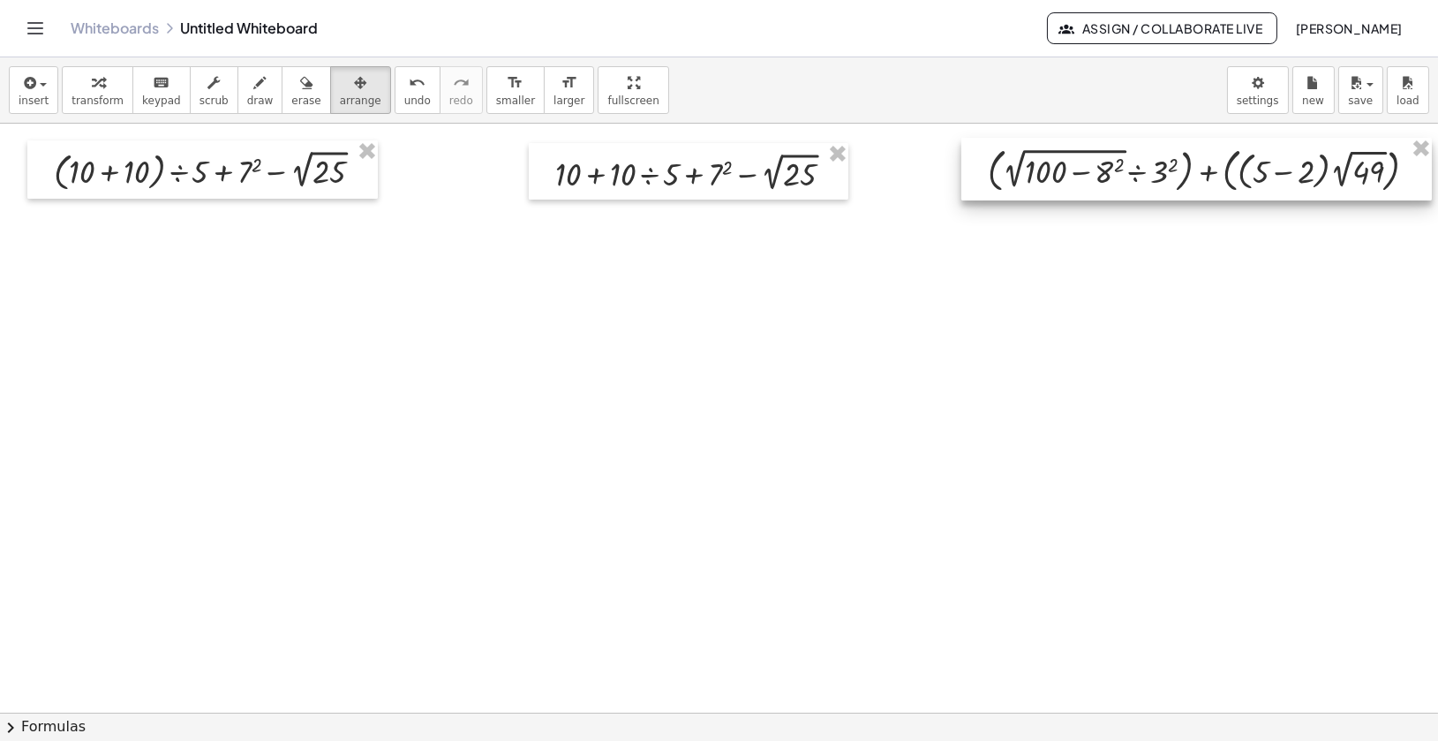
drag, startPoint x: 1041, startPoint y: 169, endPoint x: 1095, endPoint y: 159, distance: 55.7
click at [1095, 159] on div at bounding box center [1196, 170] width 470 height 64
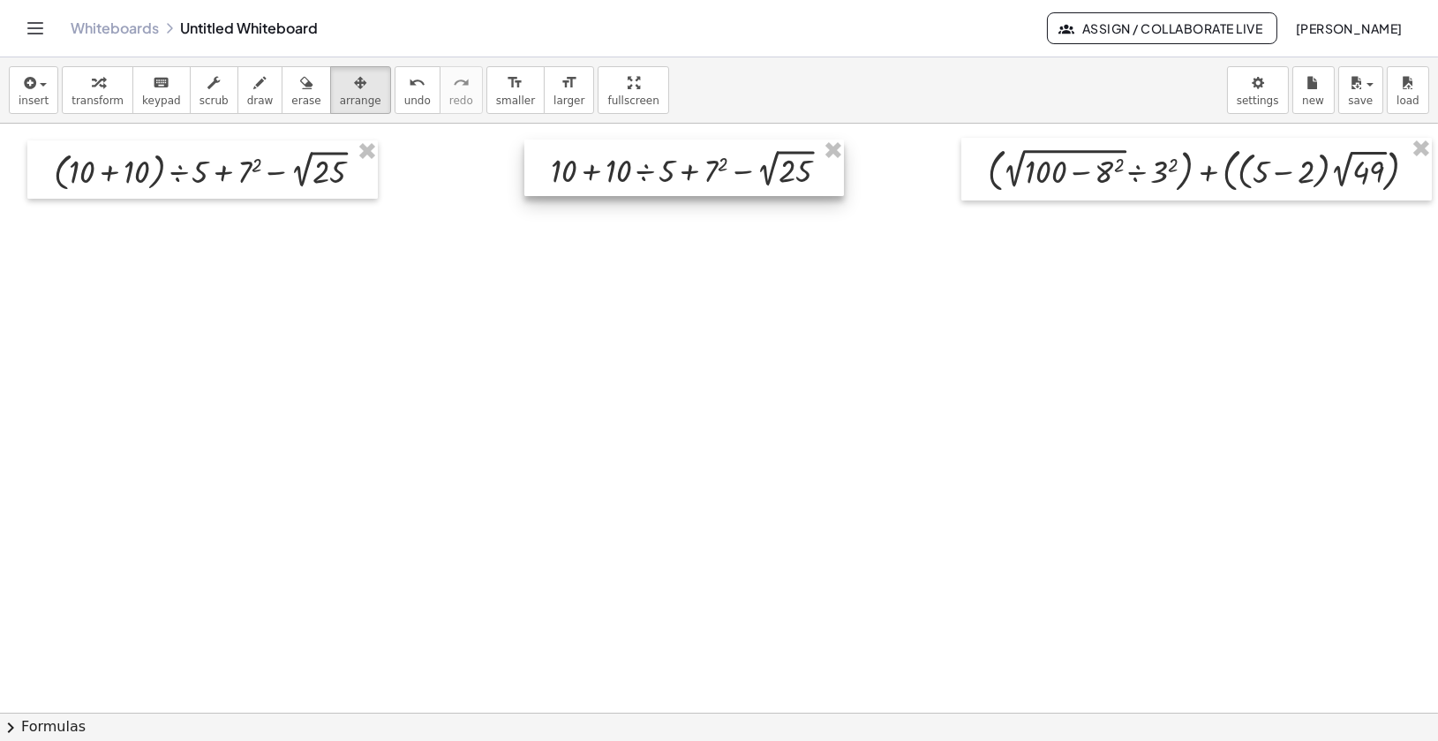
click at [702, 196] on div at bounding box center [684, 167] width 320 height 56
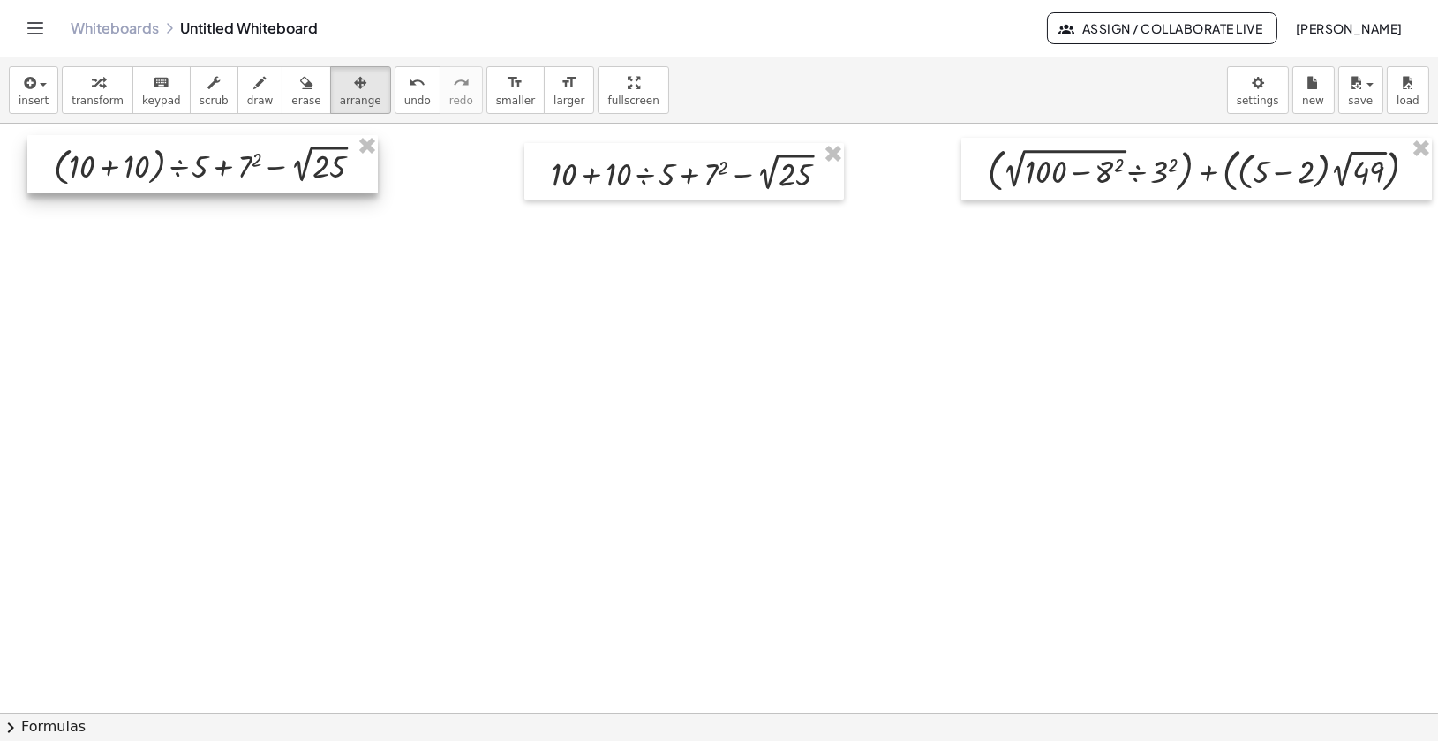
click at [316, 167] on div at bounding box center [202, 164] width 350 height 58
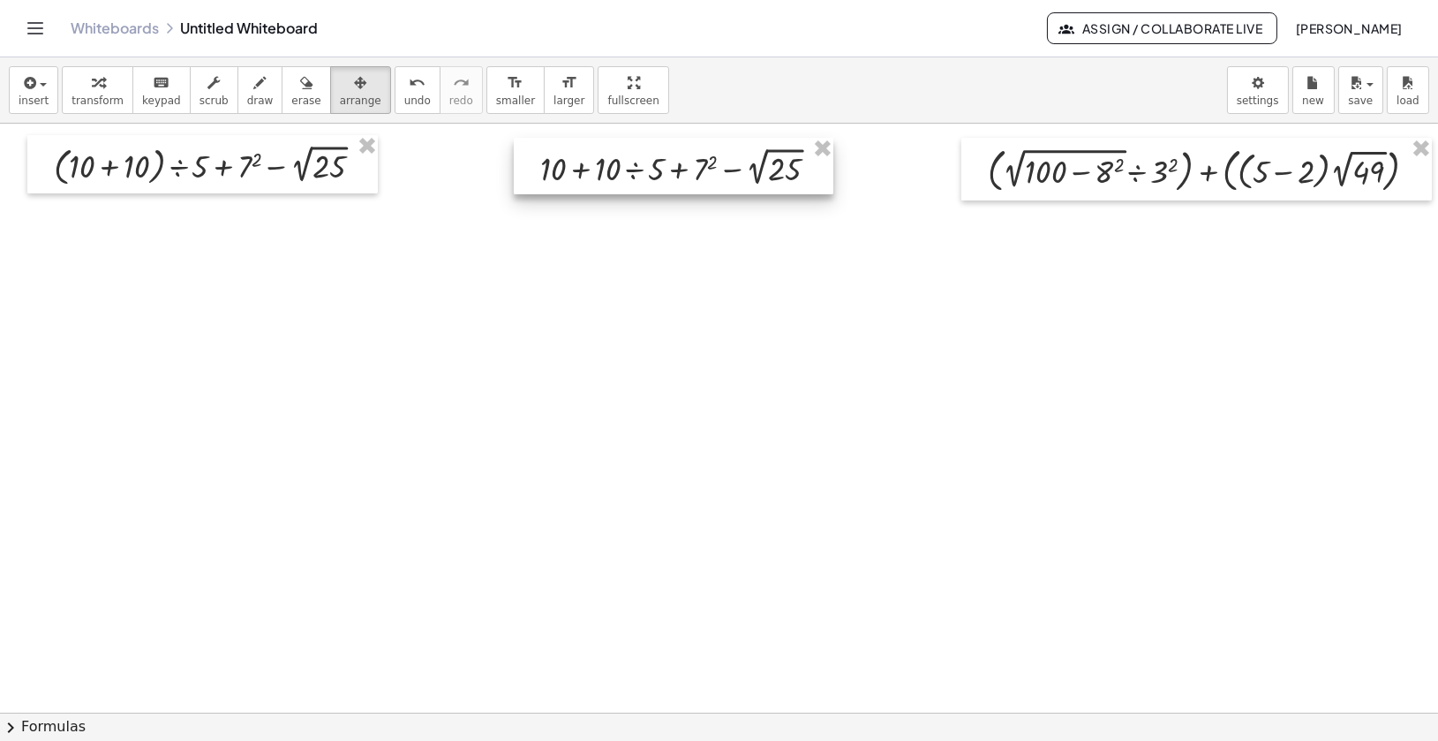
drag, startPoint x: 589, startPoint y: 173, endPoint x: 578, endPoint y: 168, distance: 11.8
click at [578, 168] on div at bounding box center [674, 166] width 320 height 56
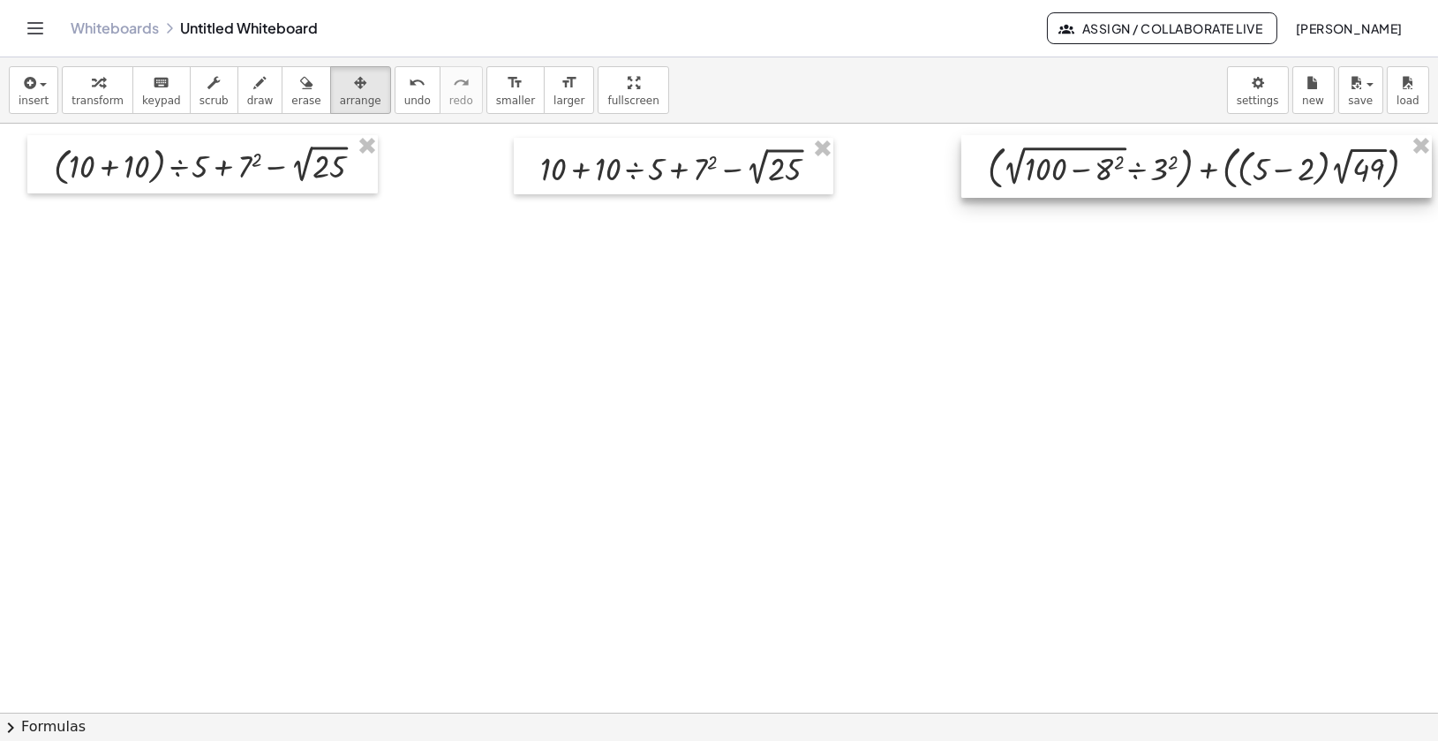
click at [986, 177] on div at bounding box center [1196, 167] width 470 height 64
click at [77, 91] on div "button" at bounding box center [98, 82] width 52 height 21
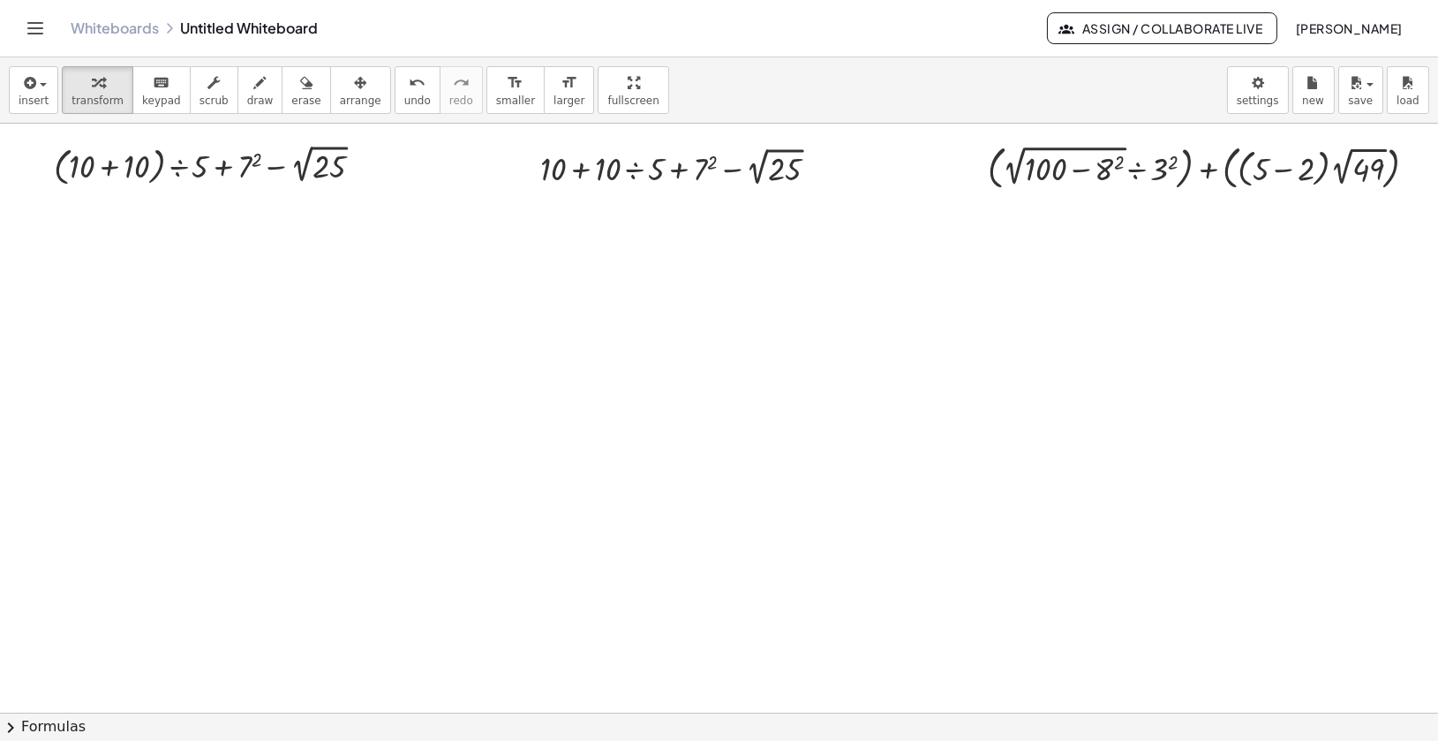
scroll to position [0, 1]
click at [364, 162] on div "Fix a mistake Transform line Copy line as LaTeX Copy derivation as LaTeX Expand…" at bounding box center [360, 165] width 13 height 13
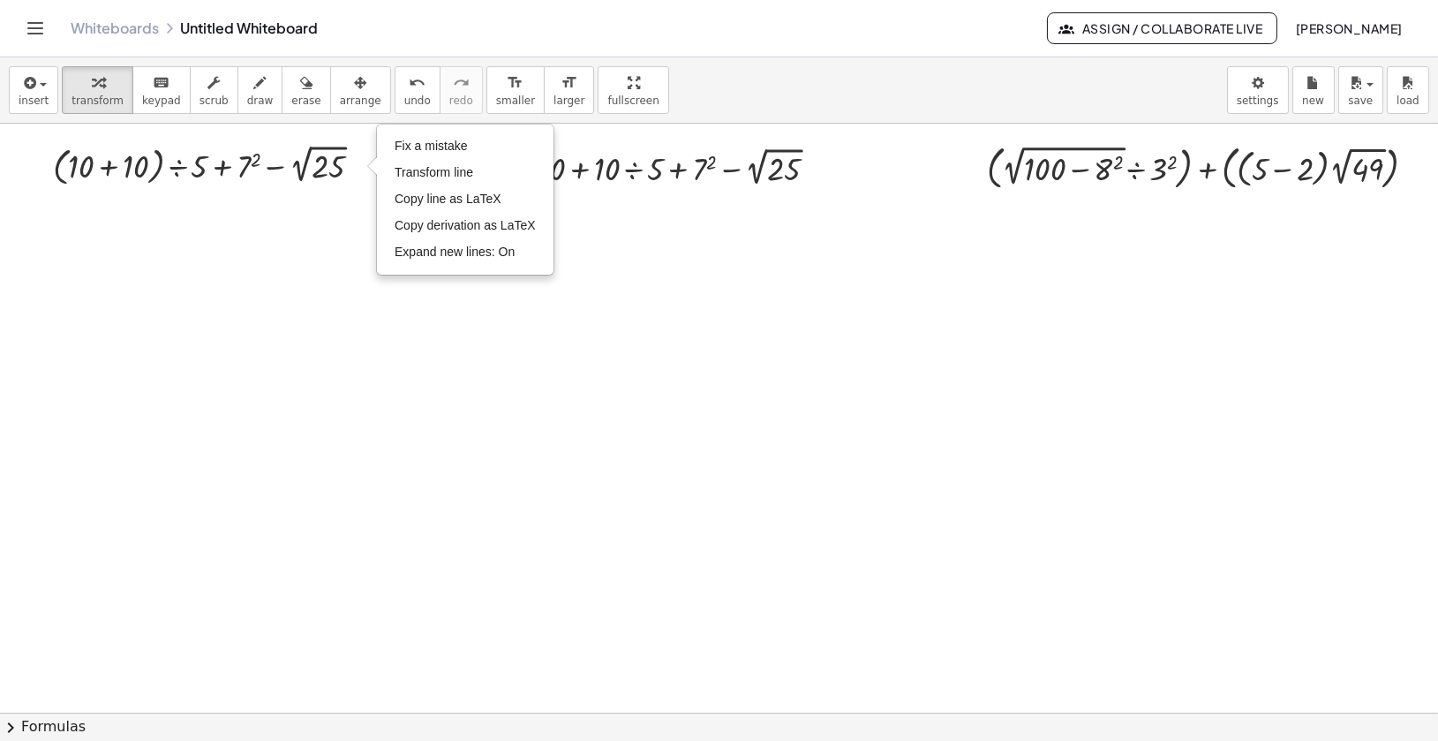
click at [237, 307] on div at bounding box center [718, 713] width 1438 height 1178
